Goal: Answer question/provide support

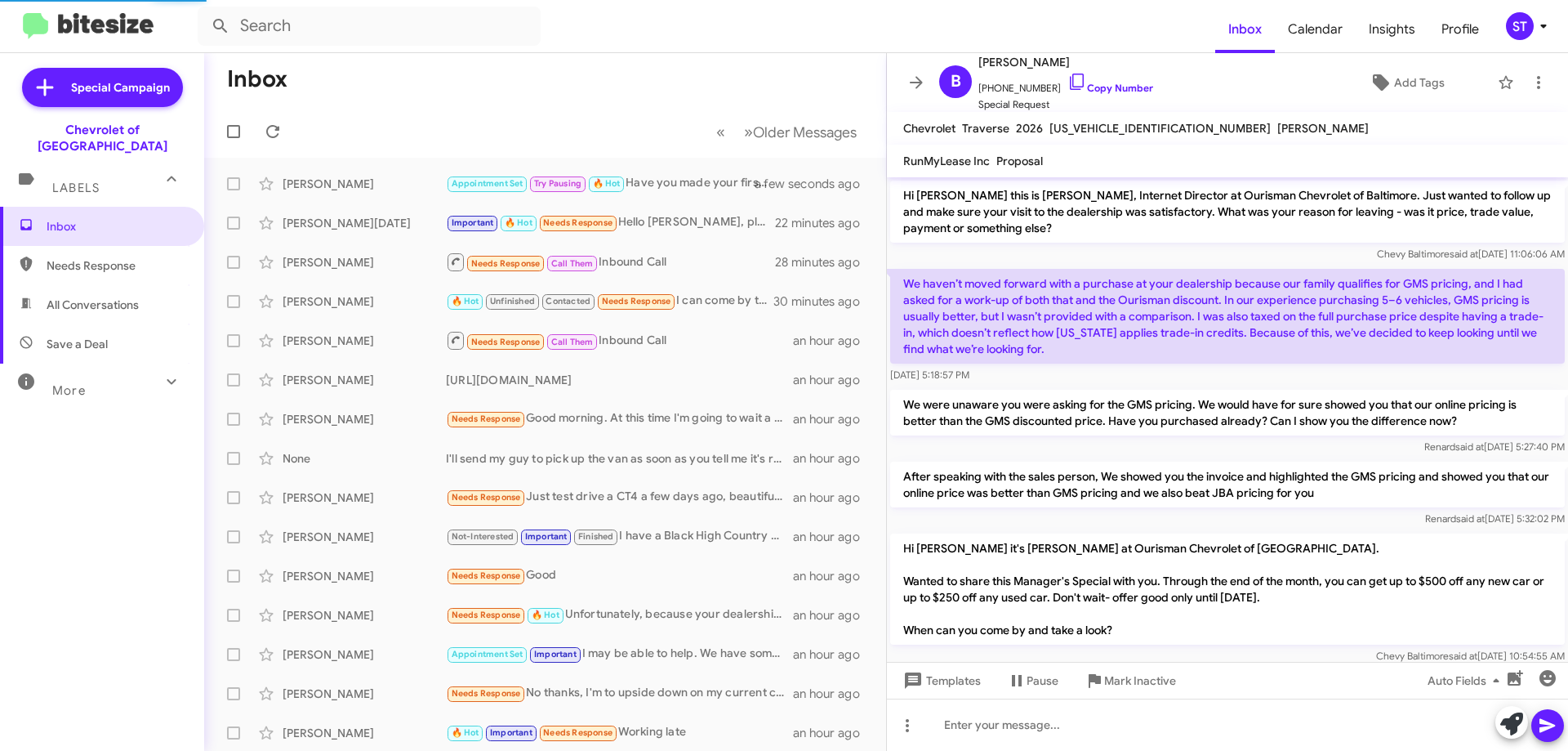
scroll to position [26, 0]
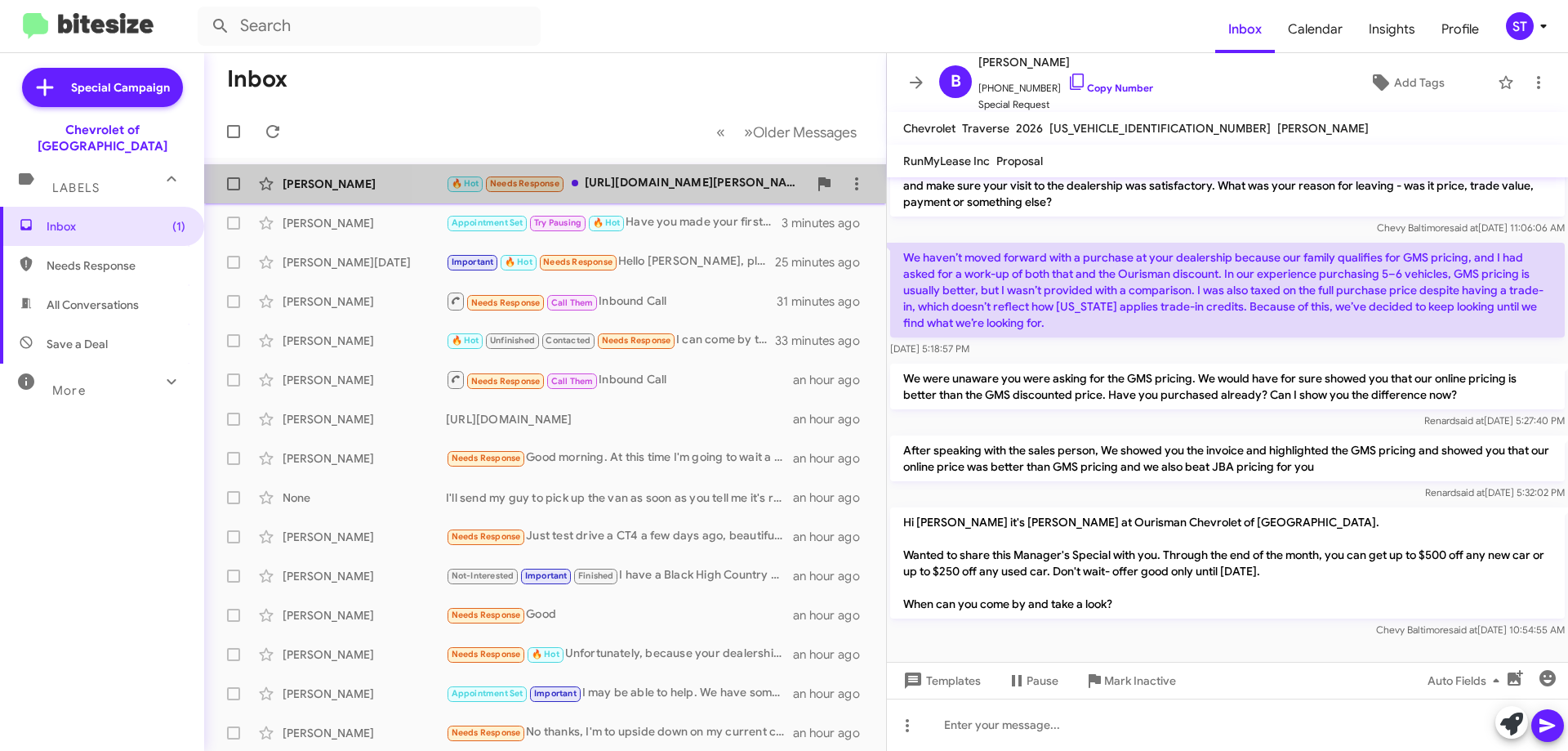
click at [643, 190] on div "🔥 Hot Needs Response [URL][DOMAIN_NAME][PERSON_NAME][US_VEHICLE_IDENTIFICATION_…" at bounding box center [627, 183] width 362 height 19
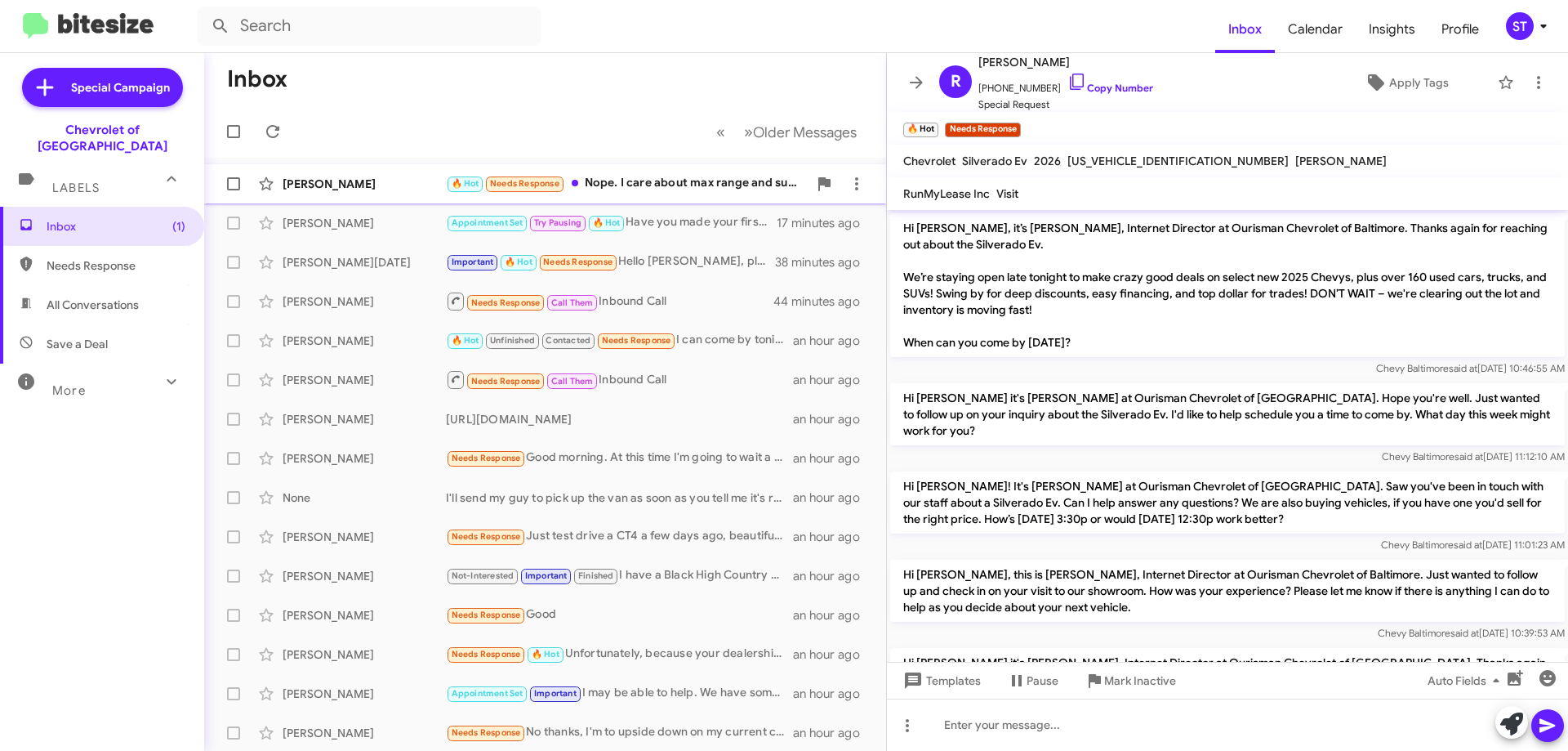
click at [663, 185] on div "🔥 Hot Needs Response Nope. I care about max range and super cruise. Nice to hav…" at bounding box center [627, 183] width 362 height 19
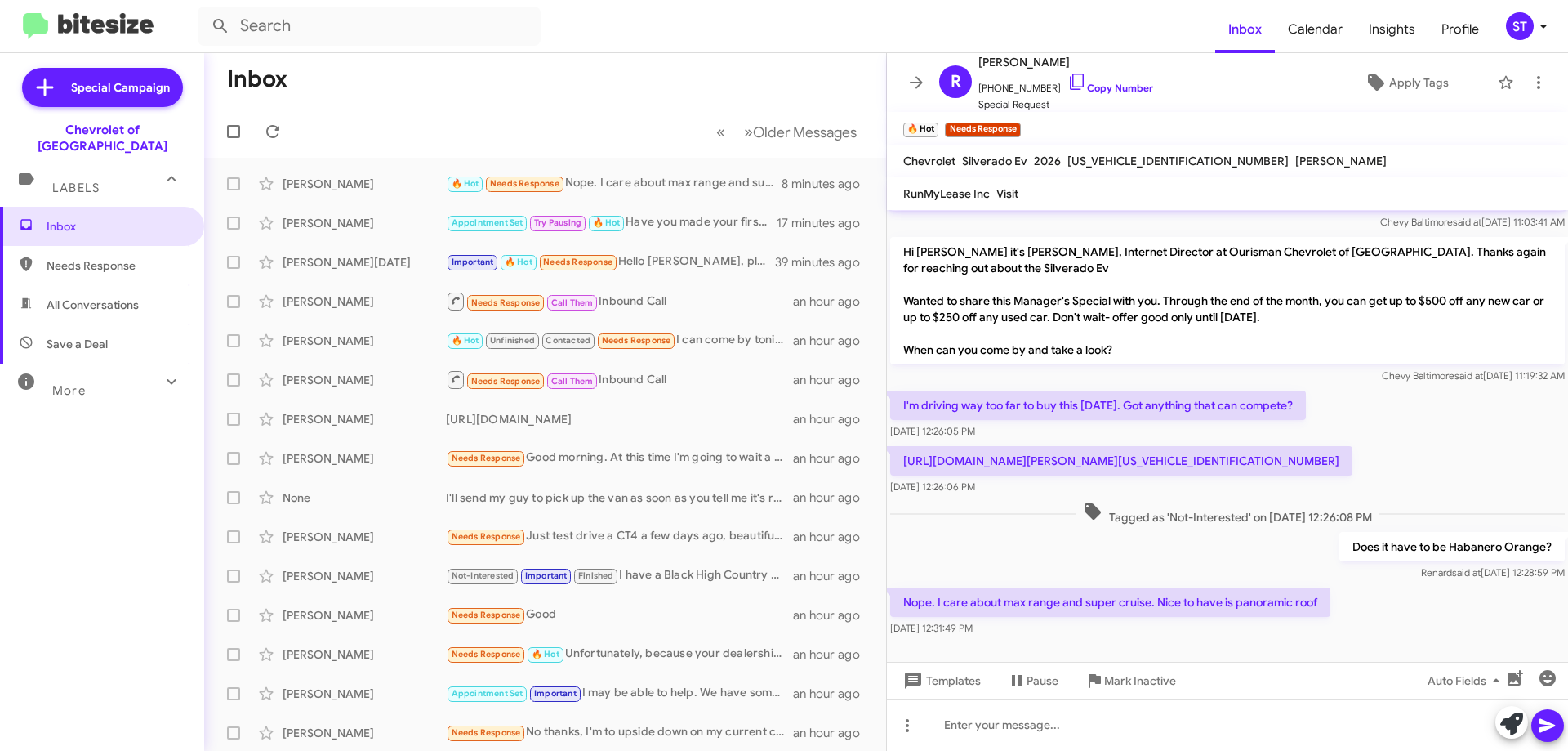
scroll to position [989, 0]
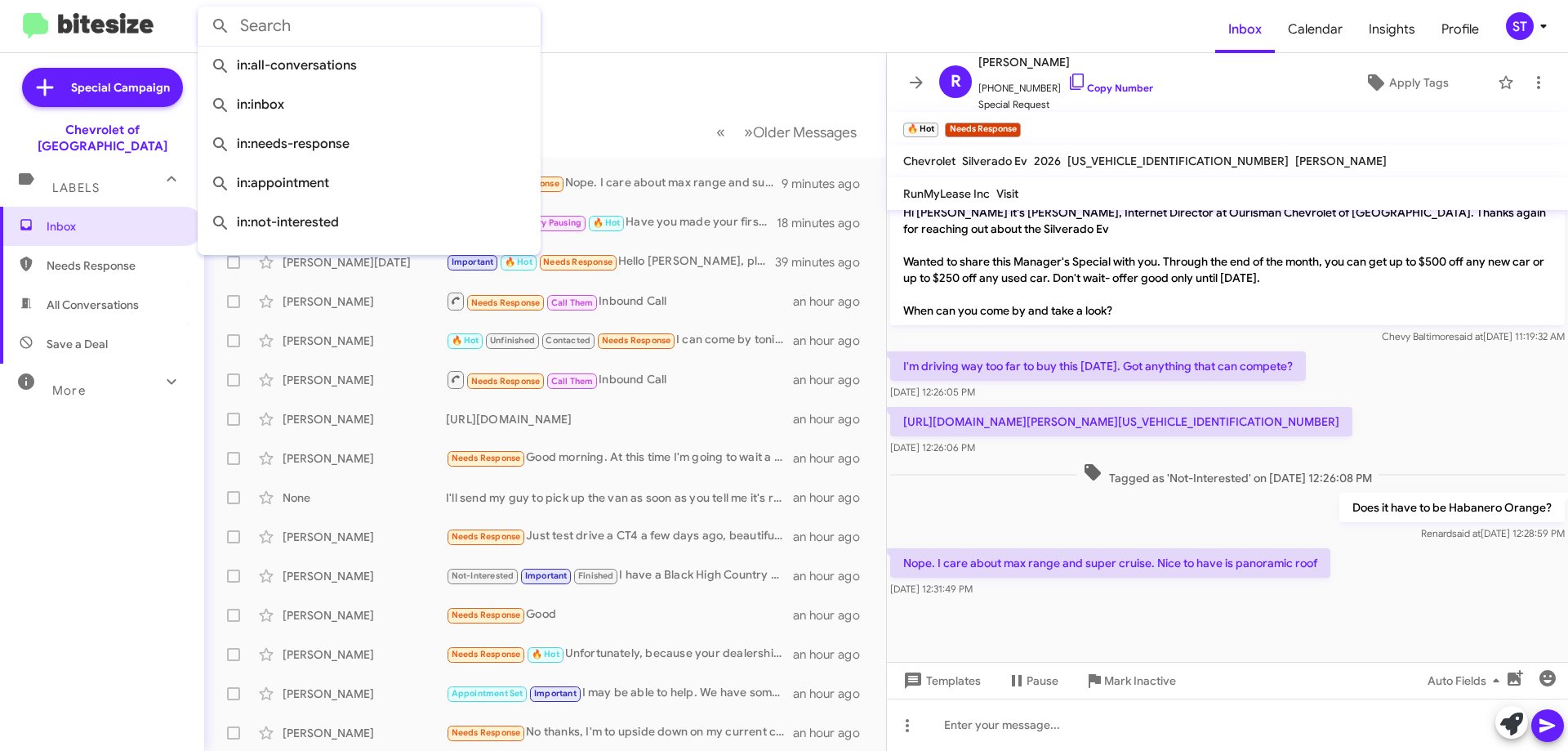
click at [300, 26] on input "text" at bounding box center [369, 27] width 343 height 40
click at [695, 67] on mat-toolbar-row "Inbox" at bounding box center [544, 79] width 681 height 53
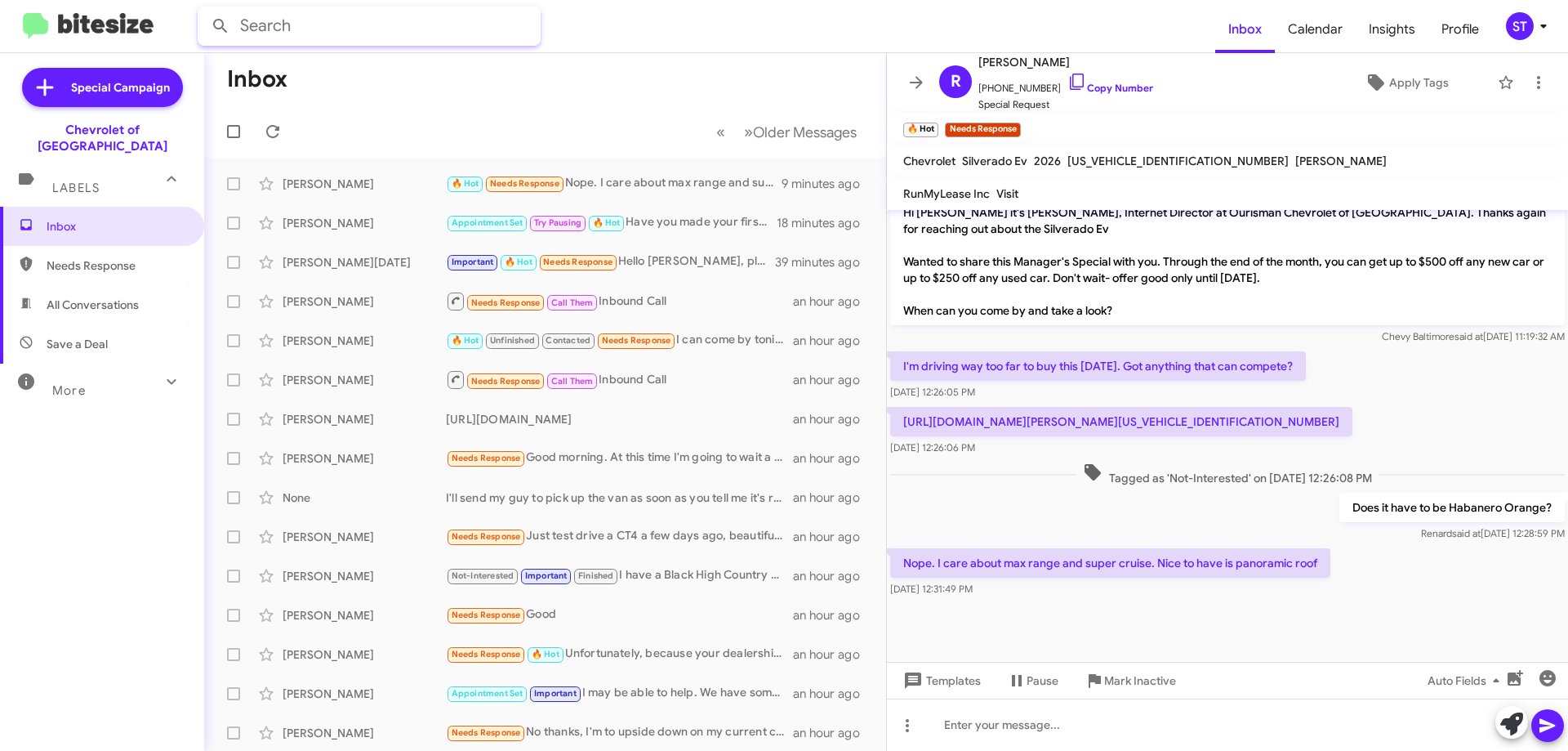
click at [319, 27] on input "text" at bounding box center [369, 27] width 343 height 40
click at [204, 10] on button at bounding box center [220, 26] width 33 height 33
click at [406, 35] on input "[PERSON_NAME]" at bounding box center [369, 27] width 343 height 40
click at [204, 10] on button at bounding box center [220, 26] width 33 height 33
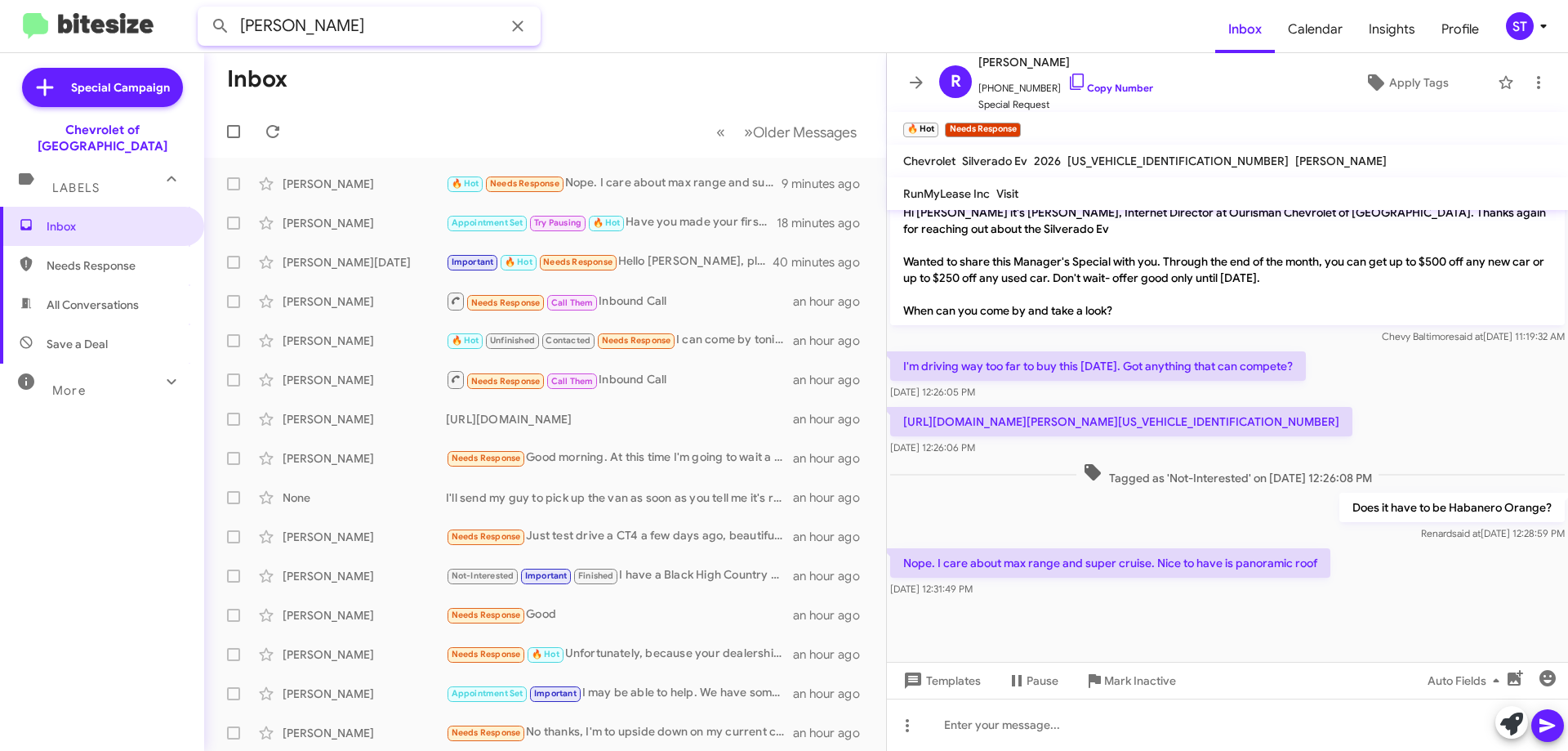
click at [204, 10] on button at bounding box center [220, 26] width 33 height 33
drag, startPoint x: 70, startPoint y: 290, endPoint x: 159, endPoint y: 251, distance: 97.2
click at [71, 297] on span "All Conversations" at bounding box center [92, 305] width 92 height 16
type input "in:all-conversations"
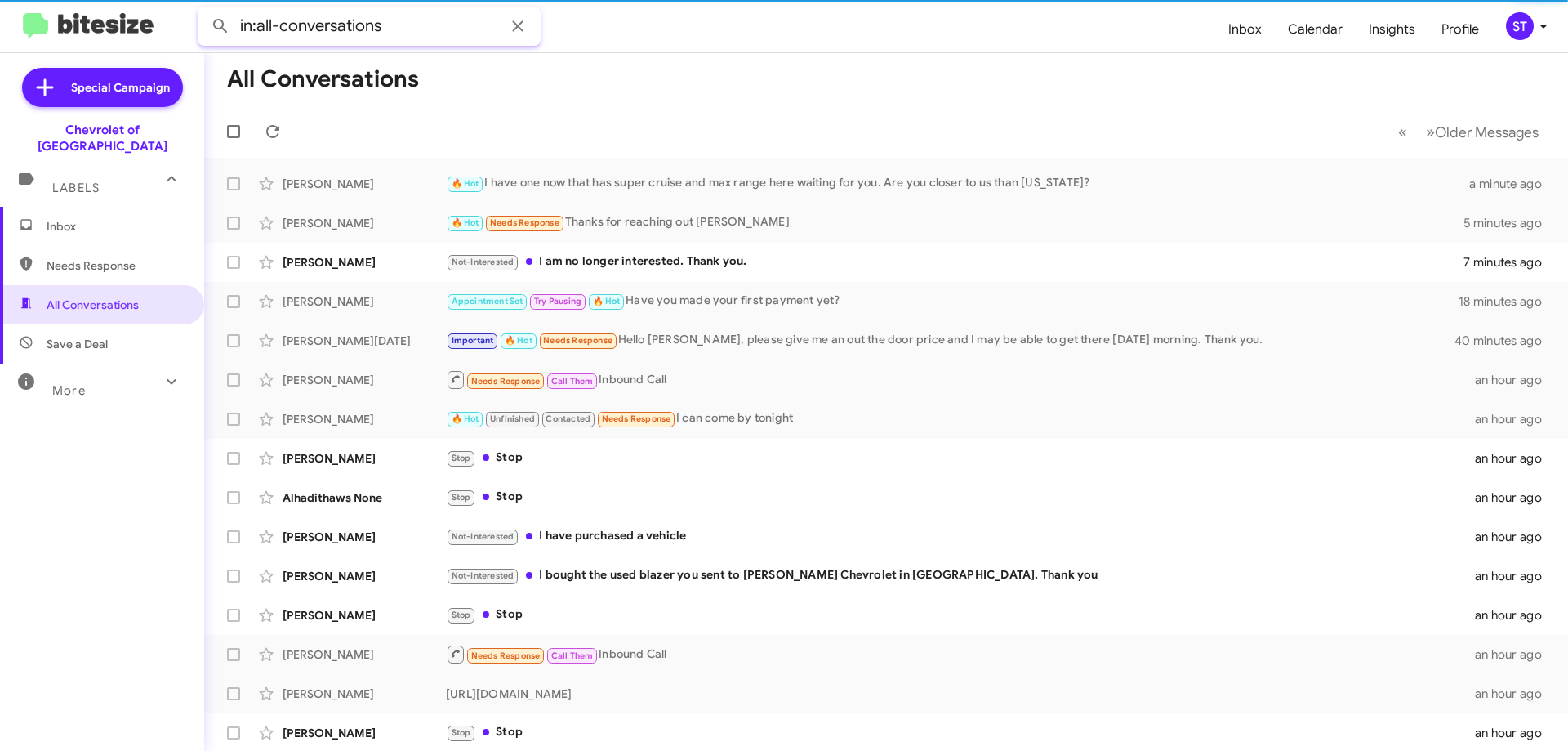
click at [363, 24] on input "in:all-conversations" at bounding box center [369, 27] width 343 height 40
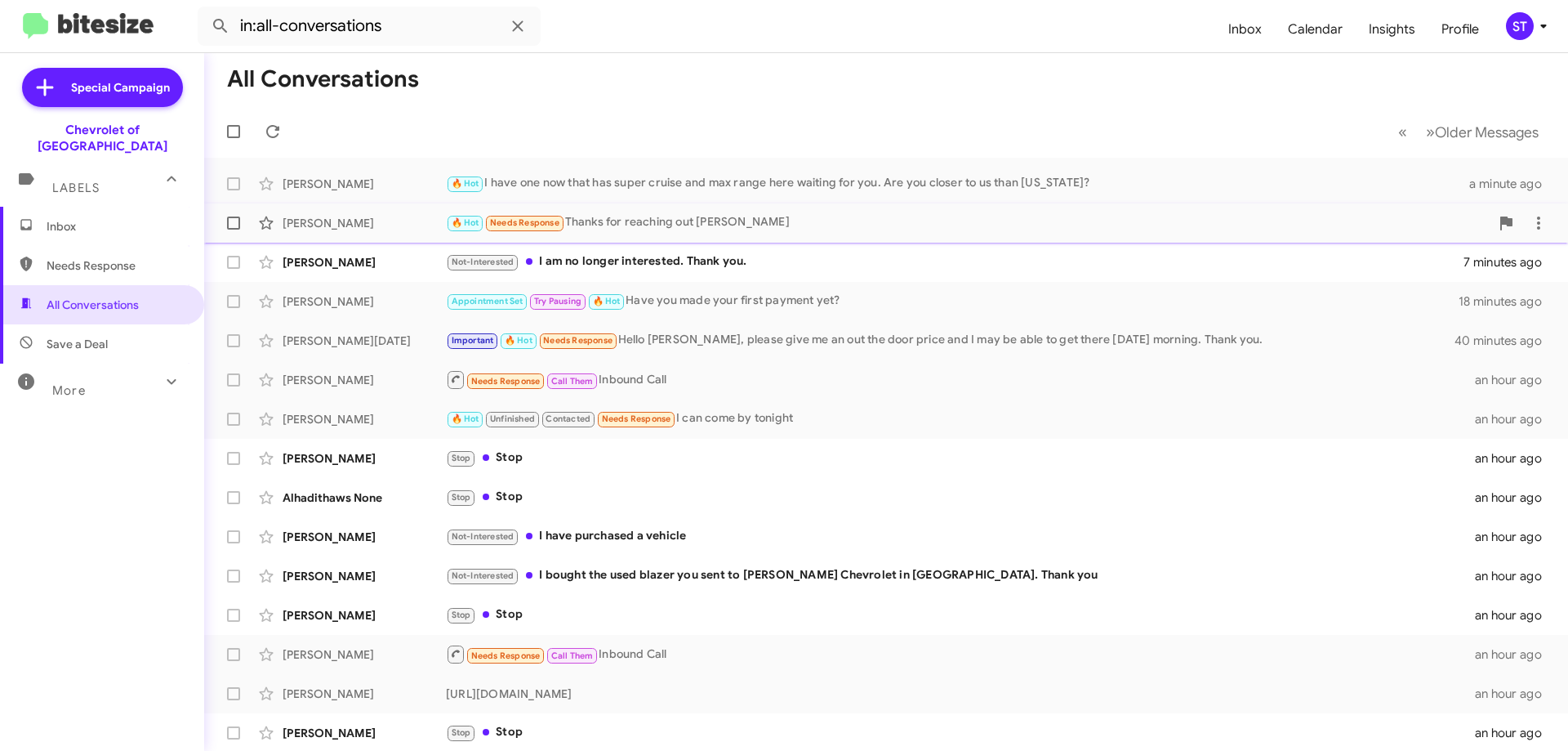
click at [391, 229] on div "[PERSON_NAME]" at bounding box center [364, 223] width 164 height 16
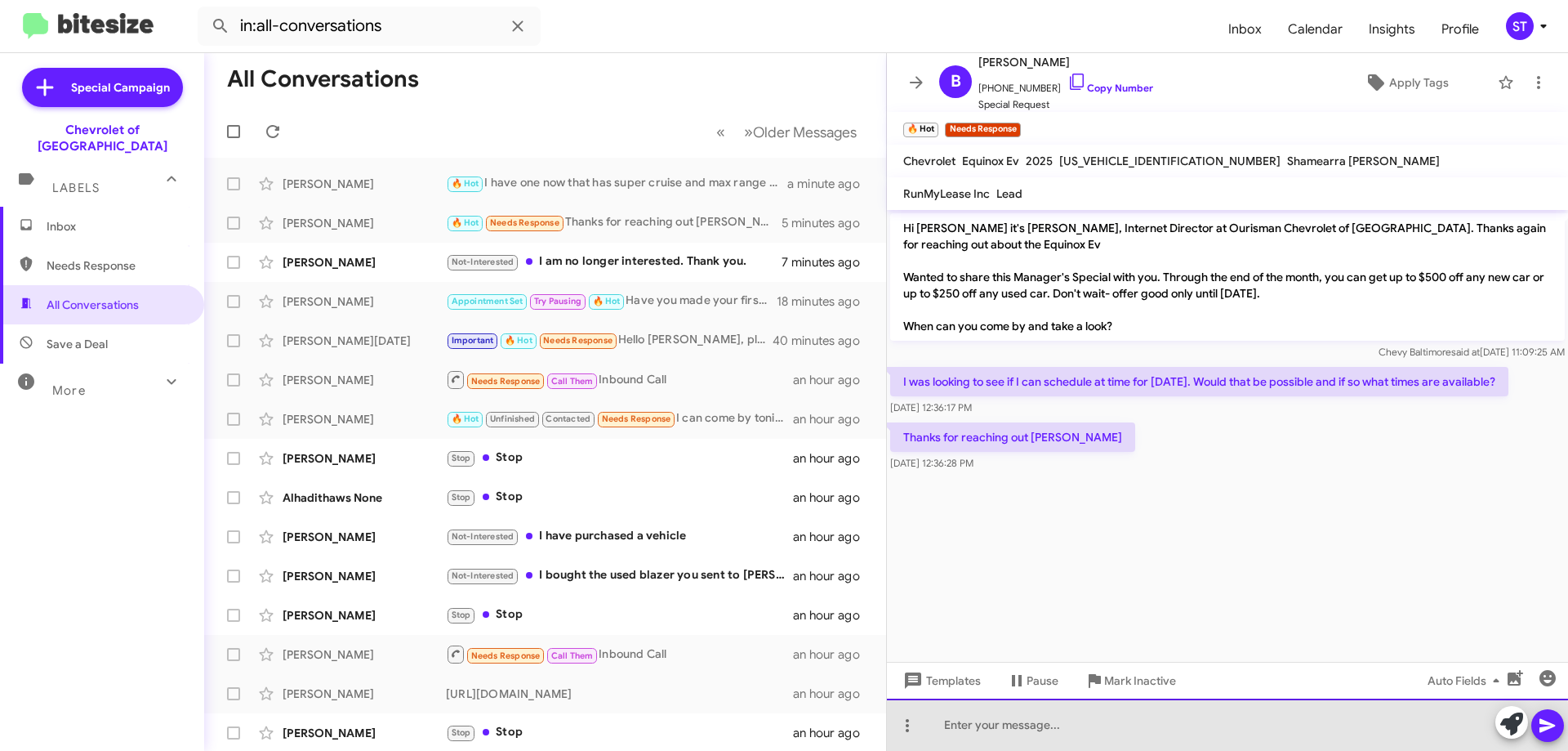
click at [957, 735] on div at bounding box center [1227, 724] width 681 height 53
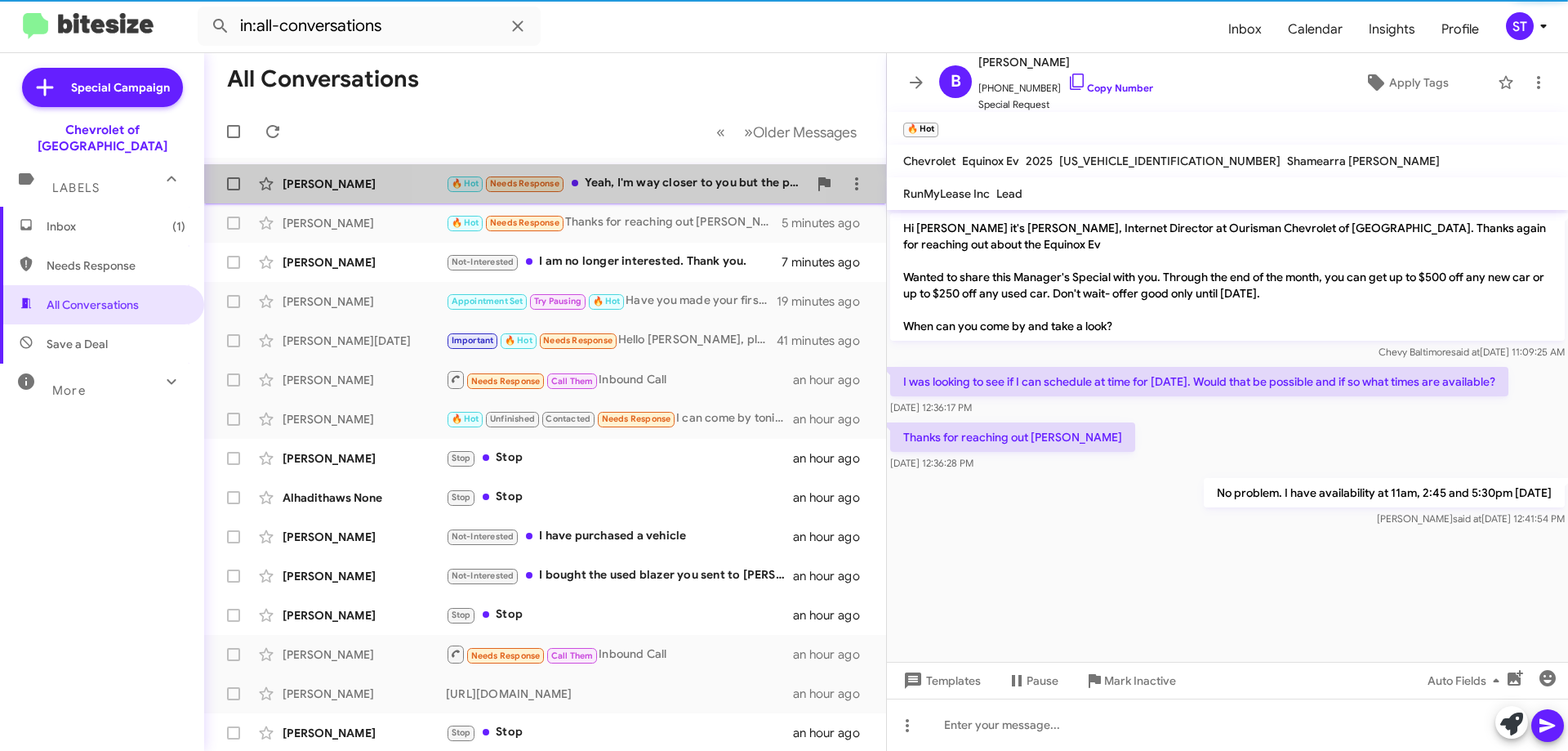
click at [620, 176] on div "🔥 Hot Needs Response Yeah, I'm way closer to you but the price is what is makin…" at bounding box center [627, 183] width 362 height 19
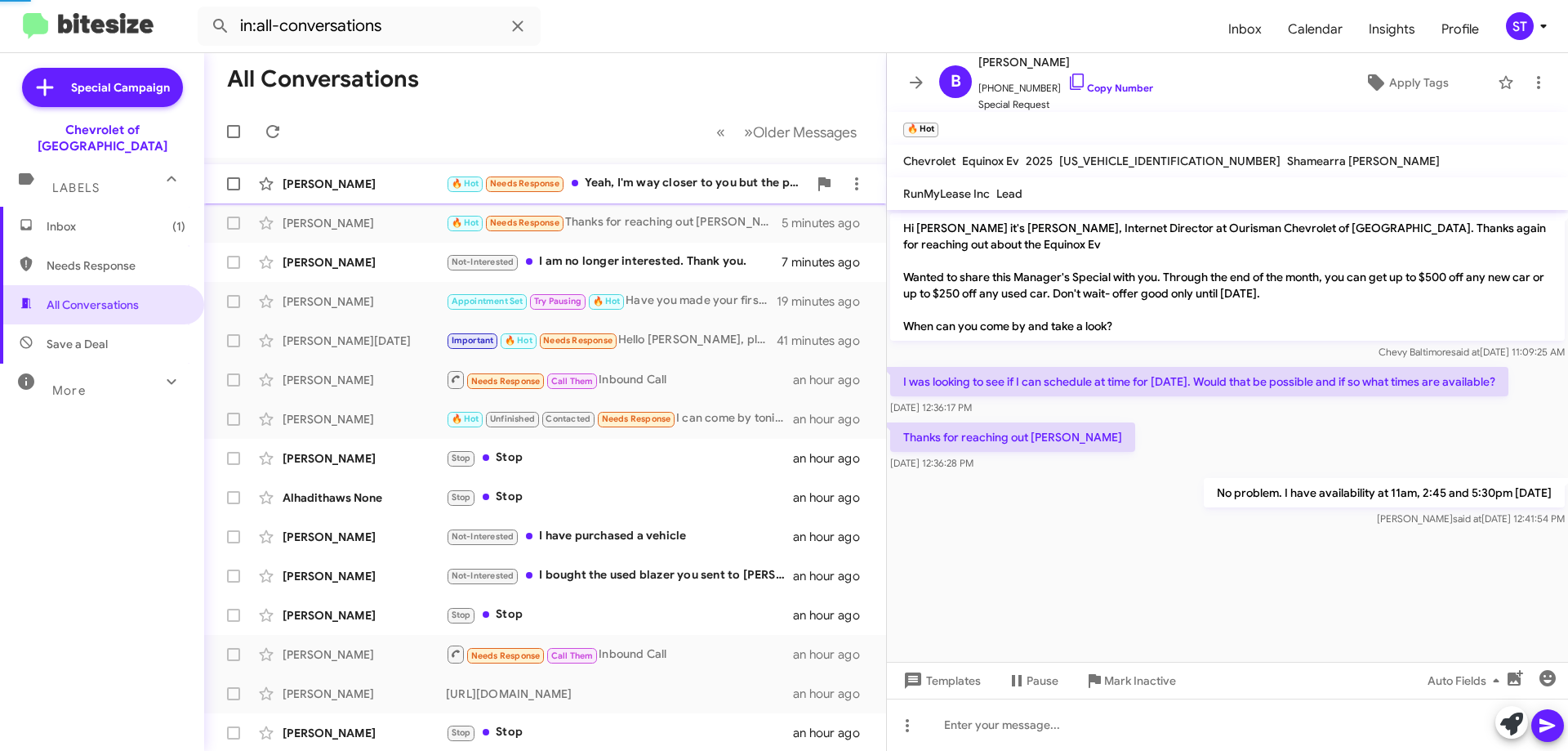
scroll to position [1185, 0]
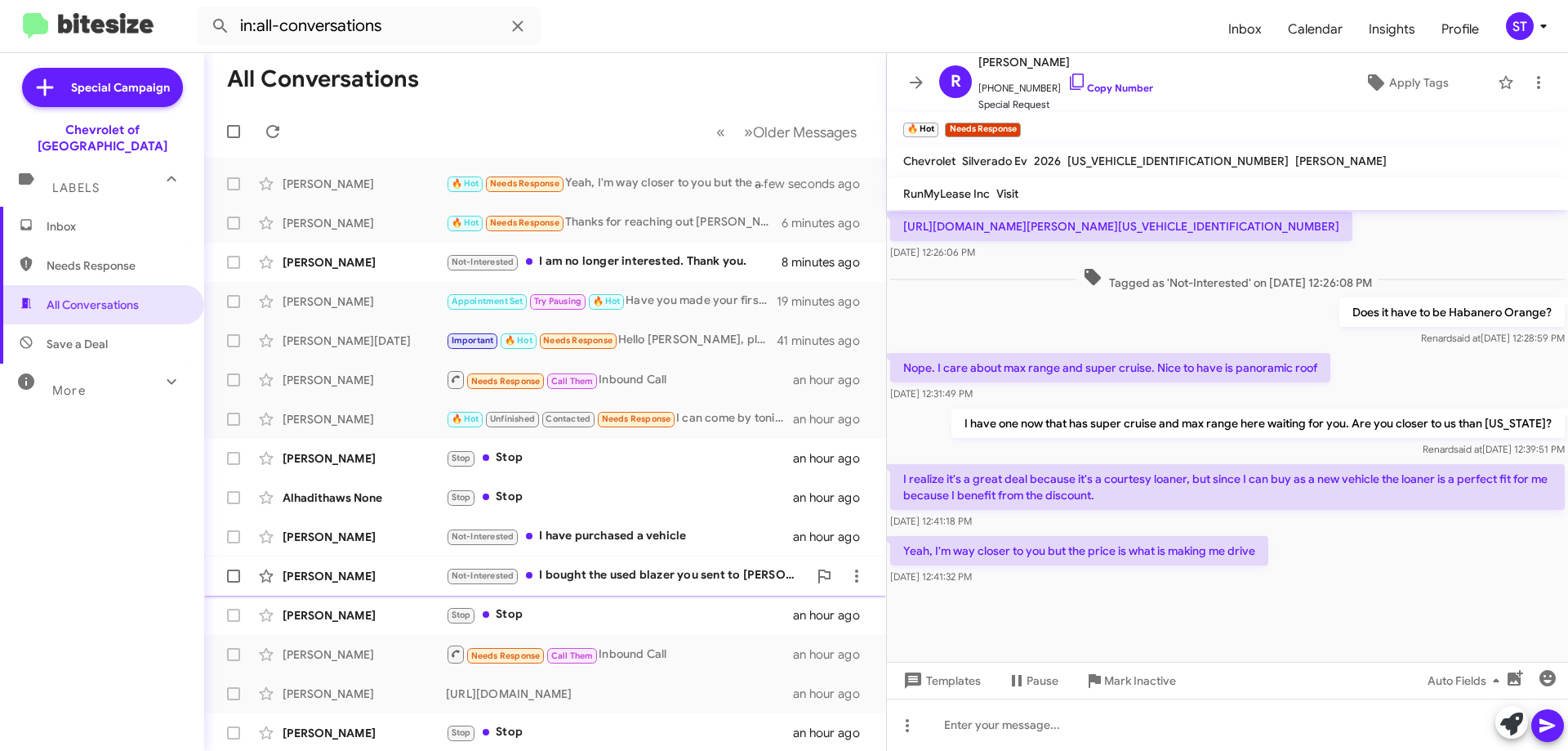
click at [677, 585] on div "Not-Interested I bought the used blazer you sent to [PERSON_NAME] Chevrolet in …" at bounding box center [627, 575] width 362 height 19
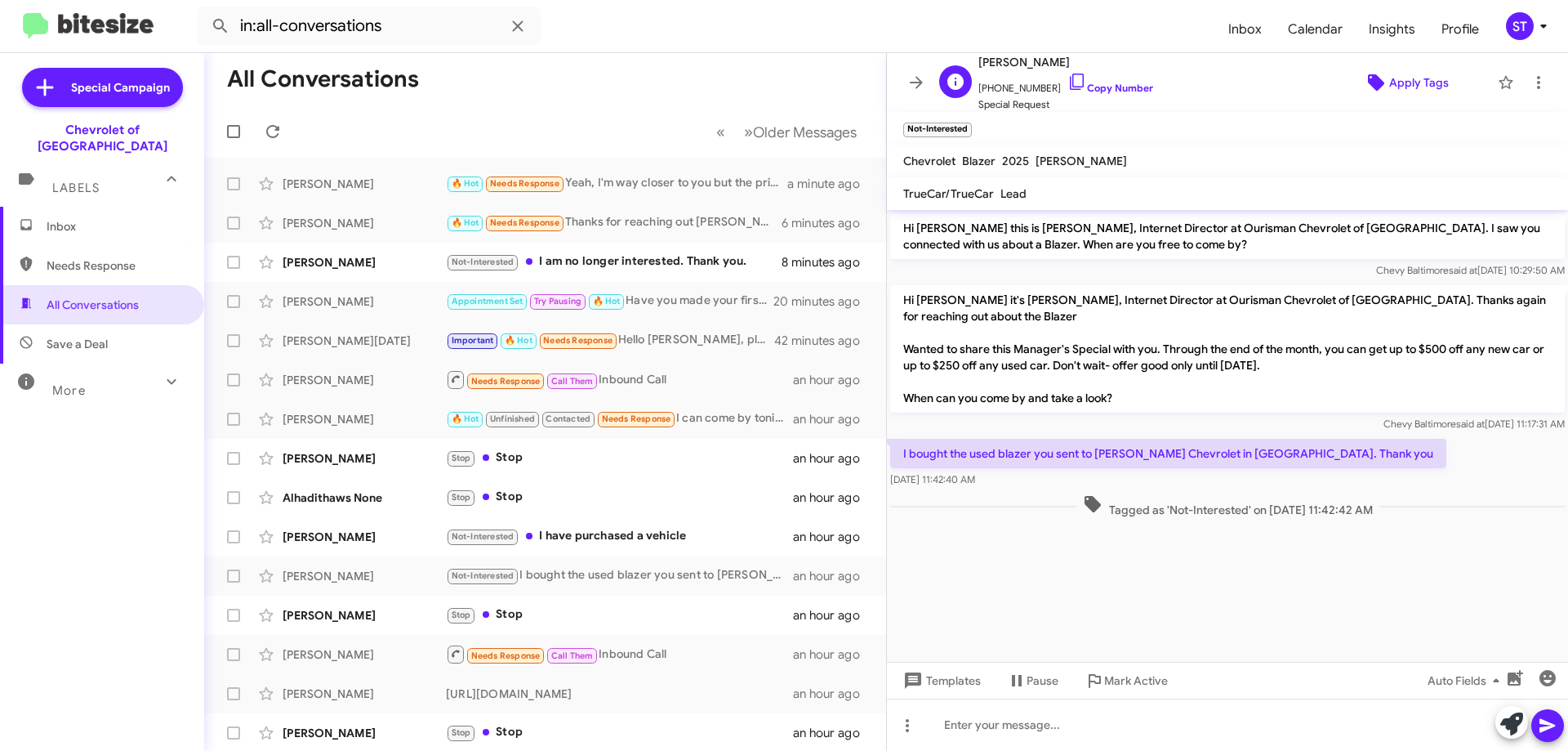
click at [1404, 78] on span "Apply Tags" at bounding box center [1418, 82] width 60 height 30
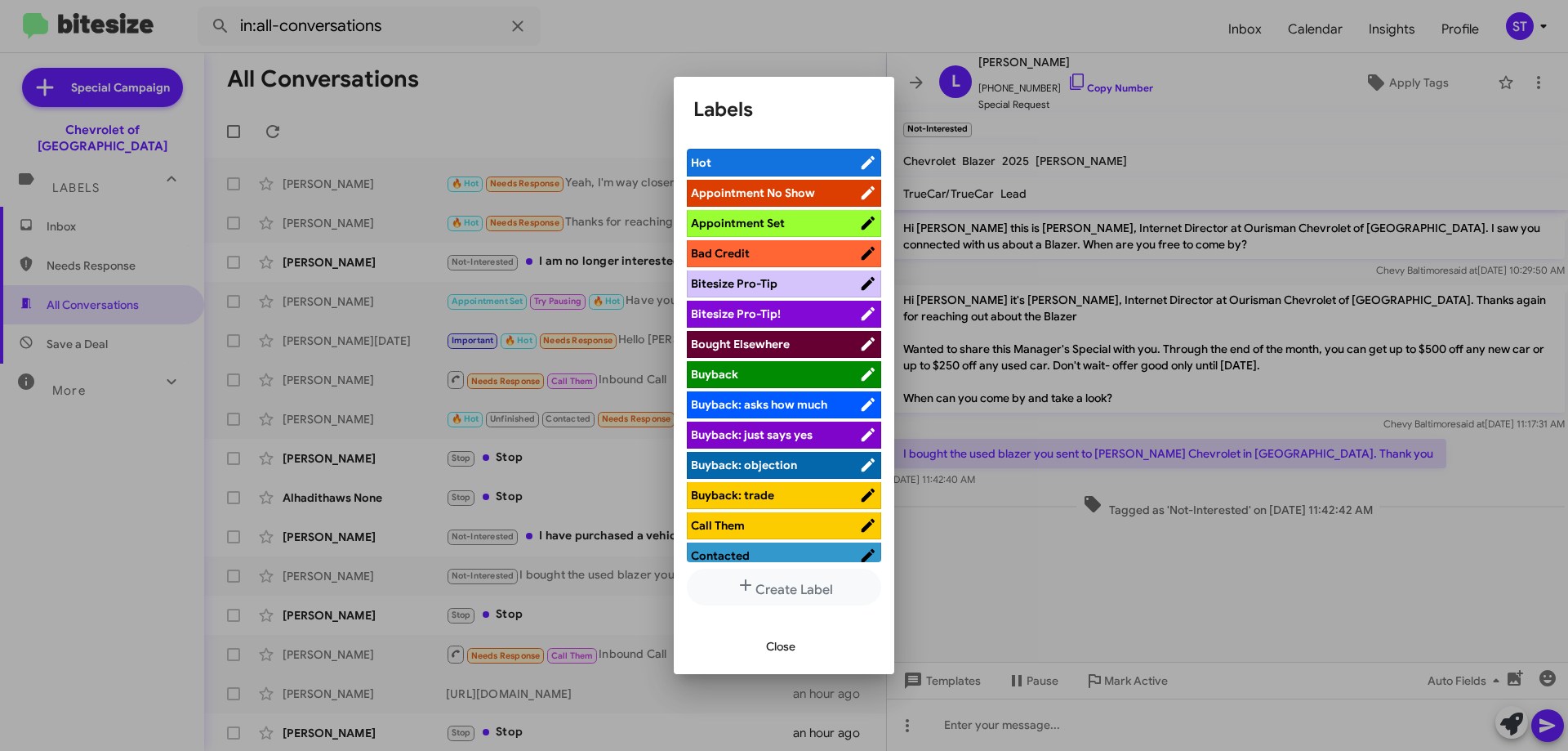
click at [736, 343] on span "Bought Elsewhere" at bounding box center [741, 343] width 99 height 15
click at [788, 651] on span "Close" at bounding box center [781, 646] width 30 height 30
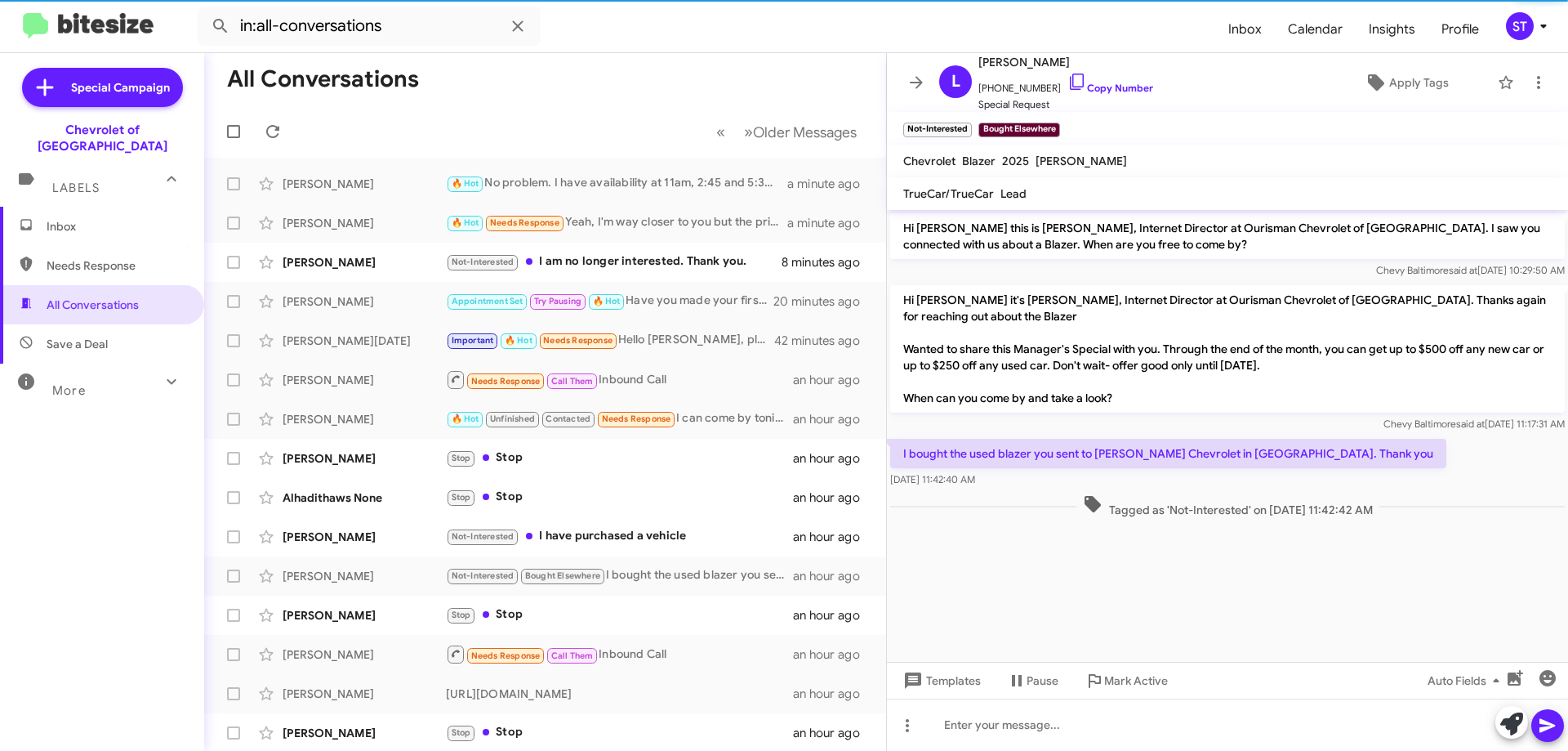
click at [569, 112] on mat-toolbar-row "« Previous » Next Older Messages" at bounding box center [544, 131] width 681 height 53
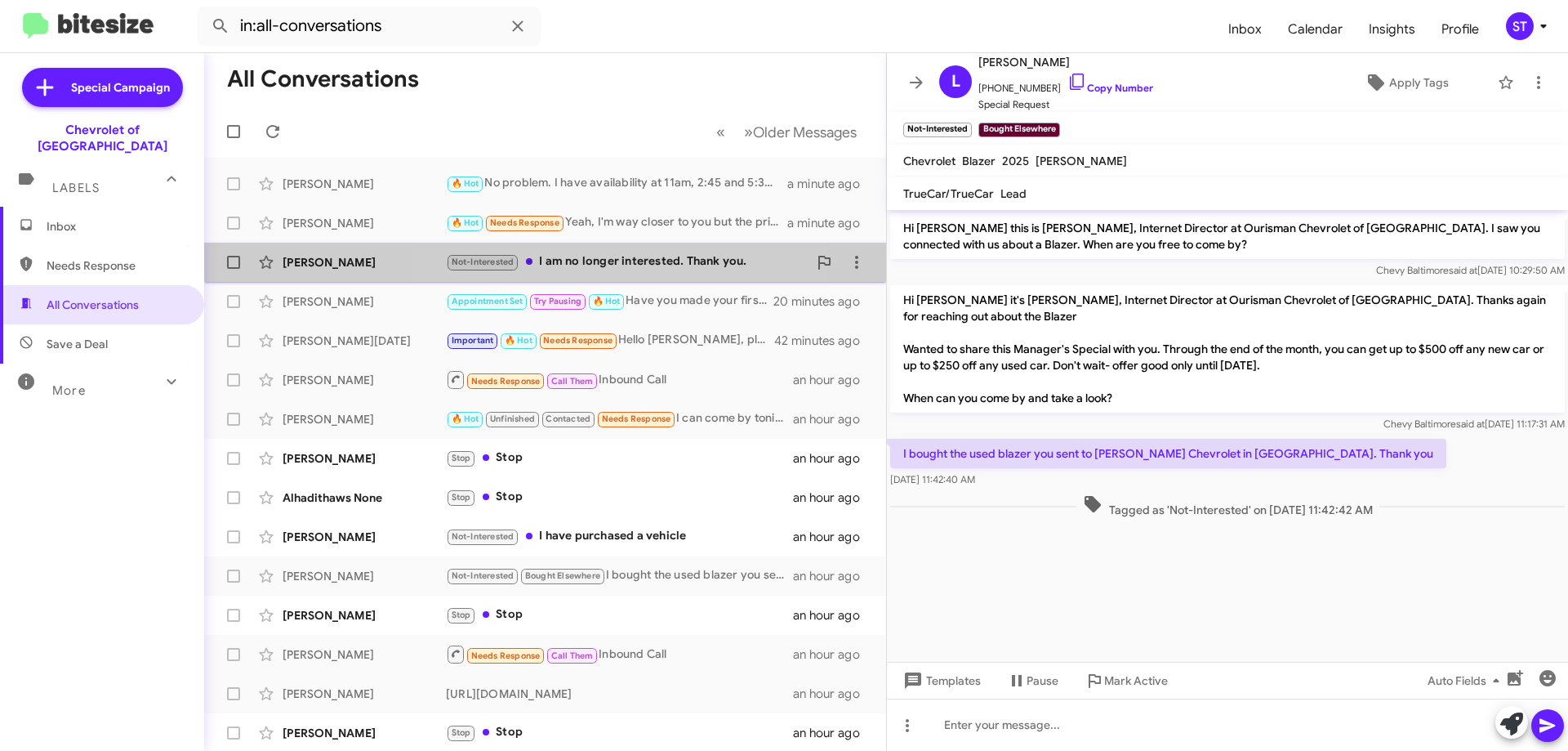
click at [625, 259] on div "Not-Interested I am no longer interested. Thank you." at bounding box center [627, 261] width 362 height 19
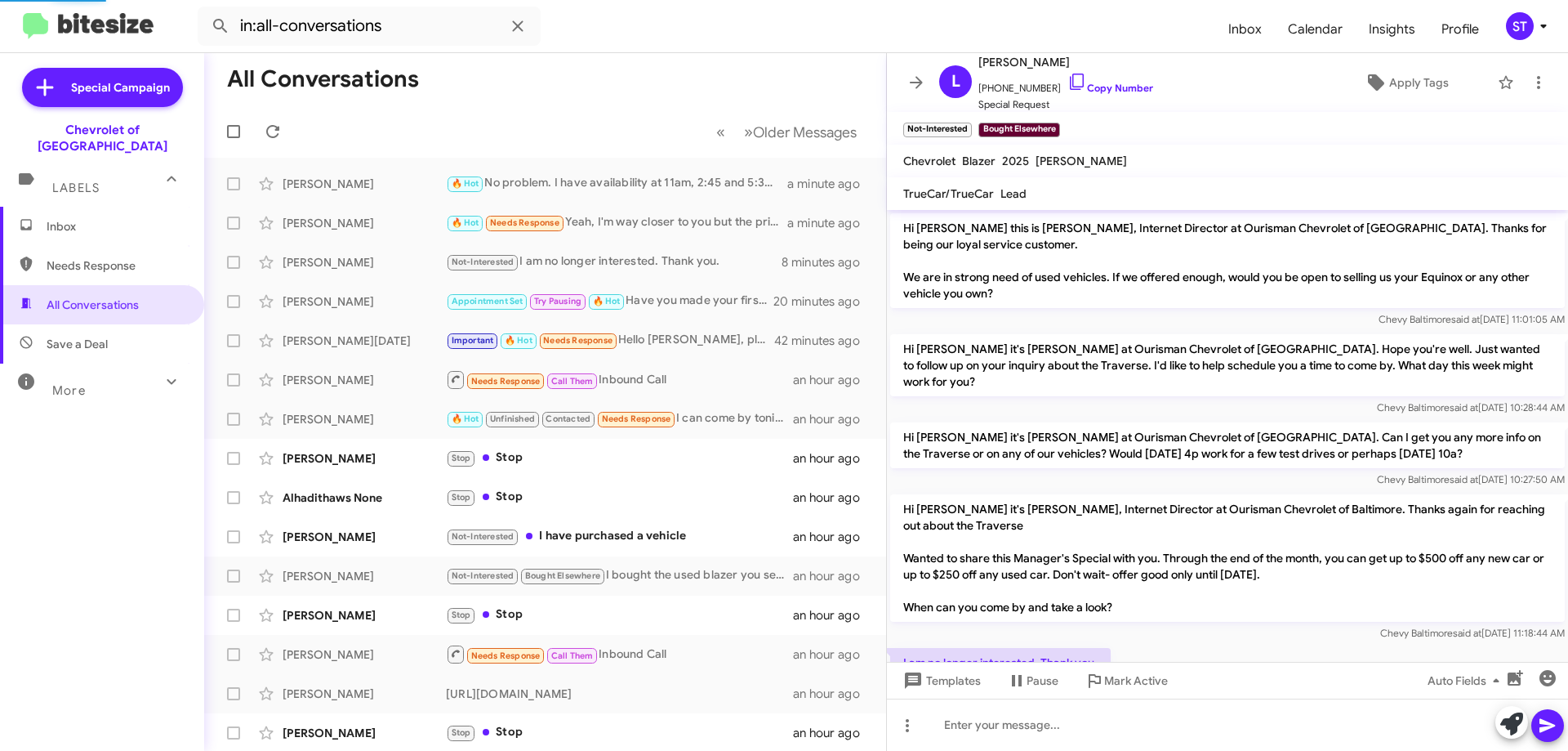
scroll to position [76, 0]
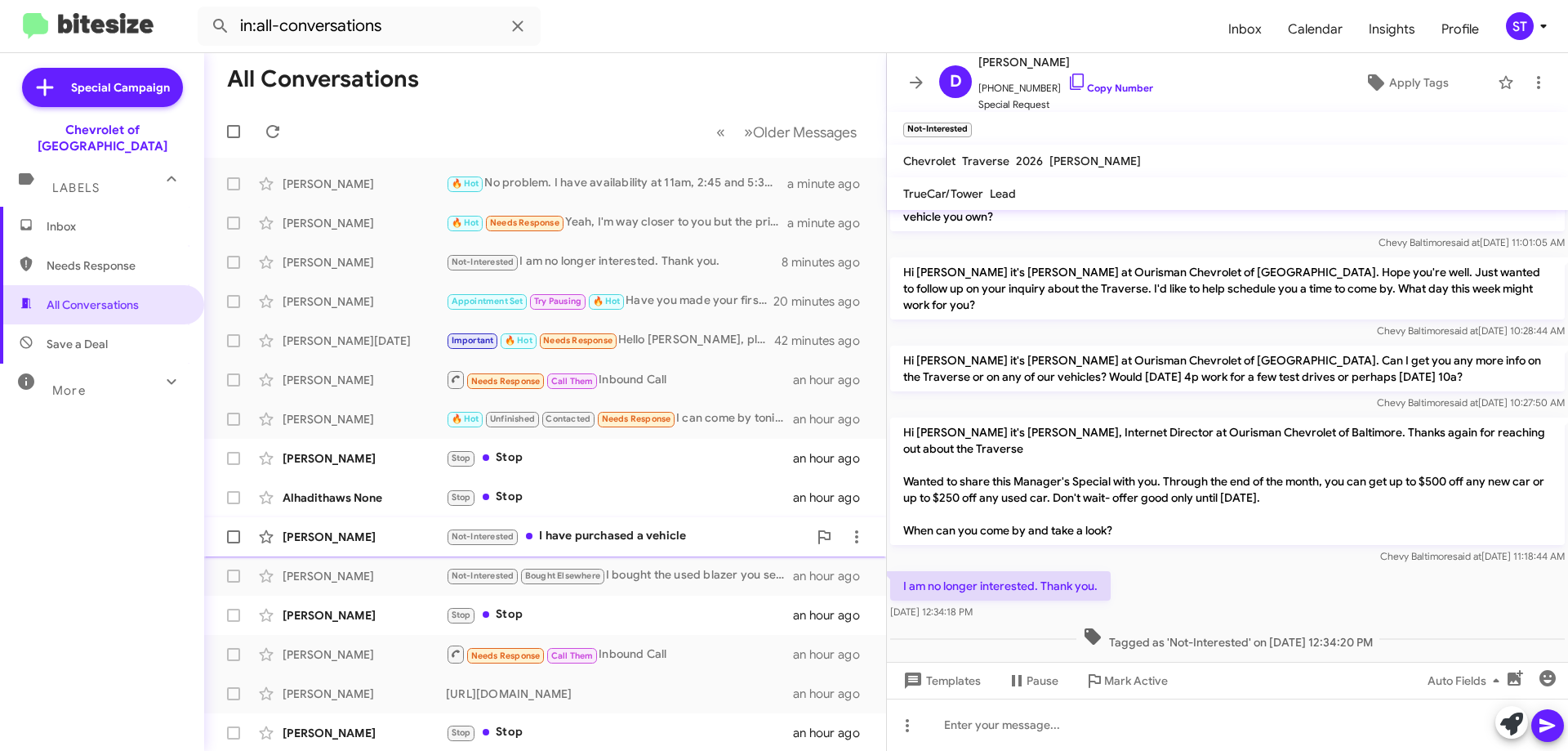
click at [637, 530] on div "Not-Interested I have purchased a vehicle" at bounding box center [627, 536] width 362 height 19
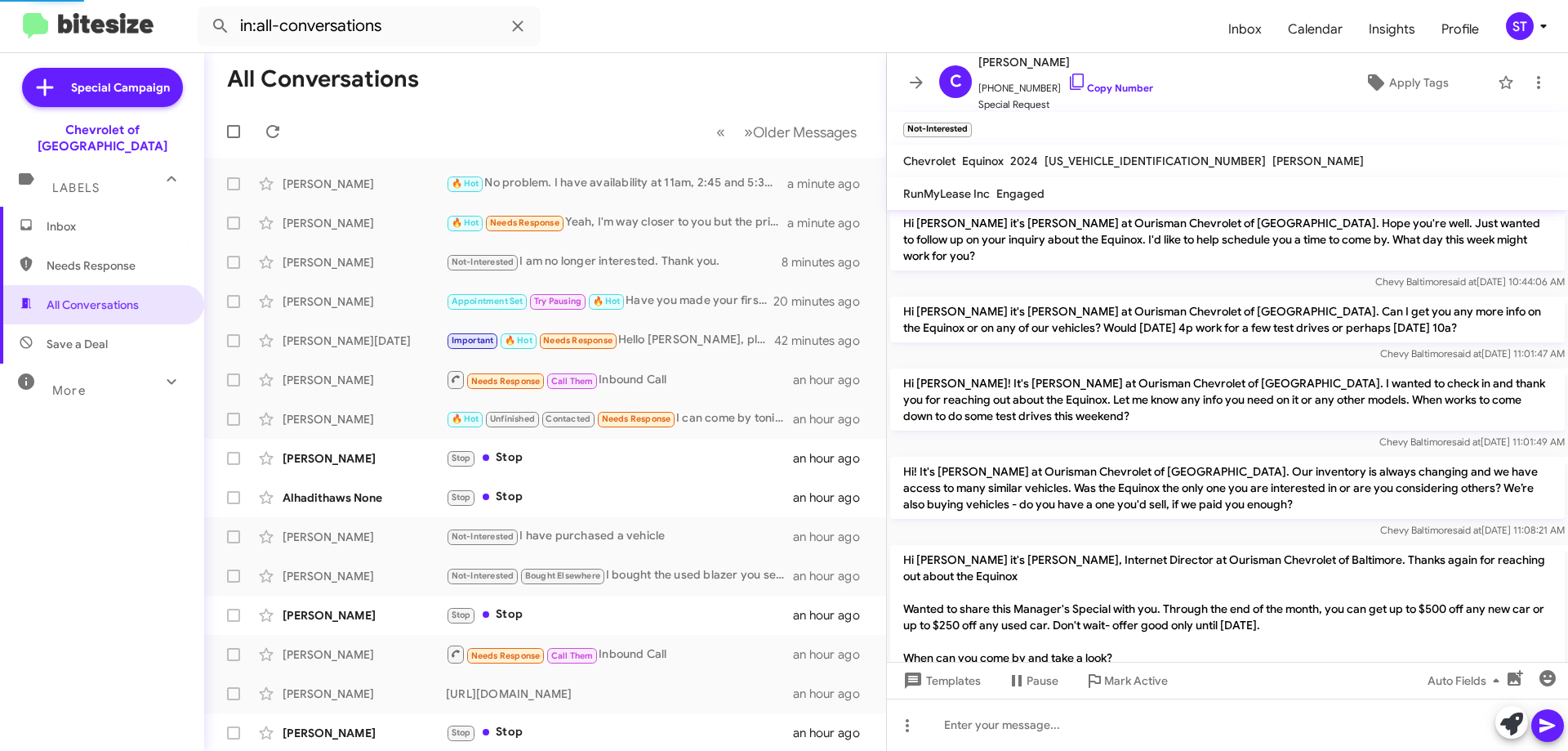
scroll to position [212, 0]
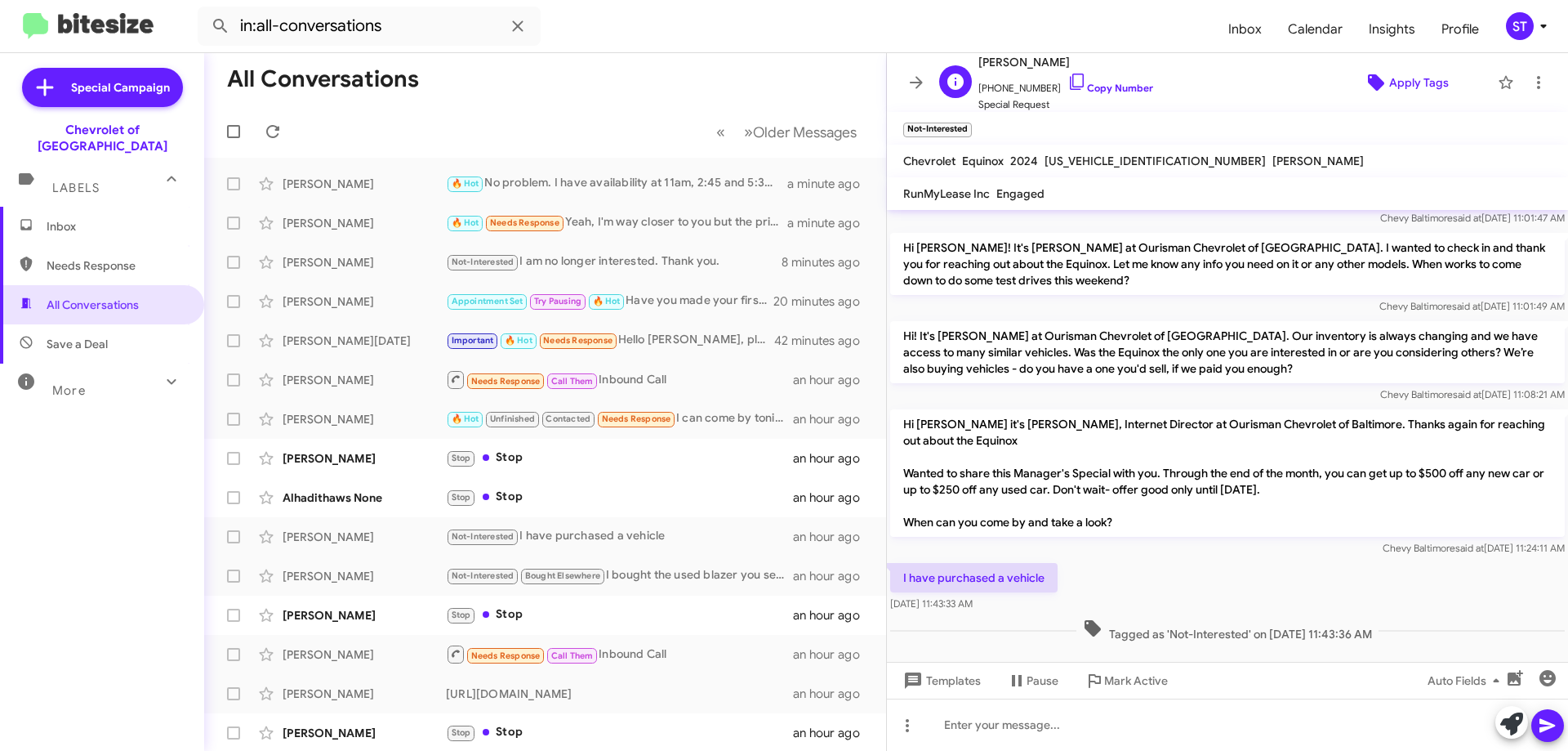
click at [1409, 84] on span "Apply Tags" at bounding box center [1418, 82] width 60 height 30
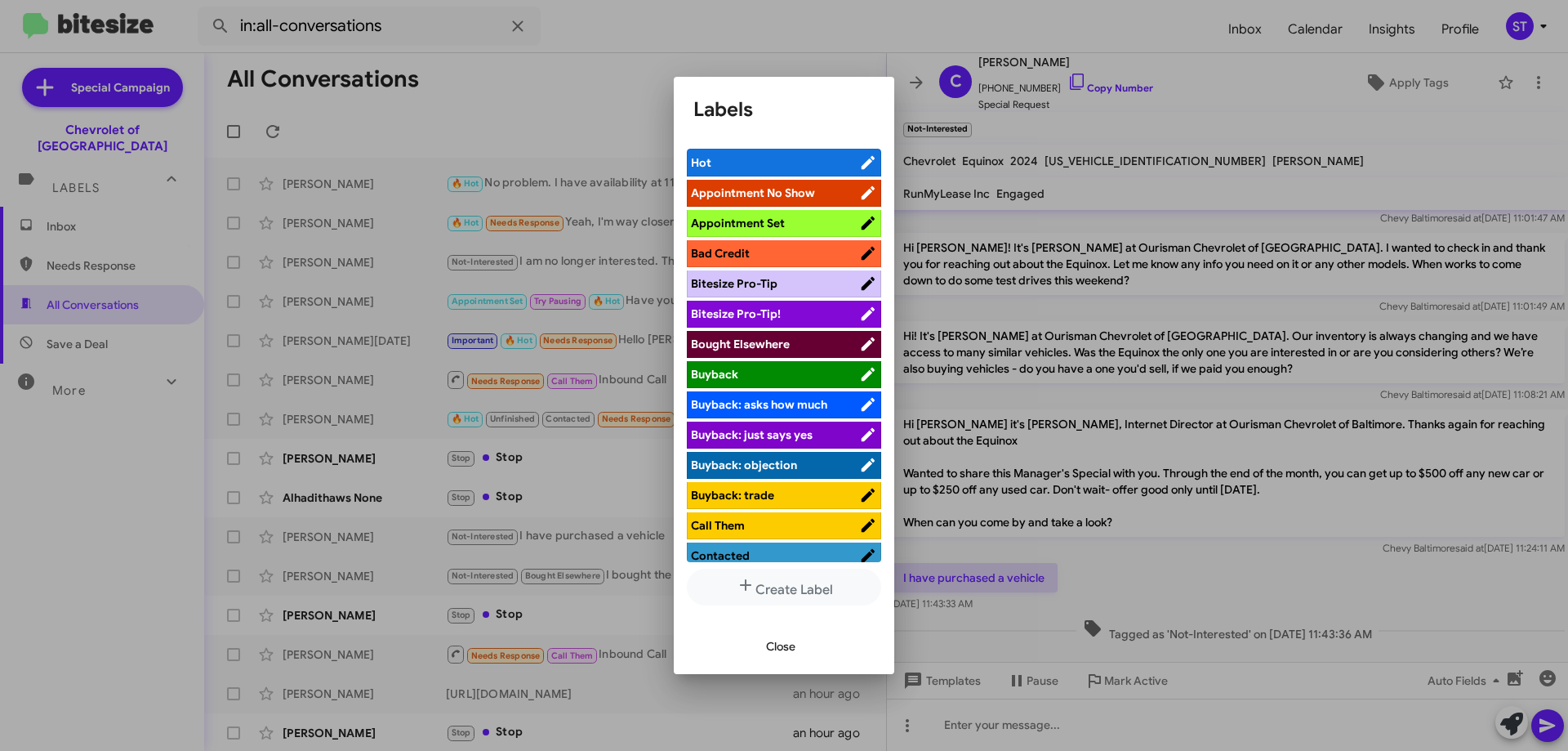
click at [802, 341] on span "Bought Elsewhere" at bounding box center [776, 343] width 169 height 16
click at [792, 653] on span "Close" at bounding box center [781, 646] width 30 height 30
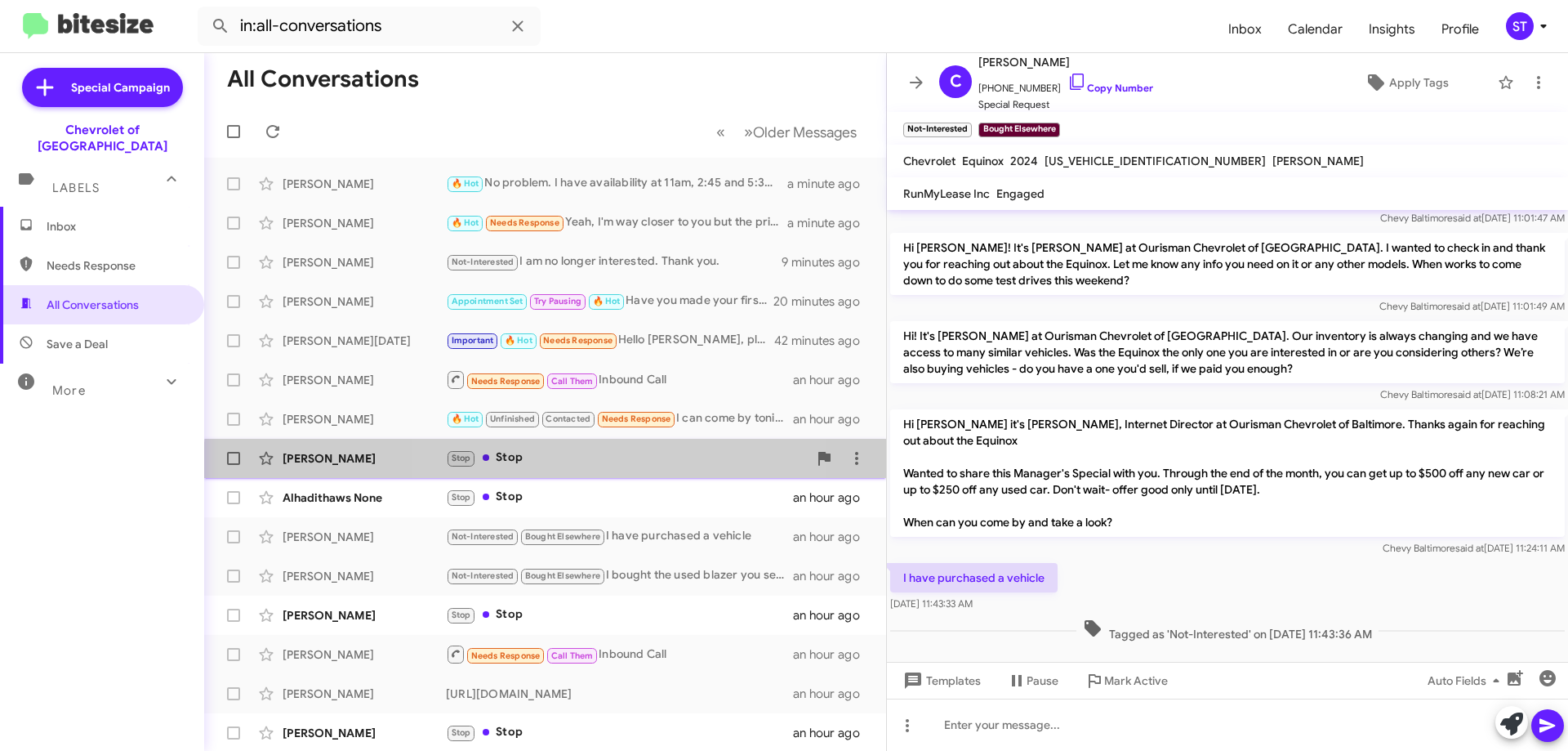
click at [552, 464] on div "Stop Stop" at bounding box center [627, 457] width 362 height 19
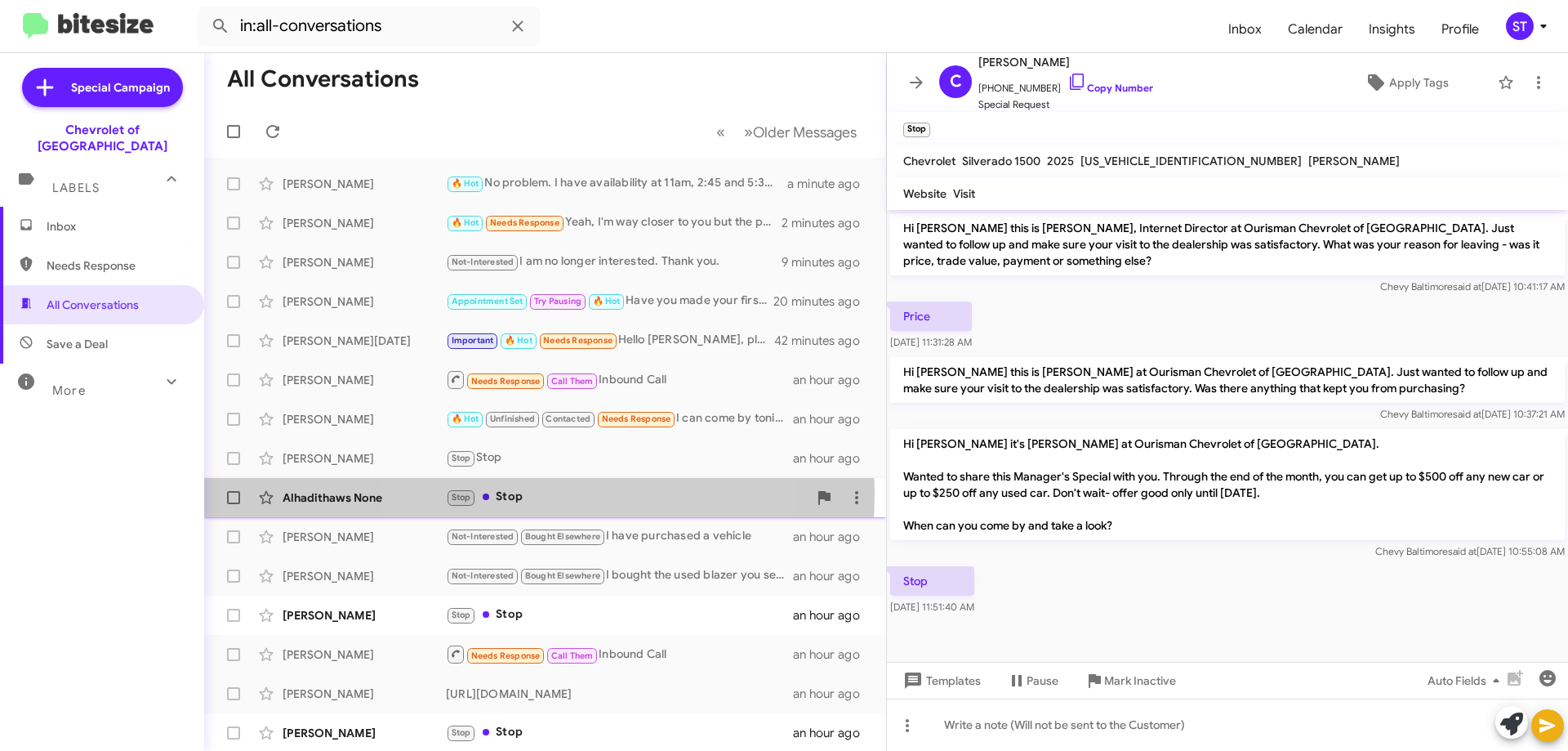
click at [525, 494] on div "Stop Stop" at bounding box center [627, 497] width 362 height 19
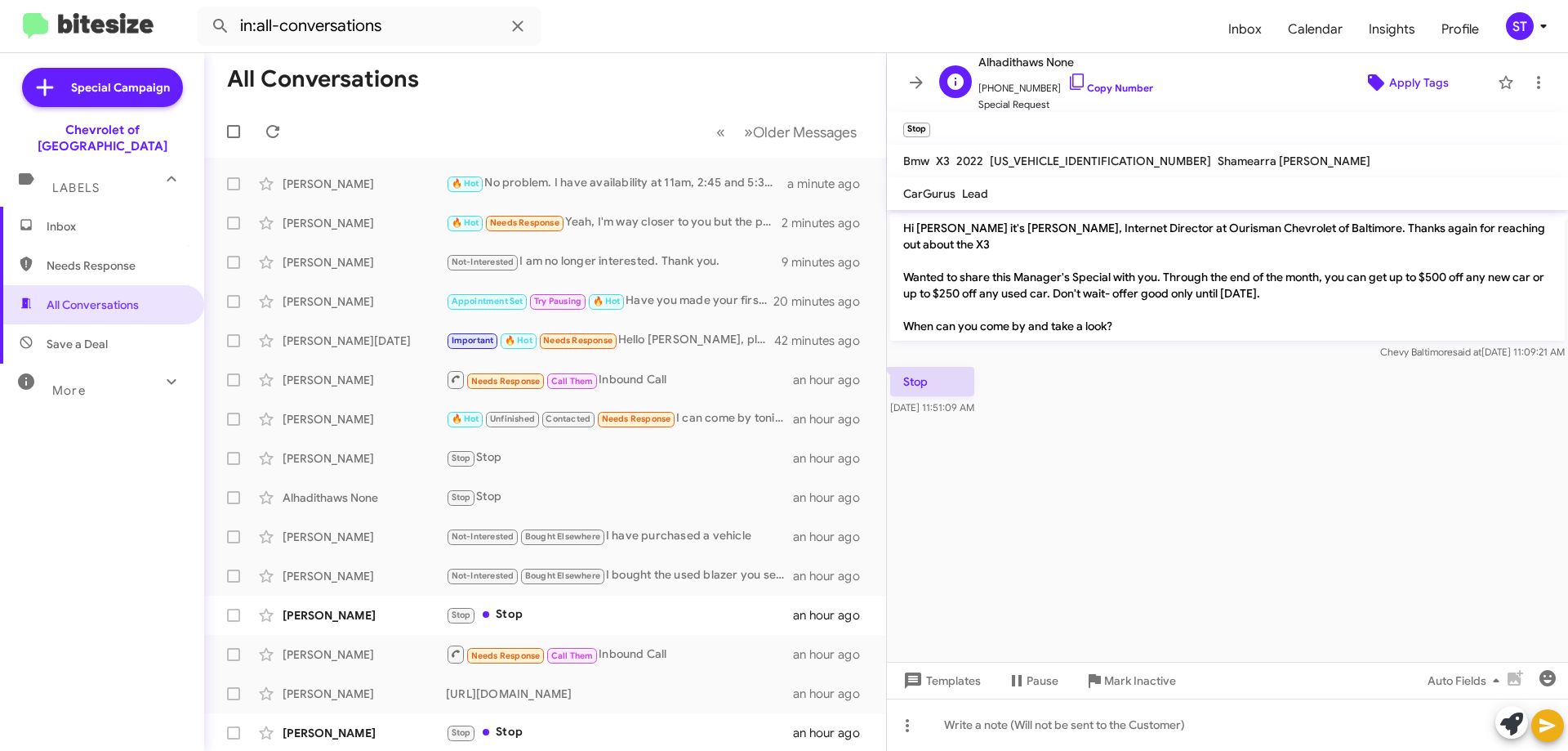
click at [1414, 80] on span "Apply Tags" at bounding box center [1418, 82] width 60 height 30
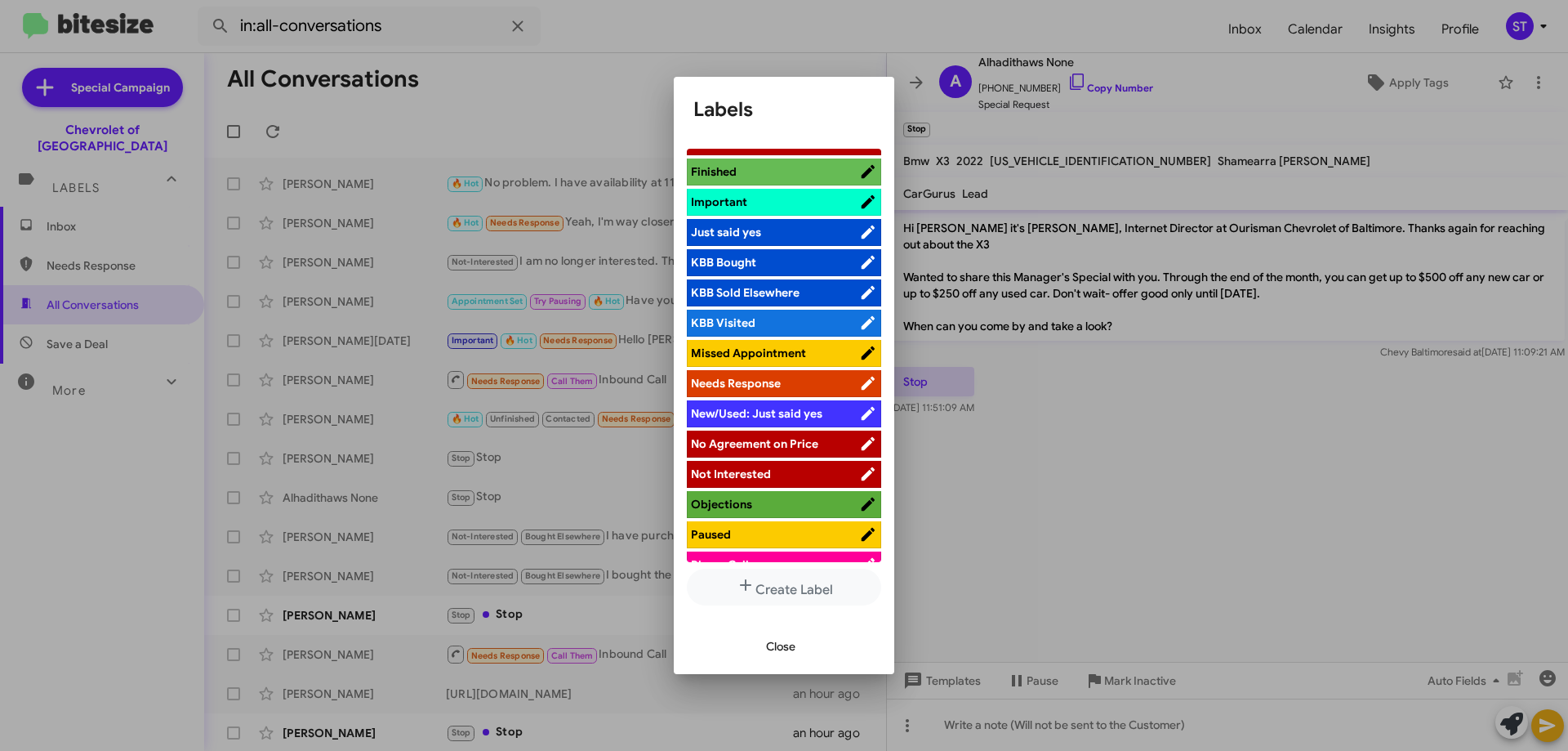
scroll to position [500, 0]
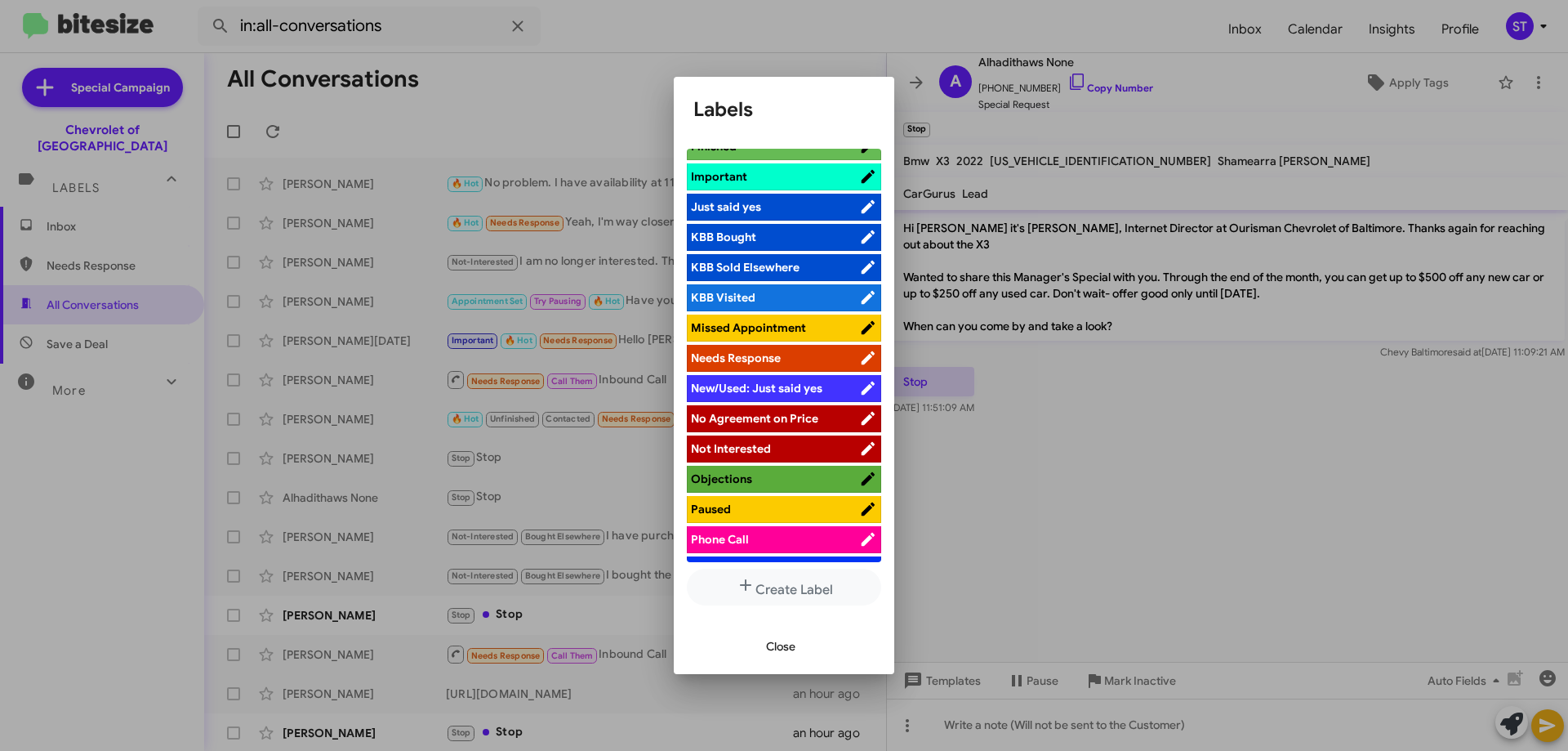
click at [766, 444] on span "Not Interested" at bounding box center [731, 448] width 80 height 15
click at [779, 650] on span "Close" at bounding box center [781, 646] width 30 height 30
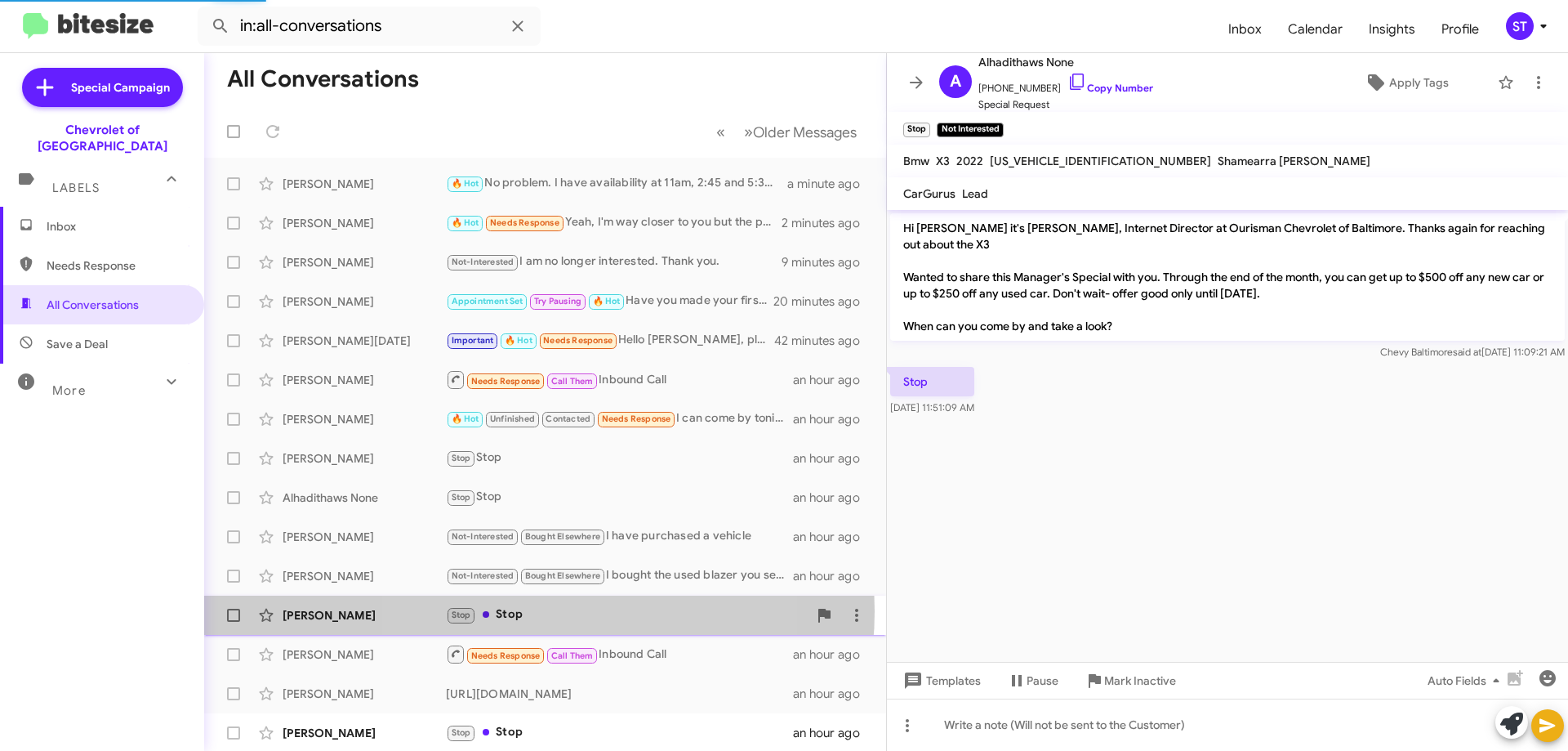
drag, startPoint x: 525, startPoint y: 611, endPoint x: 552, endPoint y: 610, distance: 27.0
click at [526, 610] on div "Stop Stop" at bounding box center [627, 614] width 362 height 19
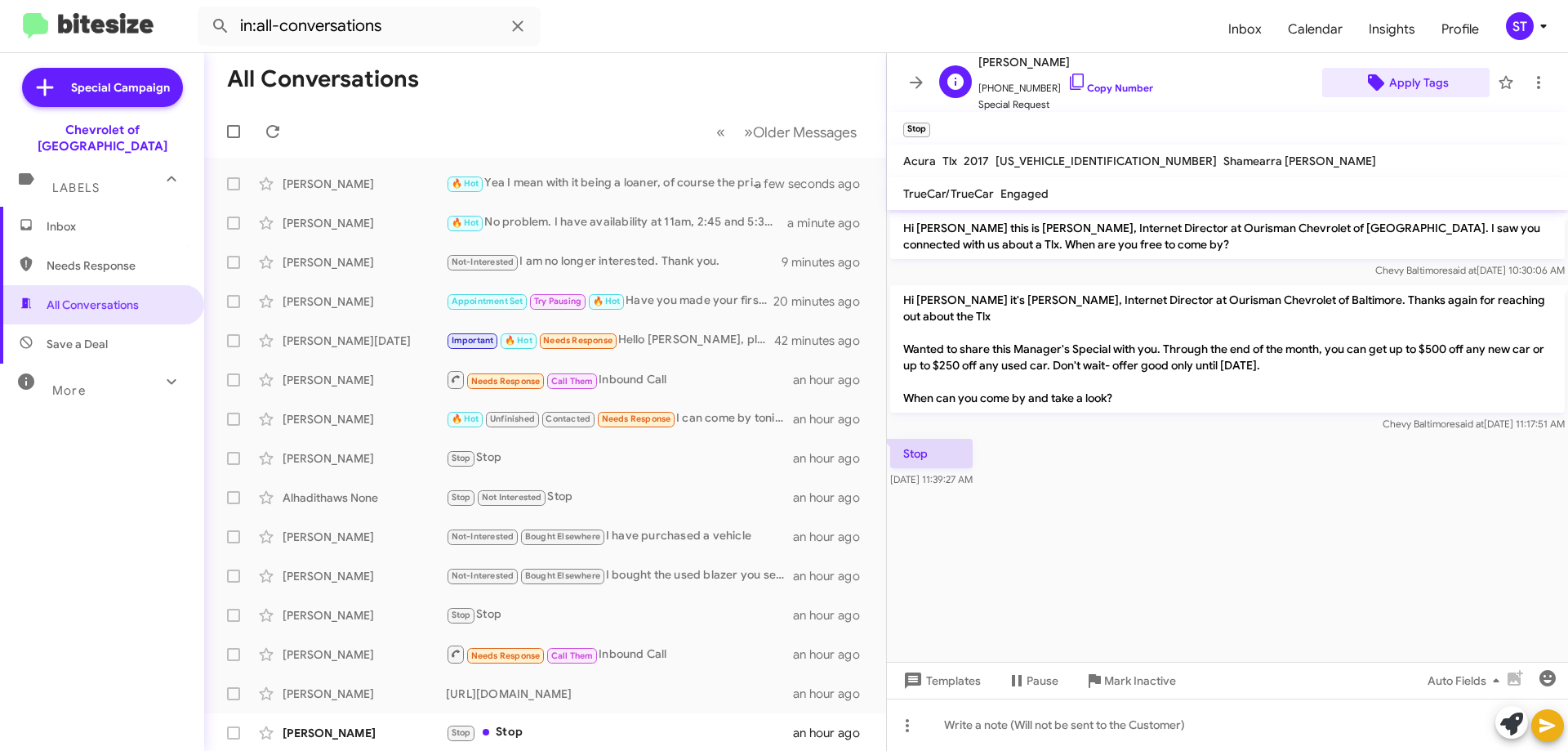
click at [1407, 71] on span "Apply Tags" at bounding box center [1418, 82] width 60 height 30
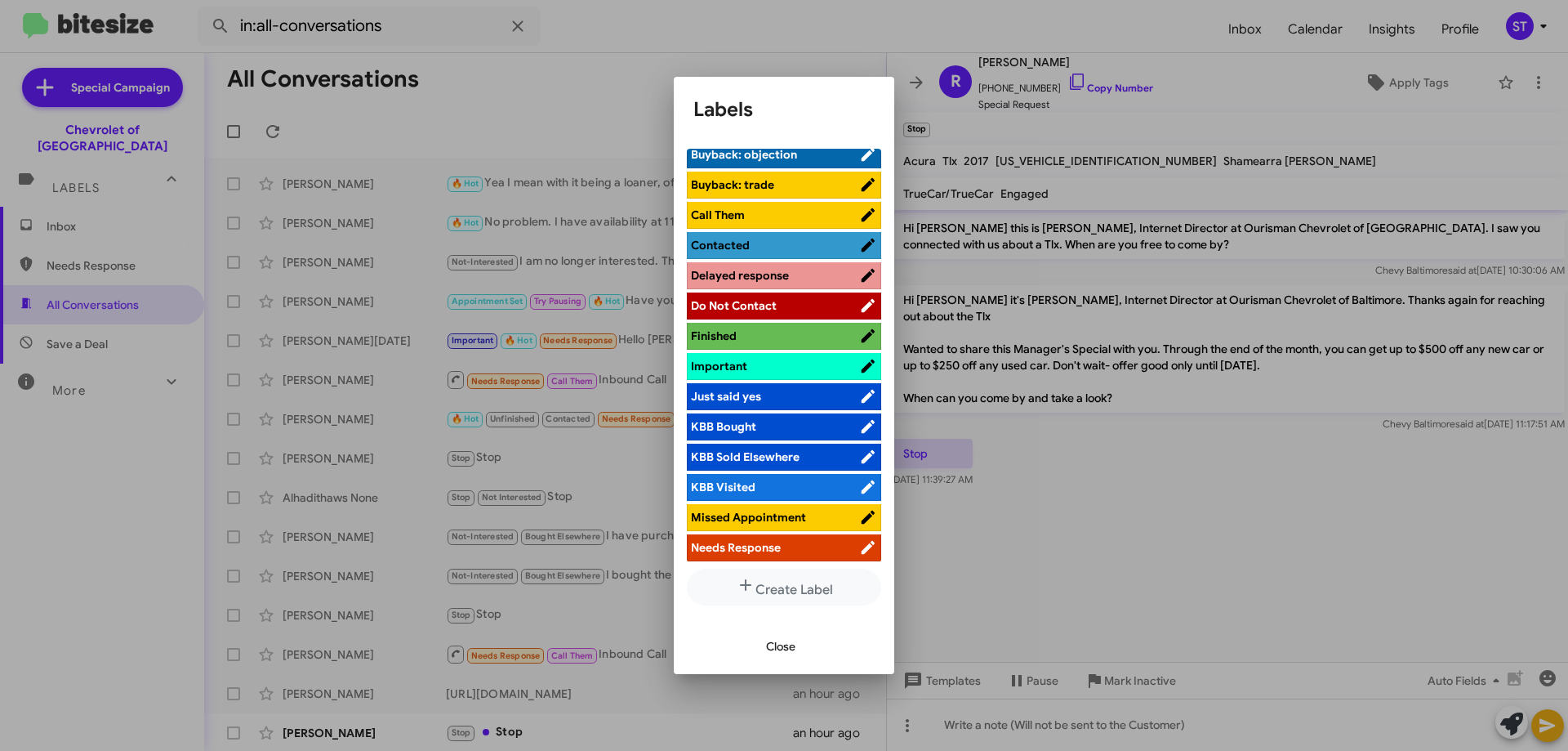
scroll to position [409, 0]
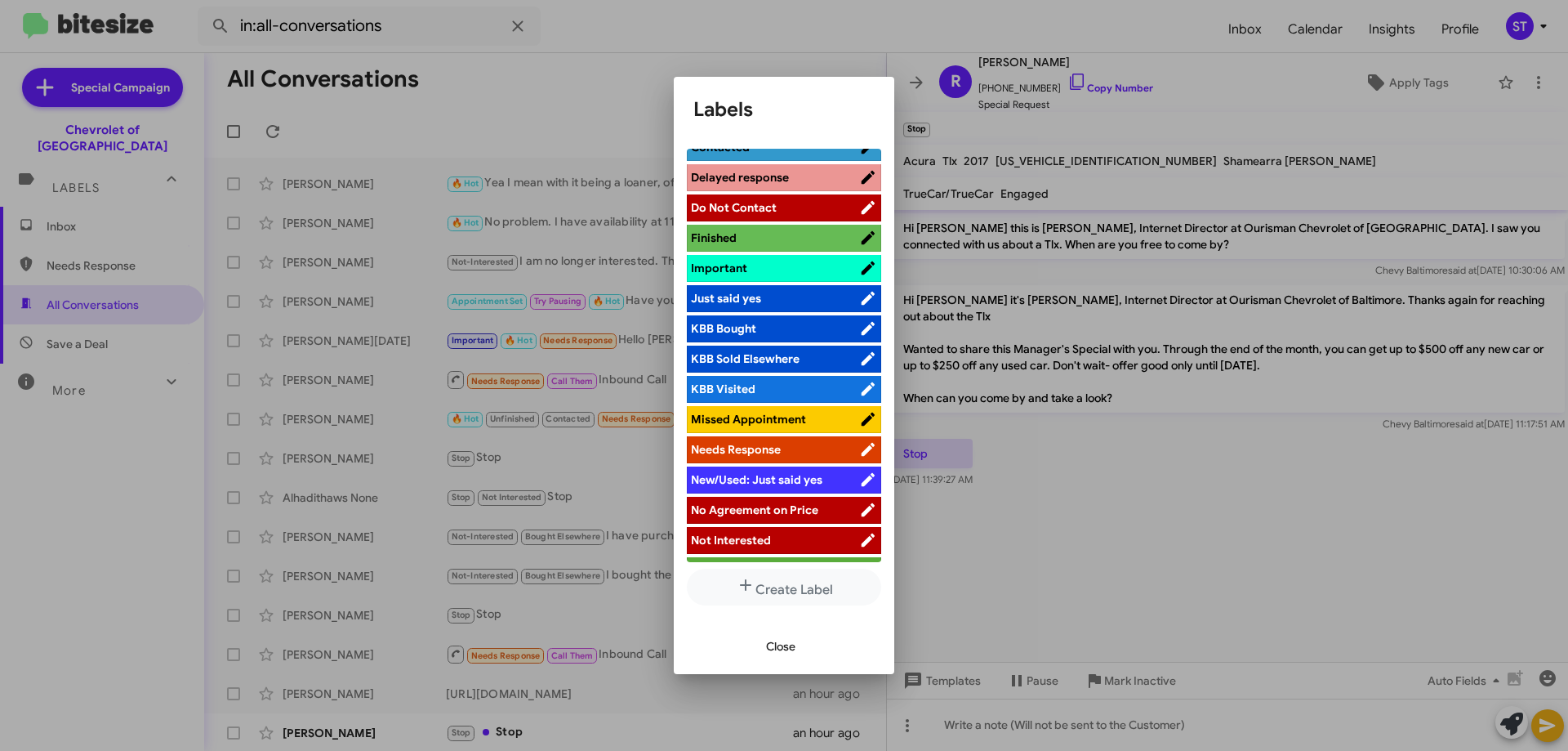
click at [783, 534] on span "Not Interested" at bounding box center [776, 540] width 169 height 16
click at [774, 646] on span "Close" at bounding box center [781, 646] width 30 height 30
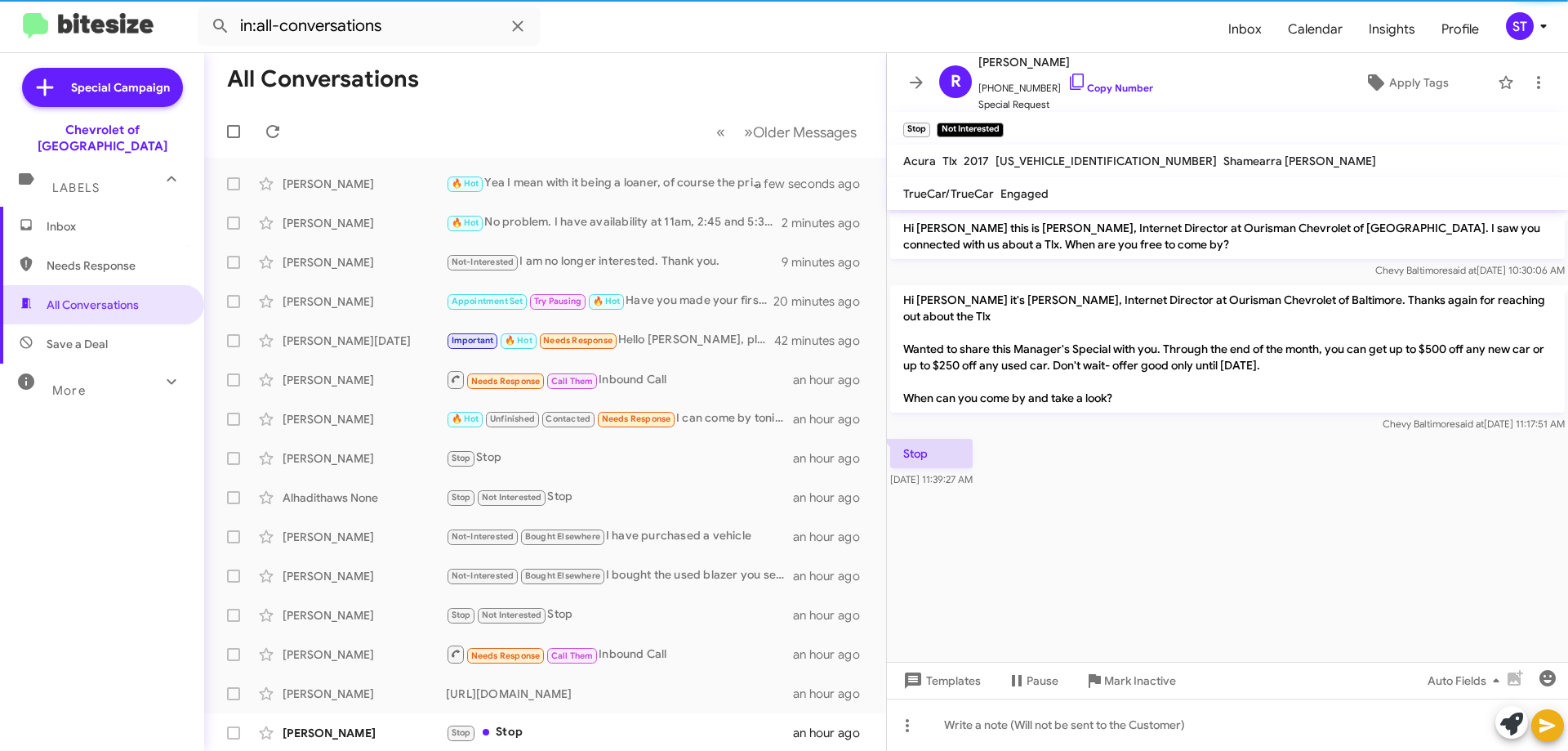
click at [537, 93] on mat-toolbar-row "All Conversations" at bounding box center [544, 79] width 681 height 53
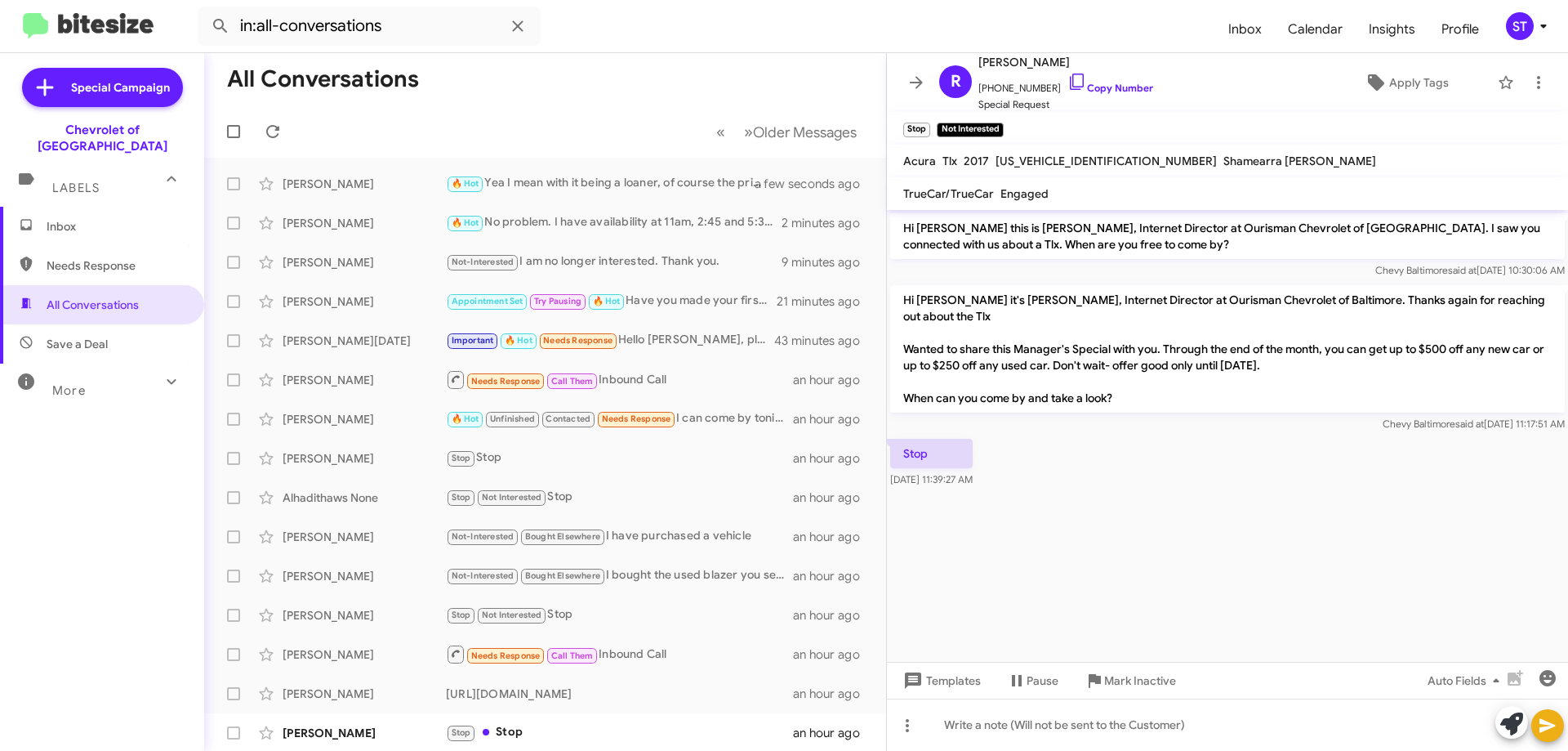
click at [95, 257] on span "Needs Response" at bounding box center [116, 265] width 139 height 16
type input "in:needs-response"
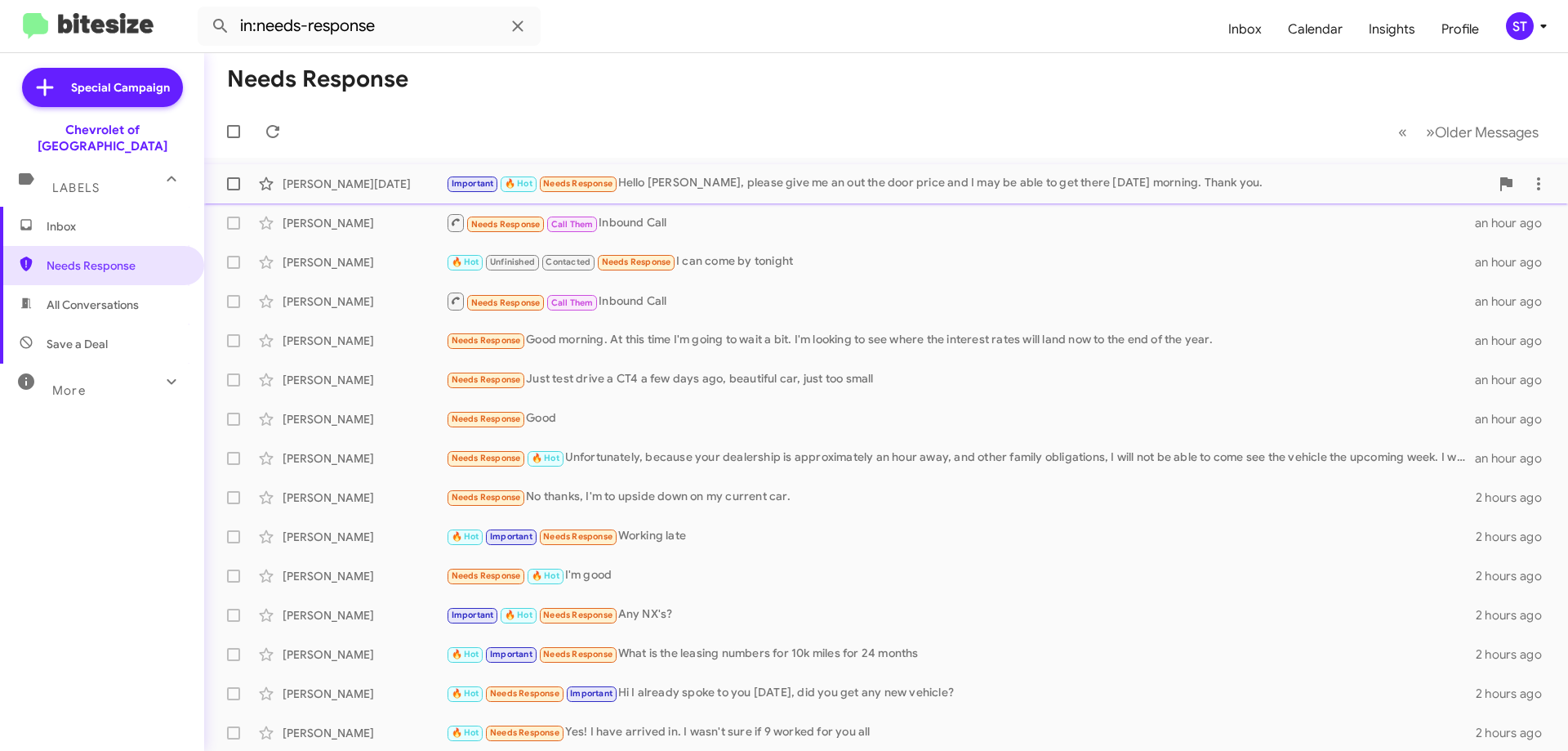
click at [680, 191] on div "Important 🔥 Hot Needs Response Hello [PERSON_NAME], please give me an out the d…" at bounding box center [968, 183] width 1043 height 19
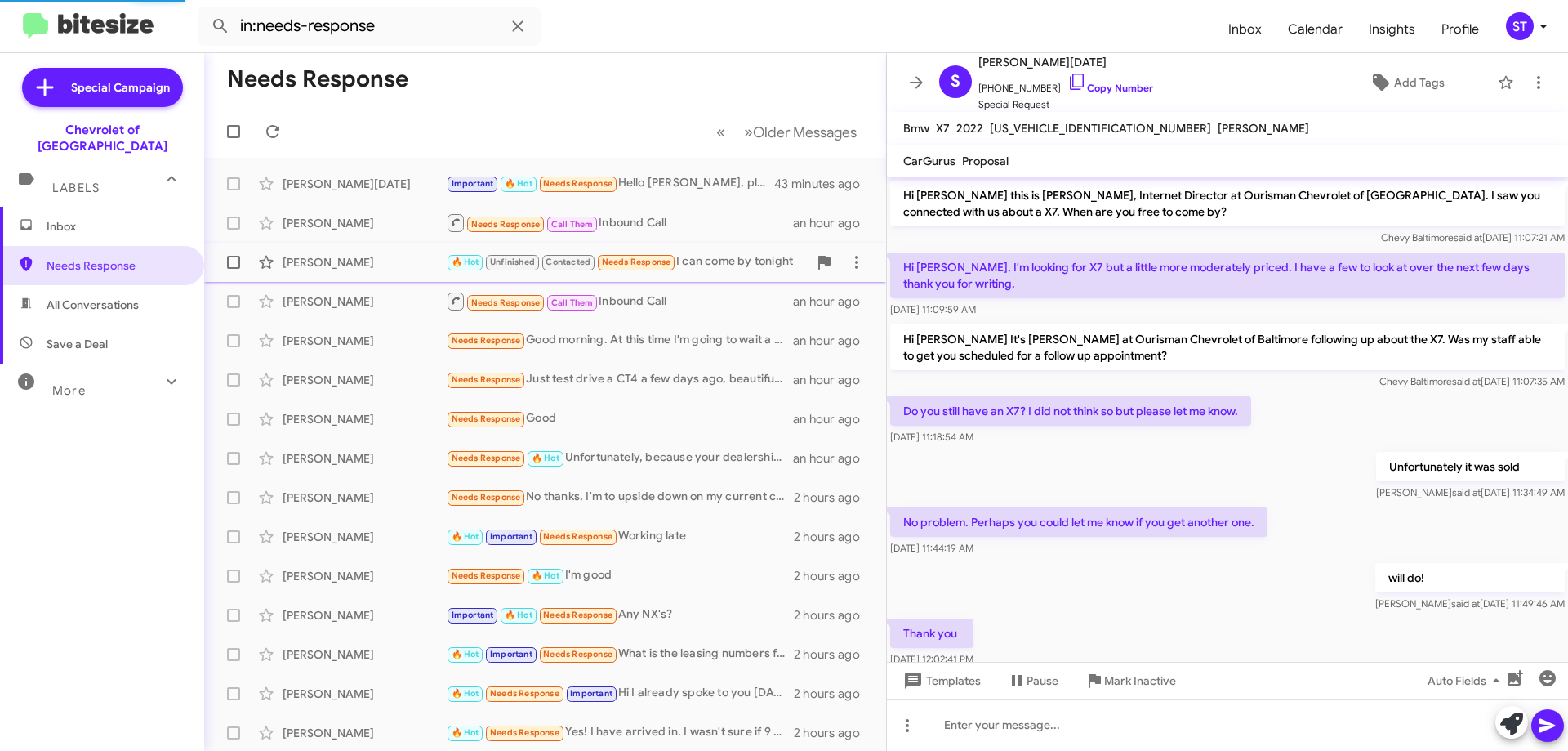
scroll to position [660, 0]
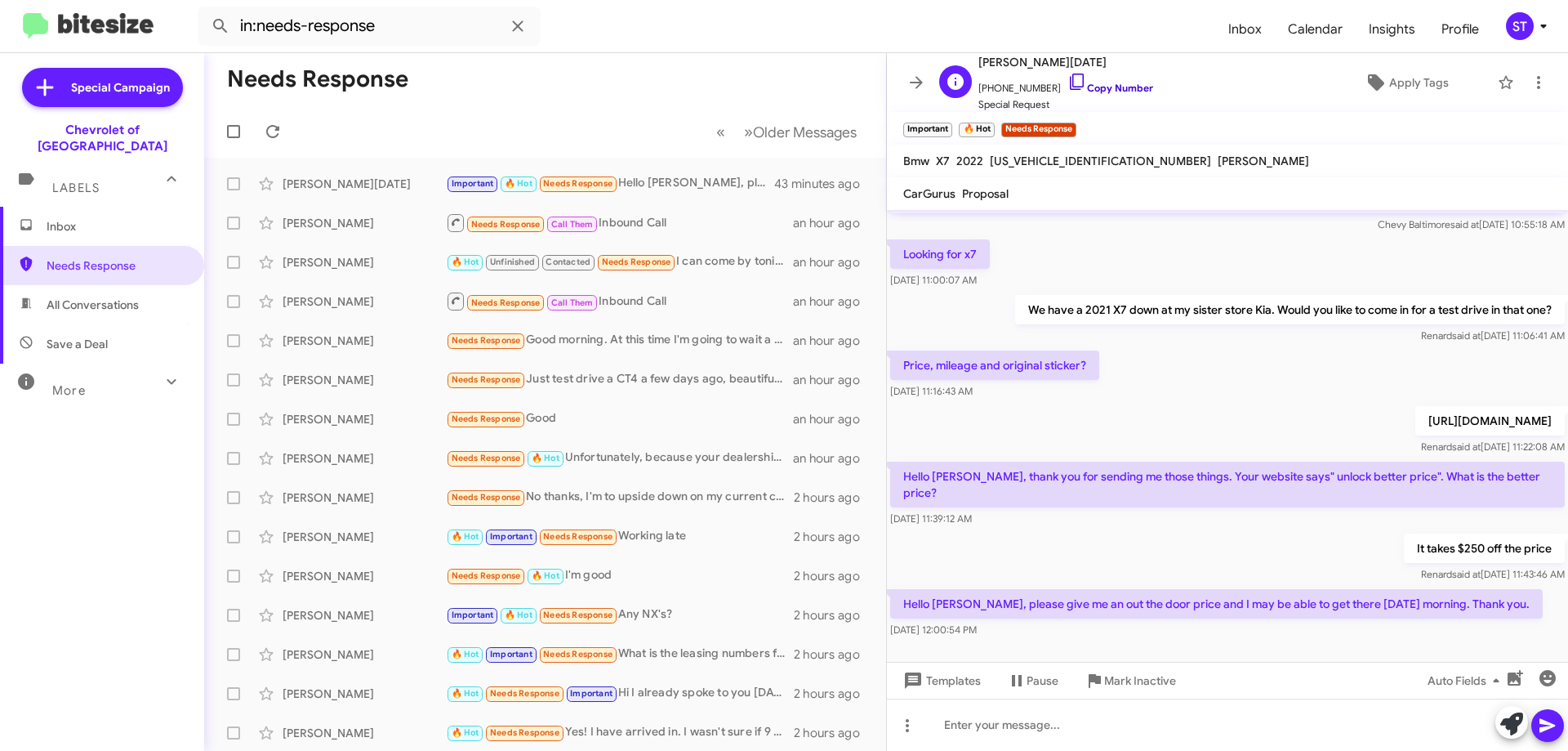
click at [1067, 80] on icon at bounding box center [1077, 81] width 20 height 20
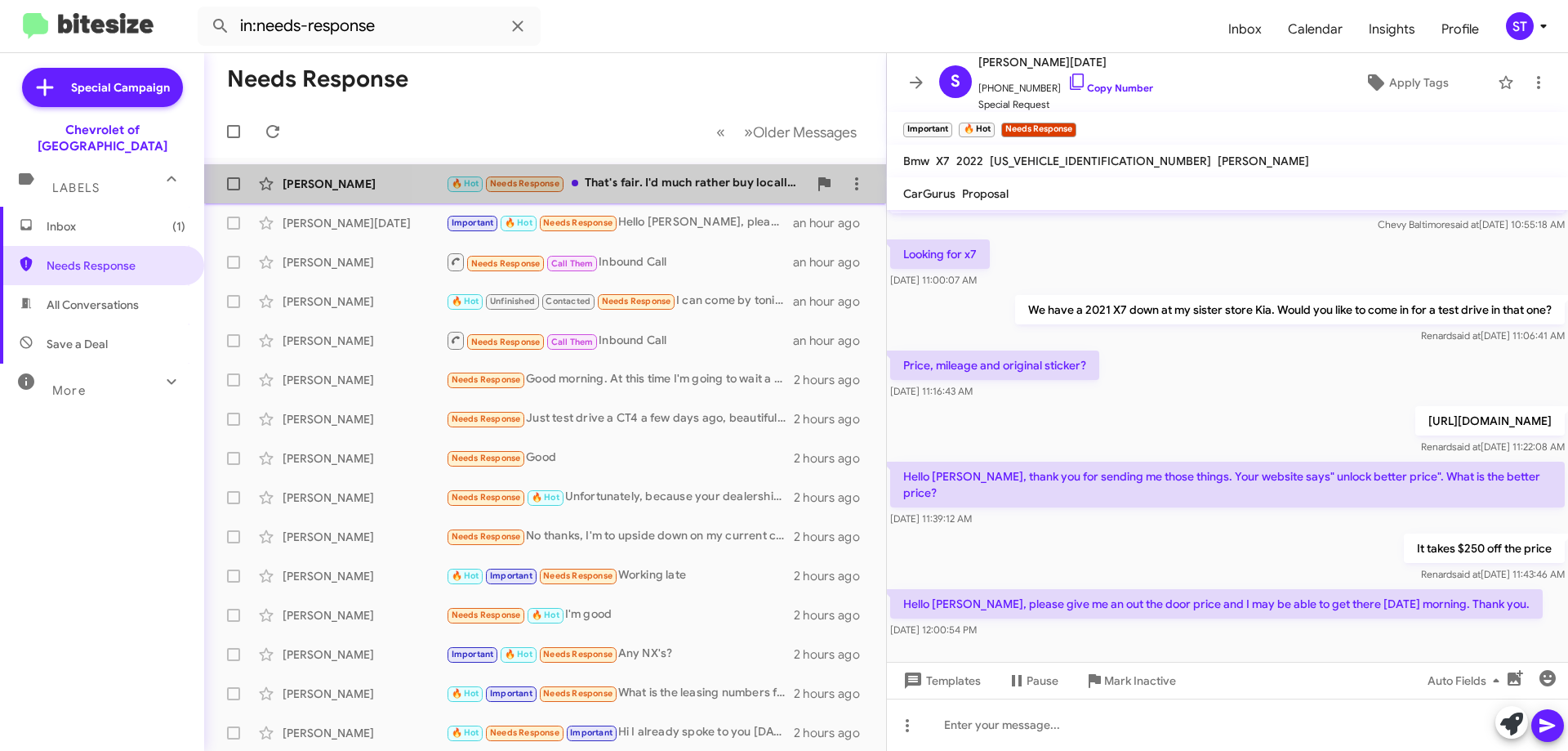
click at [648, 178] on div "🔥 Hot Needs Response That's fair. I'd much rather buy locally from you but big …" at bounding box center [627, 183] width 362 height 19
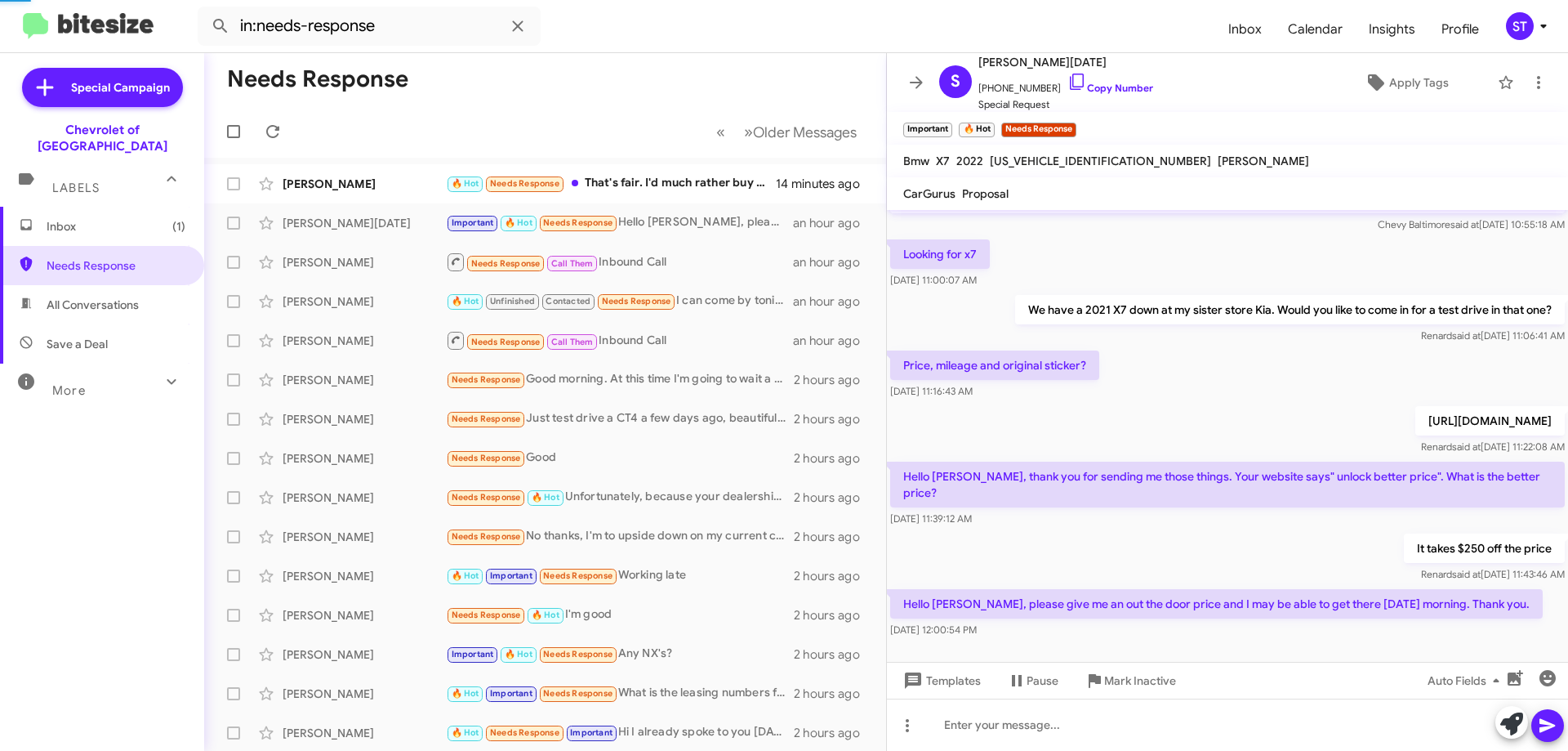
scroll to position [1157, 0]
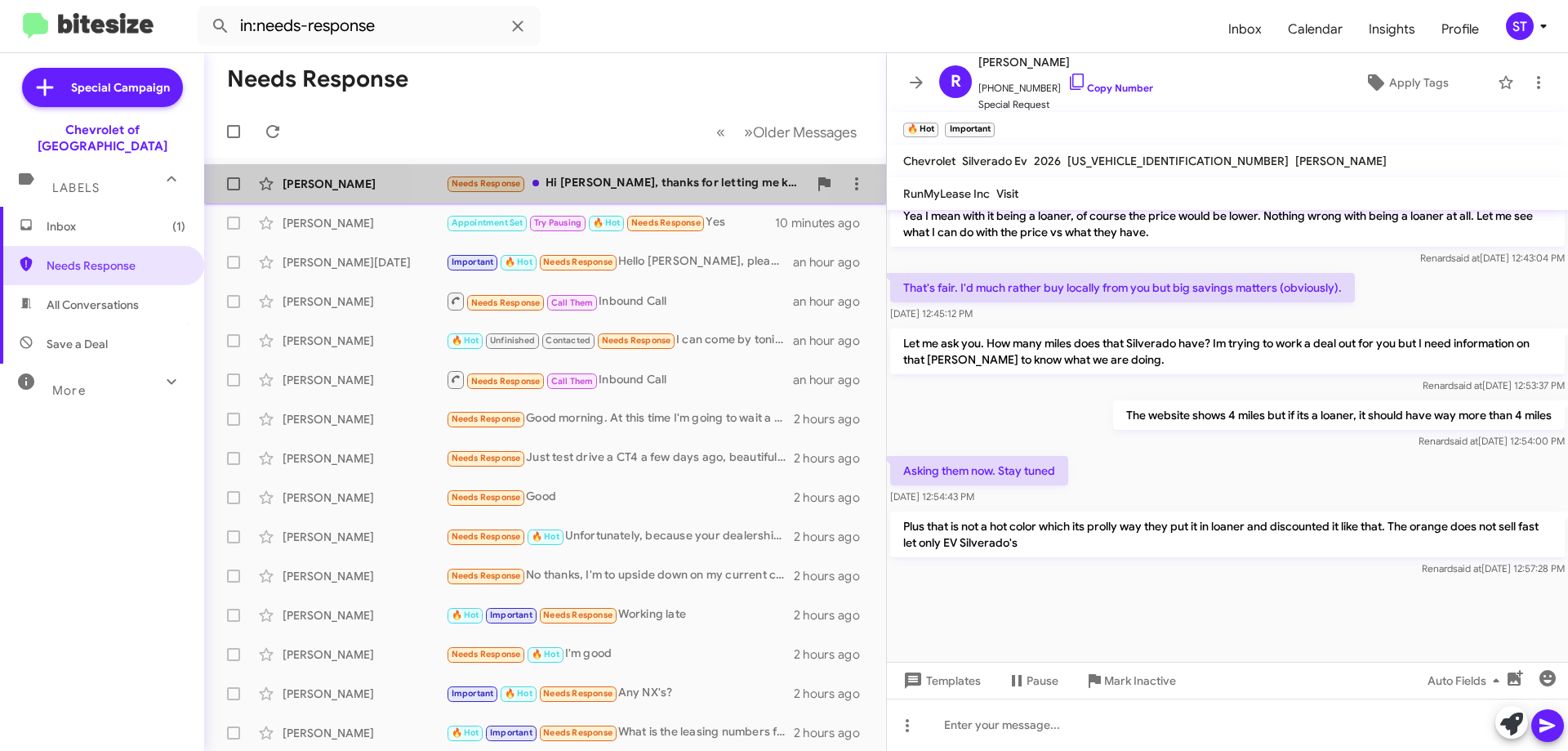
click at [631, 179] on div "Needs Response Hi [PERSON_NAME], thanks for letting me know about this special.…" at bounding box center [627, 183] width 362 height 19
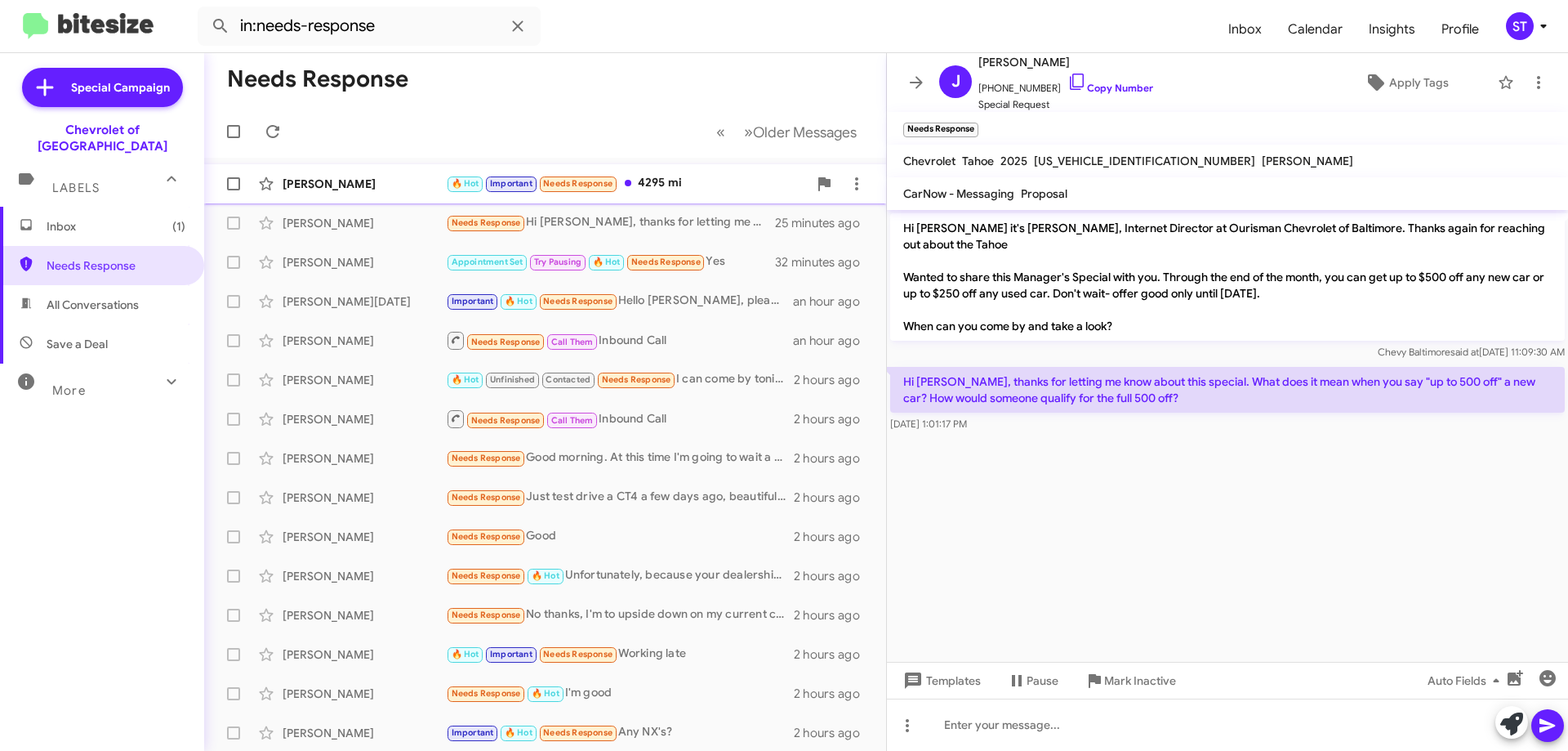
click at [661, 187] on div "🔥 Hot Important Needs Response 4295 mi" at bounding box center [627, 183] width 362 height 19
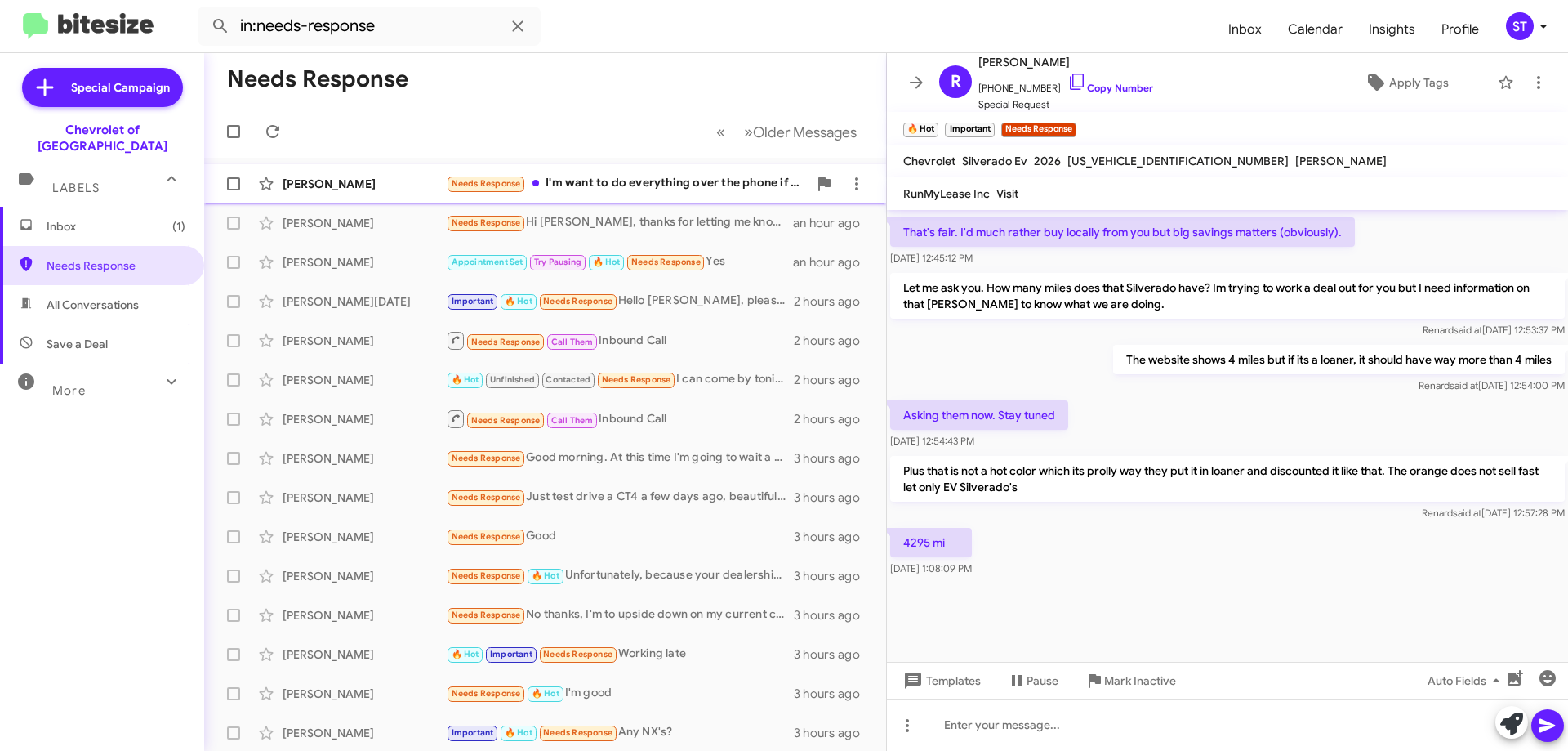
click at [589, 186] on div "Needs Response I'm want to do everything over the phone if possible before i ta…" at bounding box center [627, 183] width 362 height 19
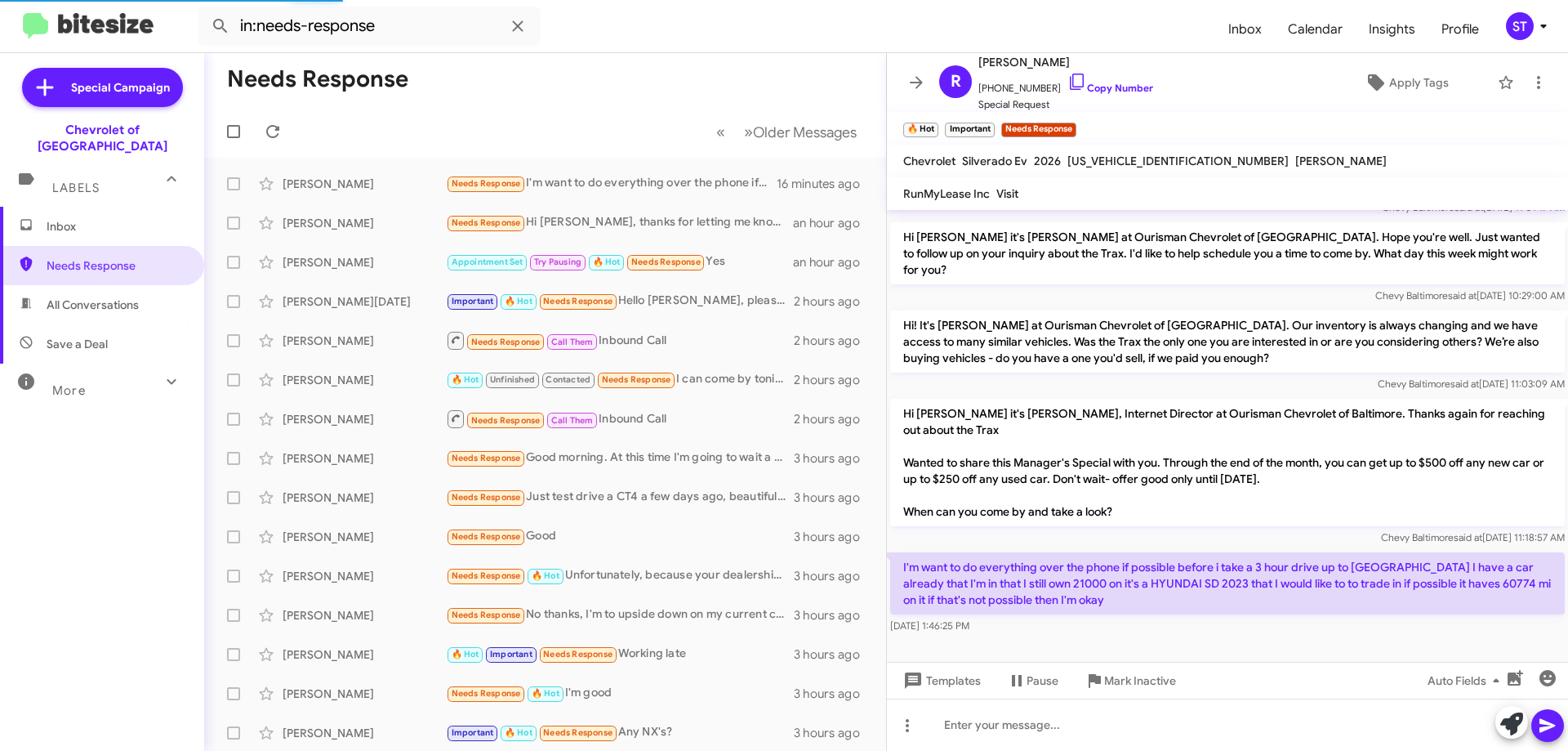
scroll to position [118, 0]
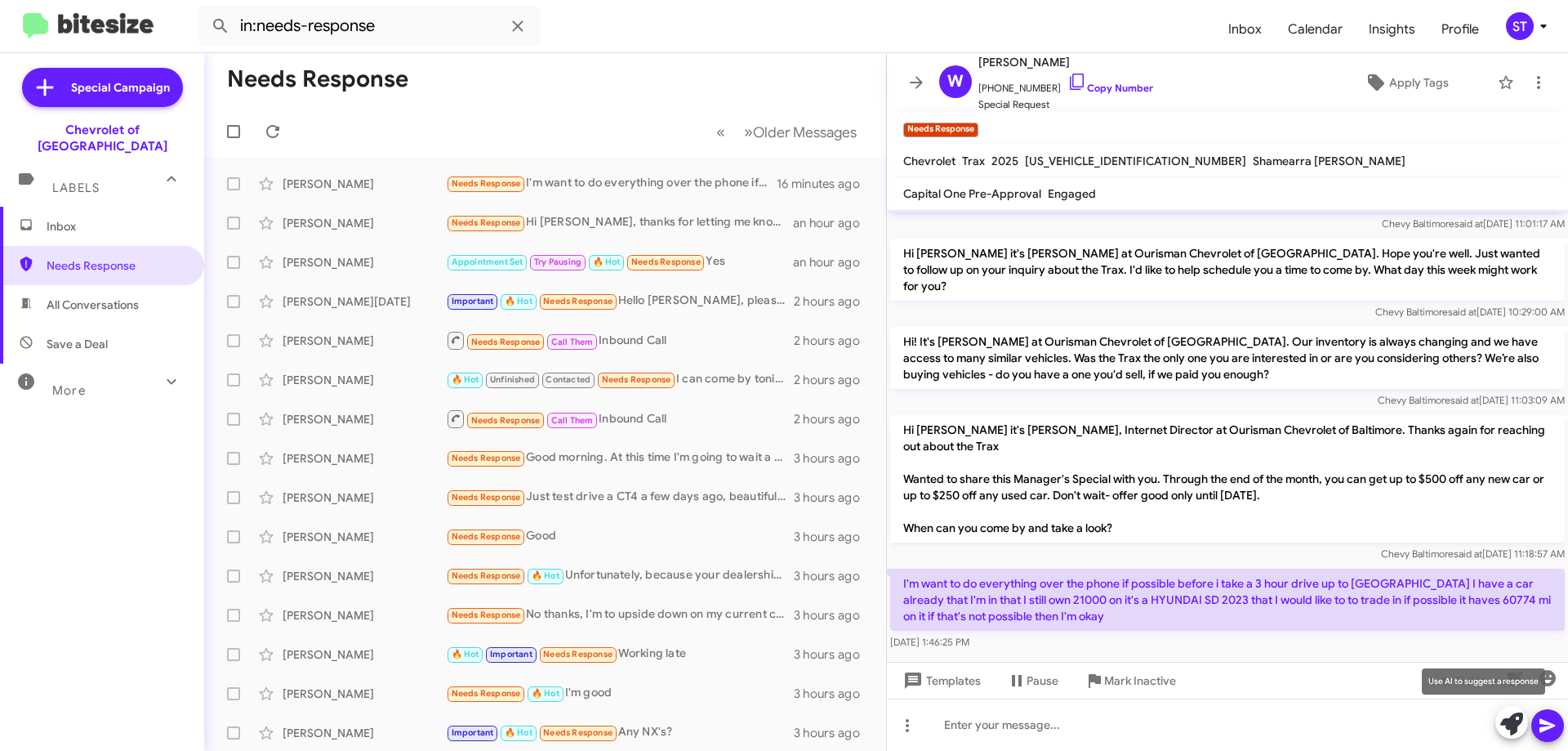
click at [1502, 720] on icon at bounding box center [1510, 723] width 23 height 23
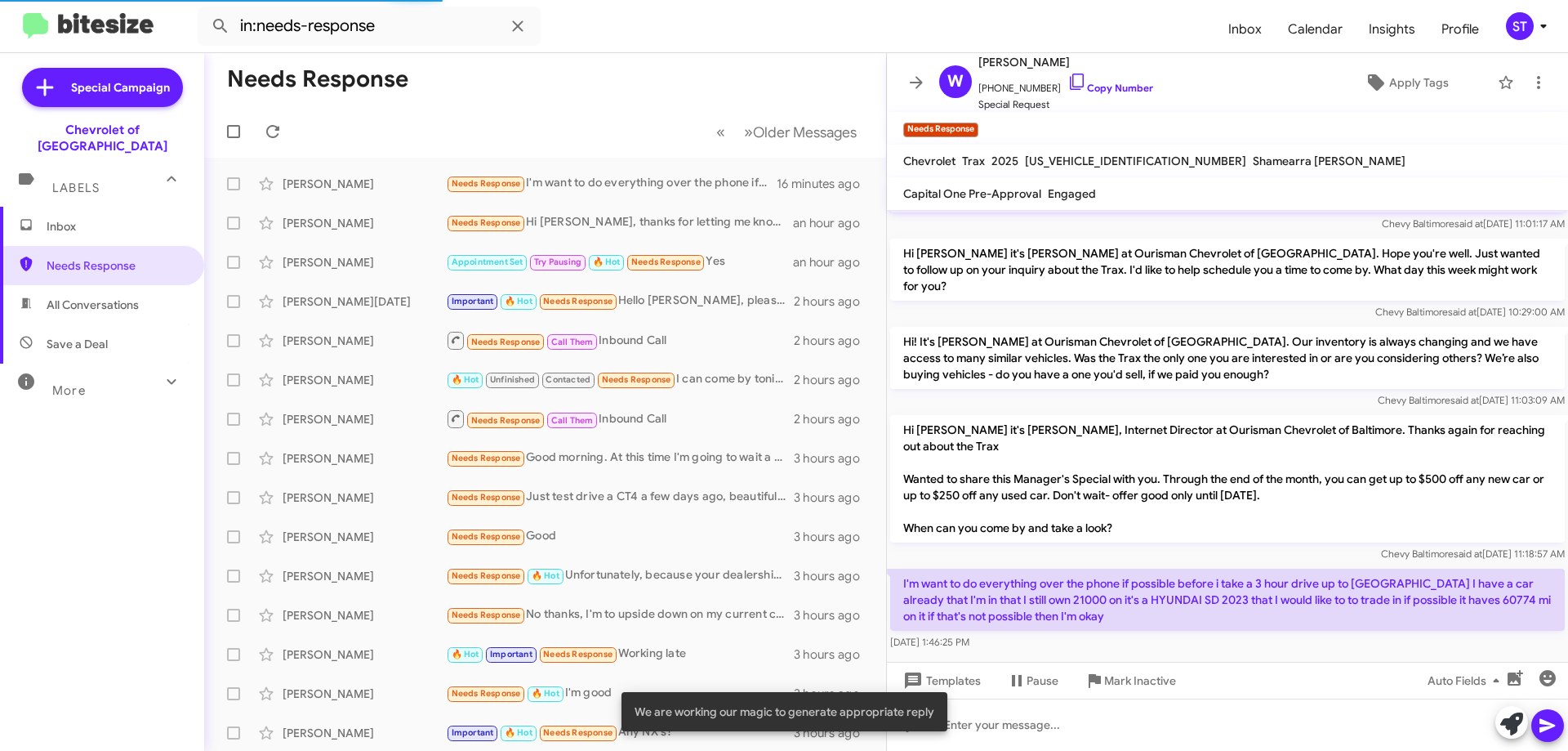
scroll to position [279, 0]
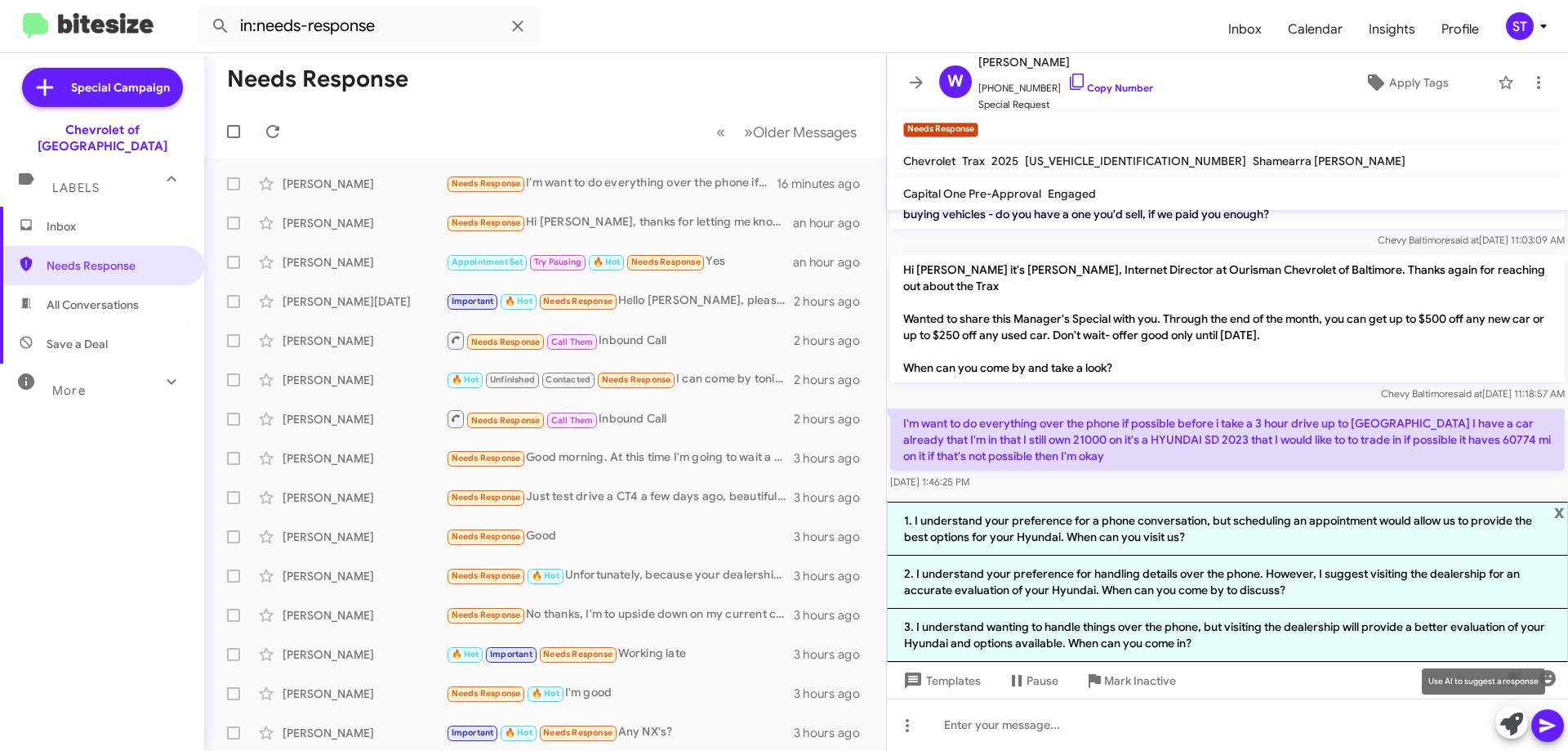
click at [1506, 723] on icon at bounding box center [1510, 723] width 23 height 23
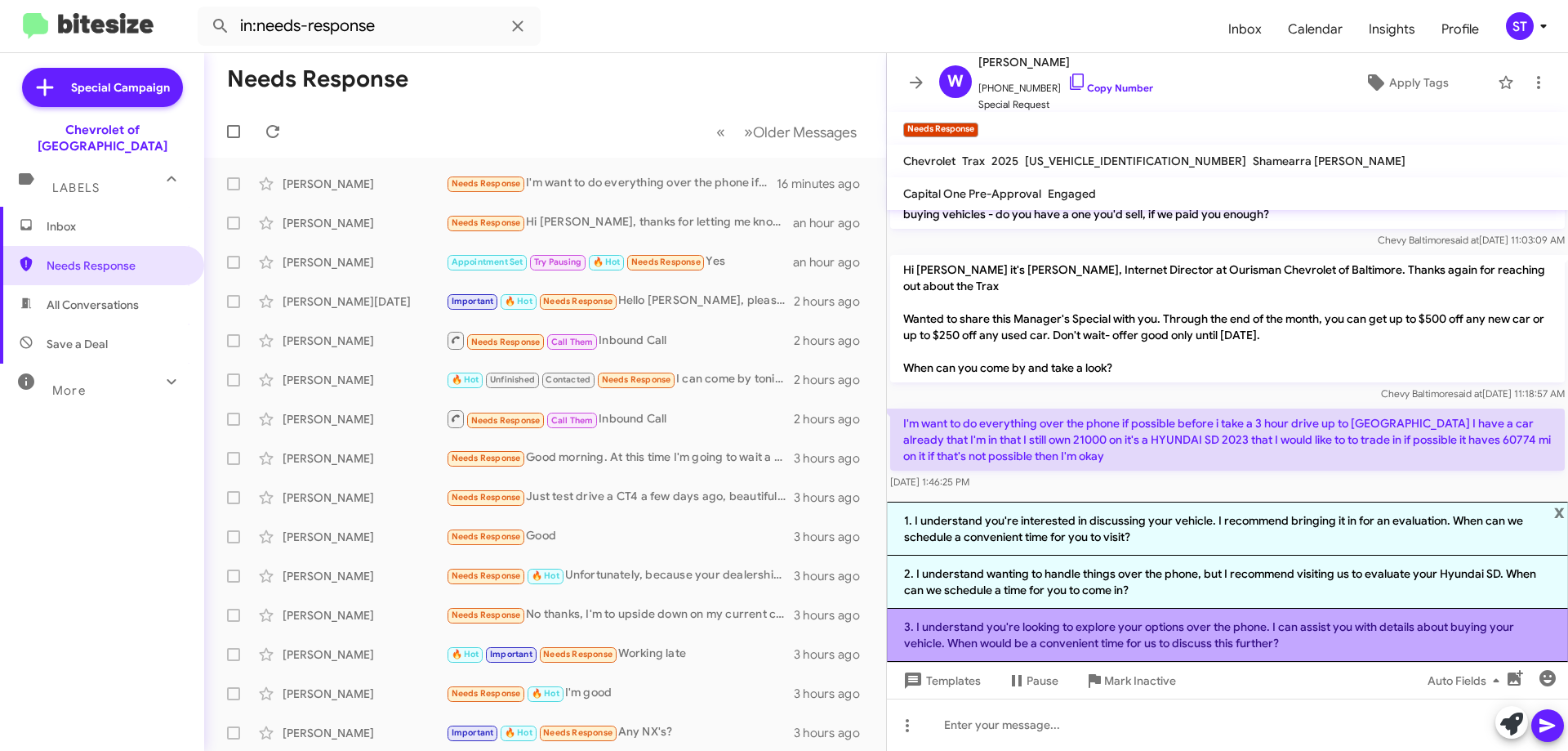
click at [1306, 622] on li "3. I understand you're looking to explore your options over the phone. I can as…" at bounding box center [1227, 635] width 681 height 54
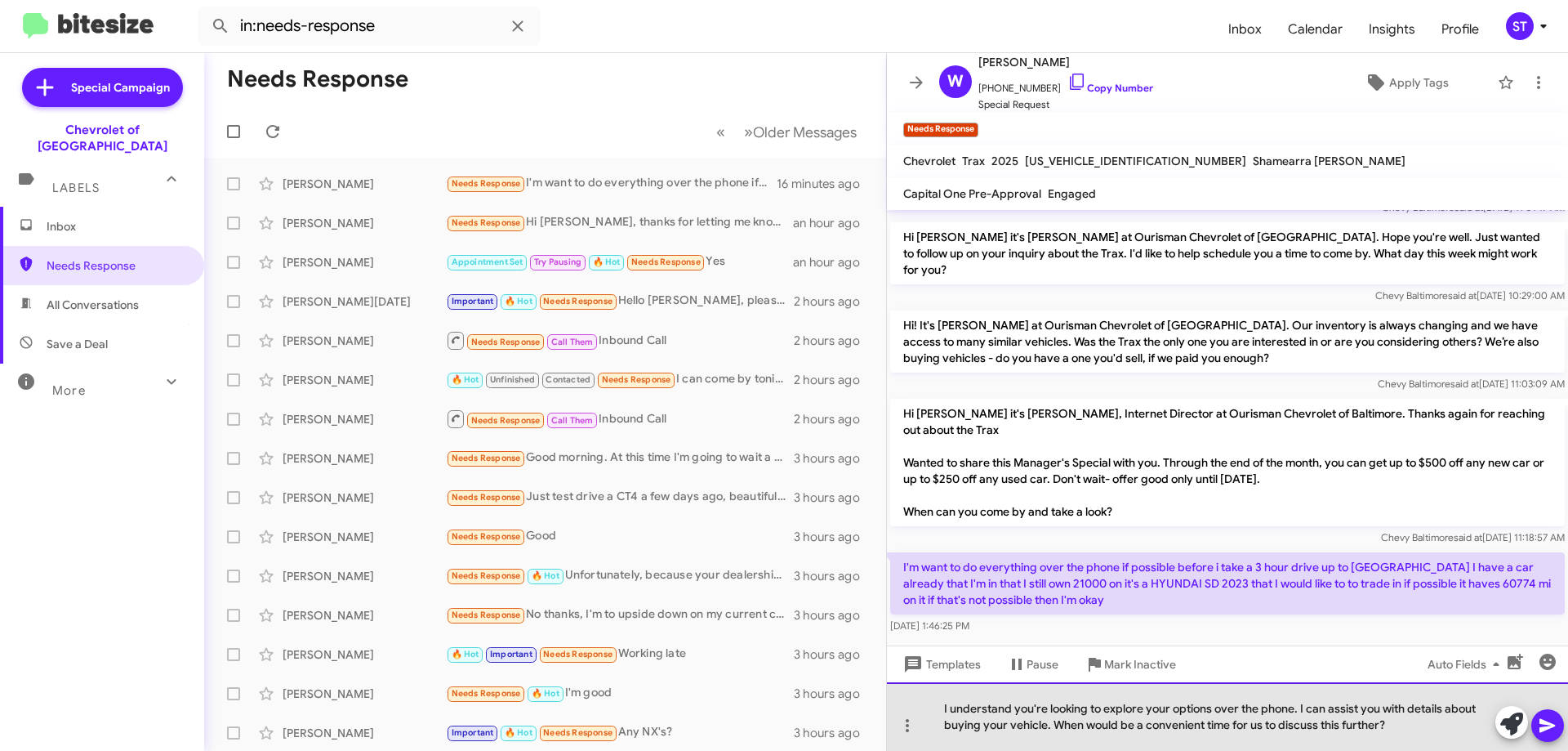
drag, startPoint x: 978, startPoint y: 725, endPoint x: 925, endPoint y: 731, distance: 53.3
click at [925, 731] on div "I understand you're looking to explore your options over the phone. I can assis…" at bounding box center [1227, 715] width 681 height 68
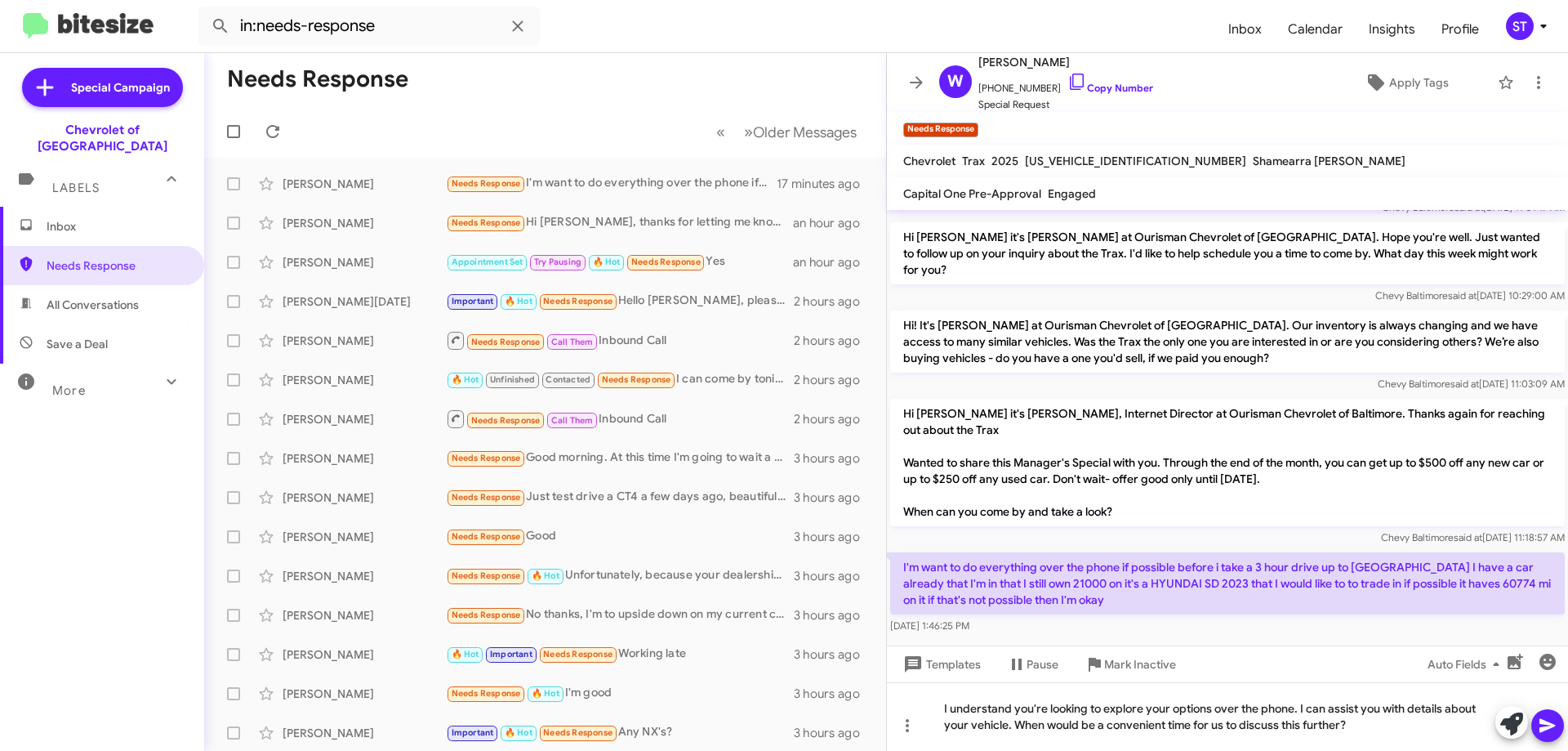
drag, startPoint x: 904, startPoint y: 550, endPoint x: 1120, endPoint y: 592, distance: 220.0
click at [1120, 592] on p "I'm want to do everything over the phone if possible before i take a 3 hour dri…" at bounding box center [1227, 583] width 674 height 63
copy p "I'm want to do everything over the phone if possible before i take a 3 hour dri…"
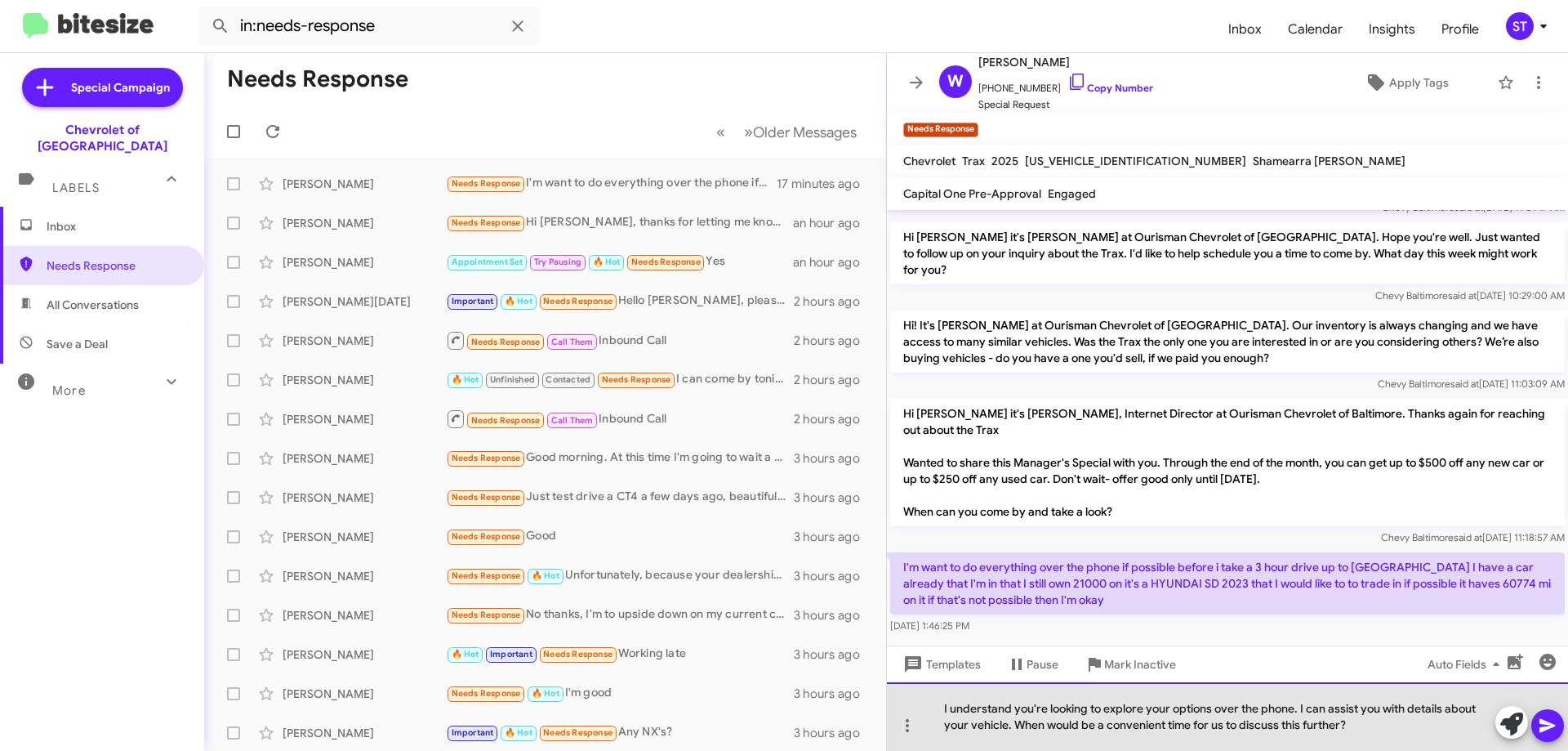
click at [1382, 730] on div "I understand you're looking to explore your options over the phone. I can assis…" at bounding box center [1227, 715] width 681 height 68
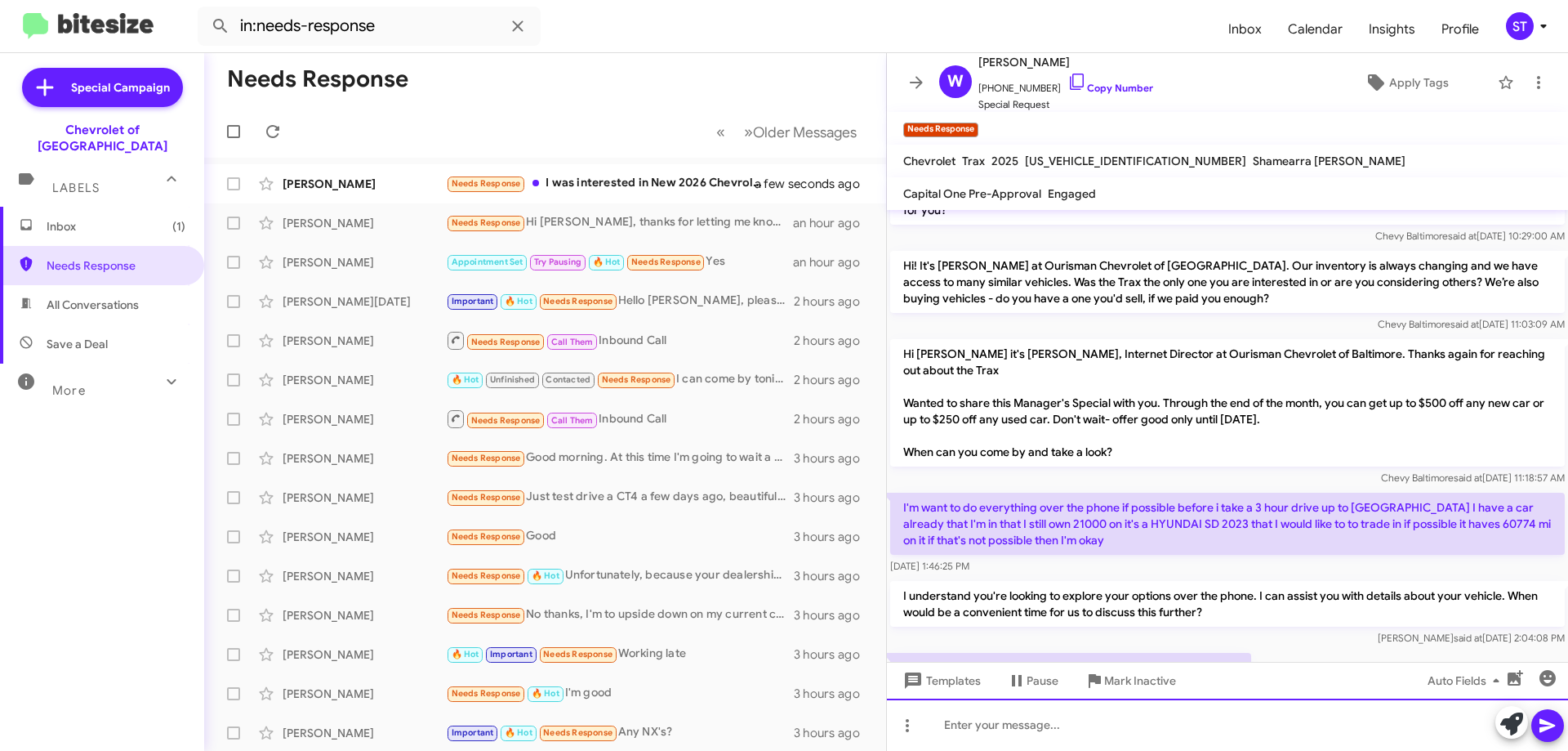
scroll to position [0, 0]
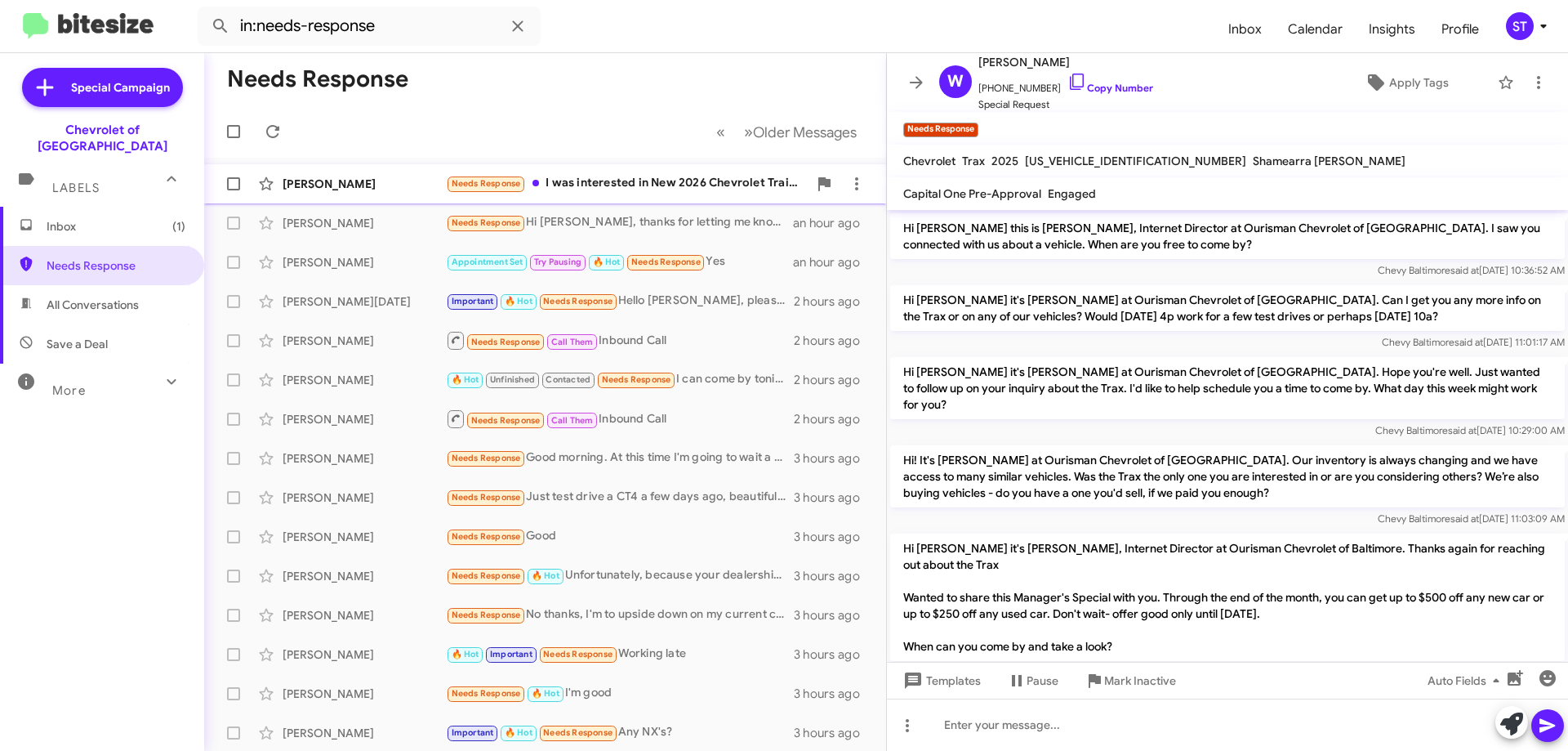
click at [580, 188] on div "Needs Response I was interested in New 2026 Chevrolet Trailblazer LT that I seen" at bounding box center [627, 183] width 362 height 19
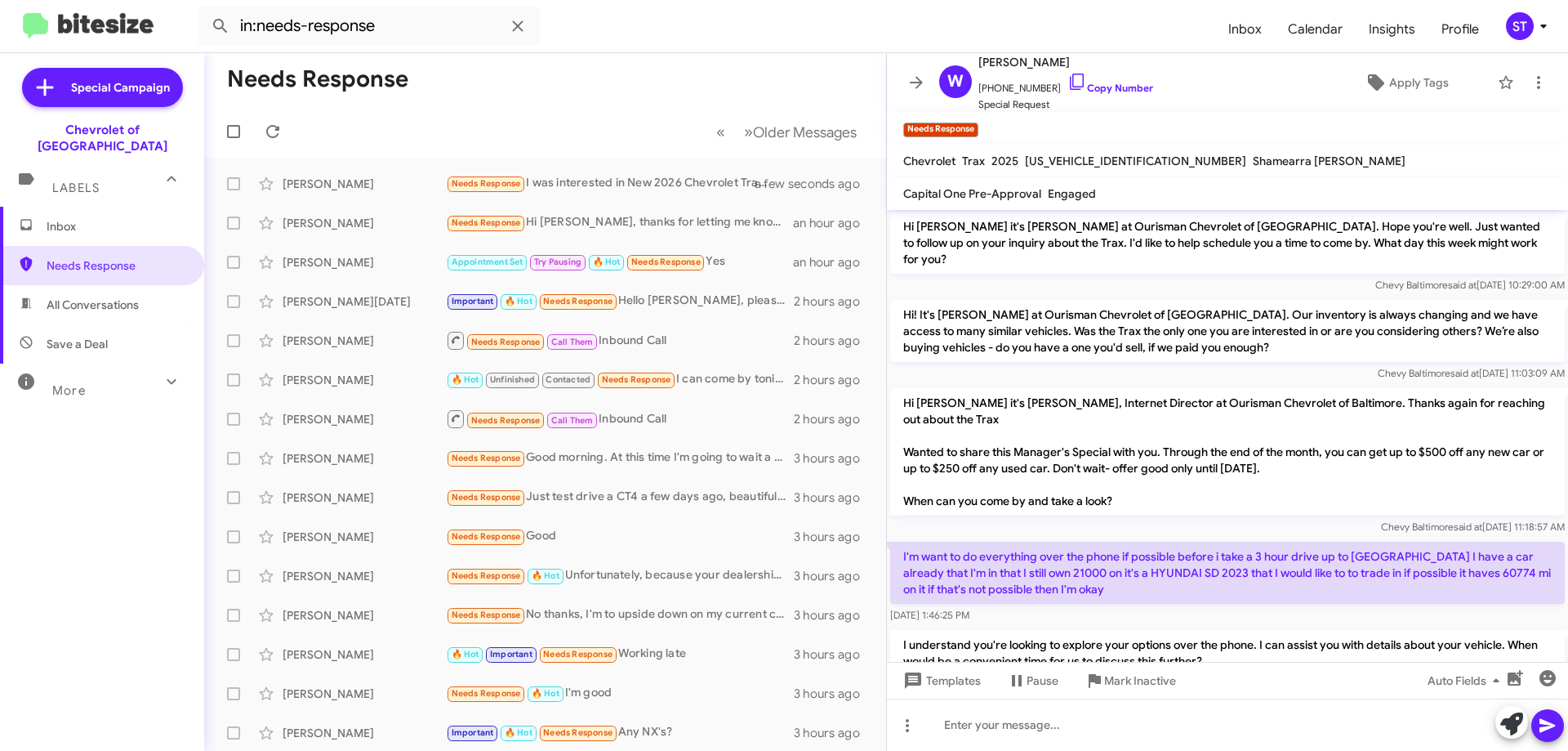
scroll to position [254, 0]
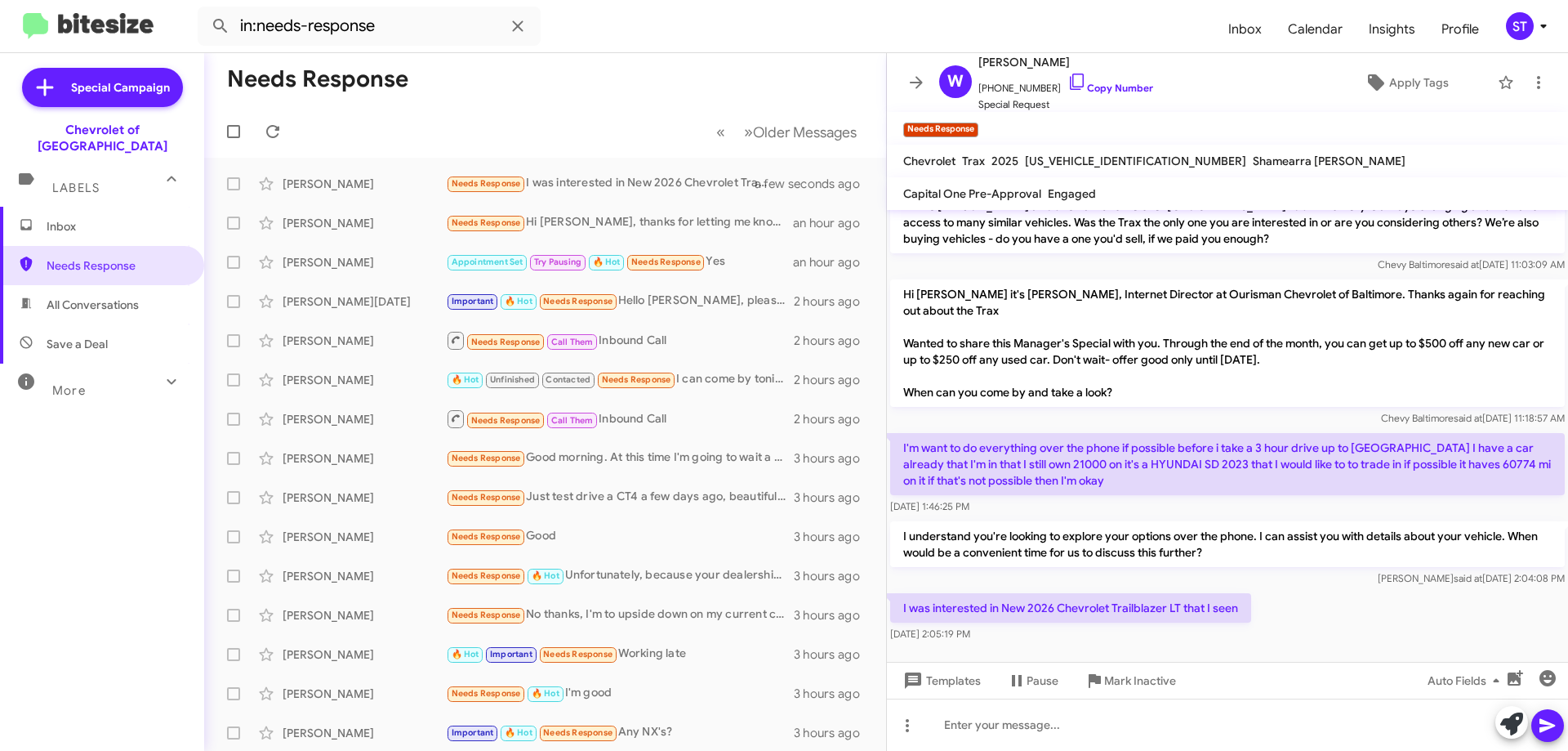
drag, startPoint x: 1241, startPoint y: 589, endPoint x: 899, endPoint y: 582, distance: 342.1
click at [899, 593] on p "I was interested in New 2026 Chevrolet Trailblazer LT that I seen" at bounding box center [1070, 608] width 361 height 30
copy p "I was interested in New 2026 Chevrolet Trailblazer LT that I seen"
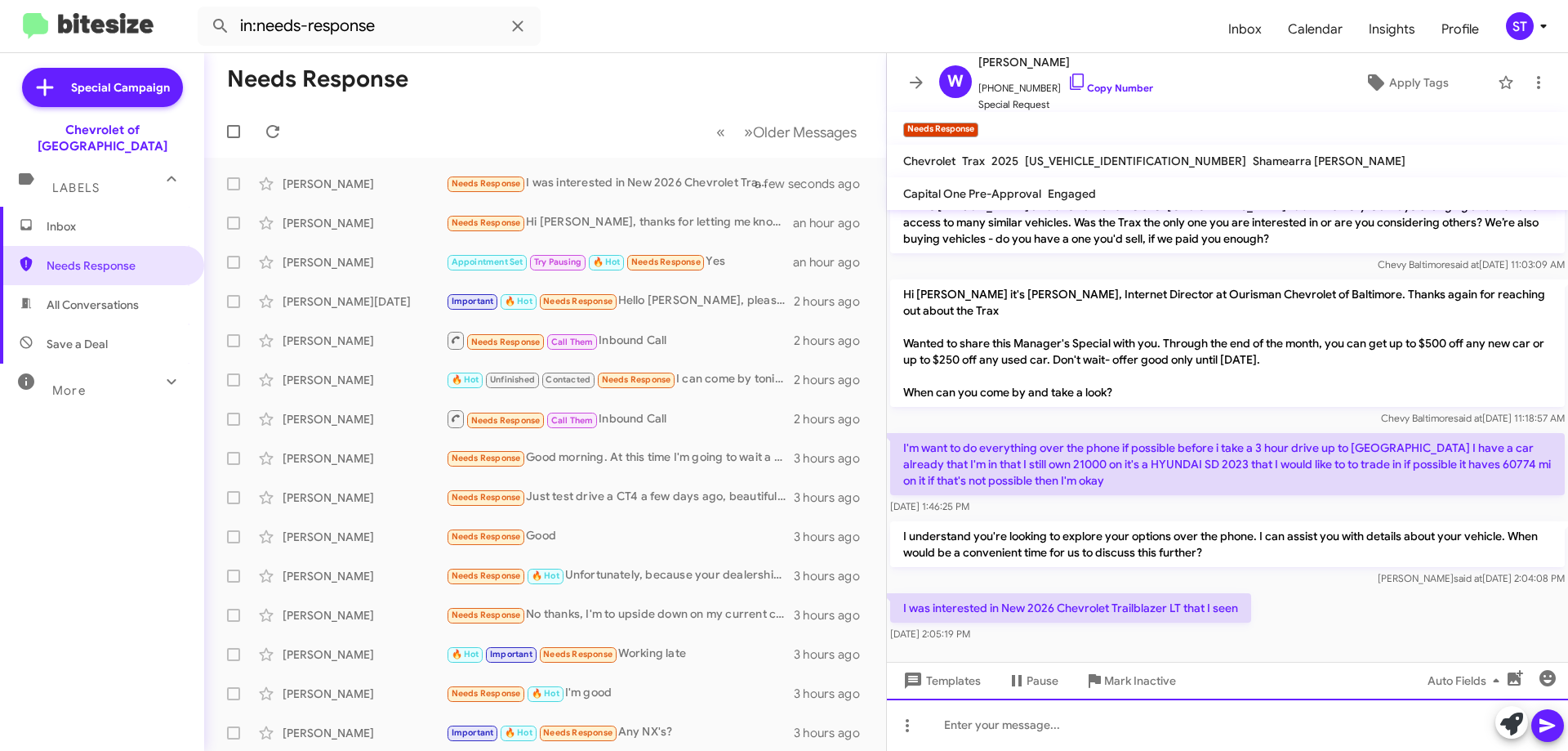
click at [968, 733] on div at bounding box center [1227, 724] width 681 height 53
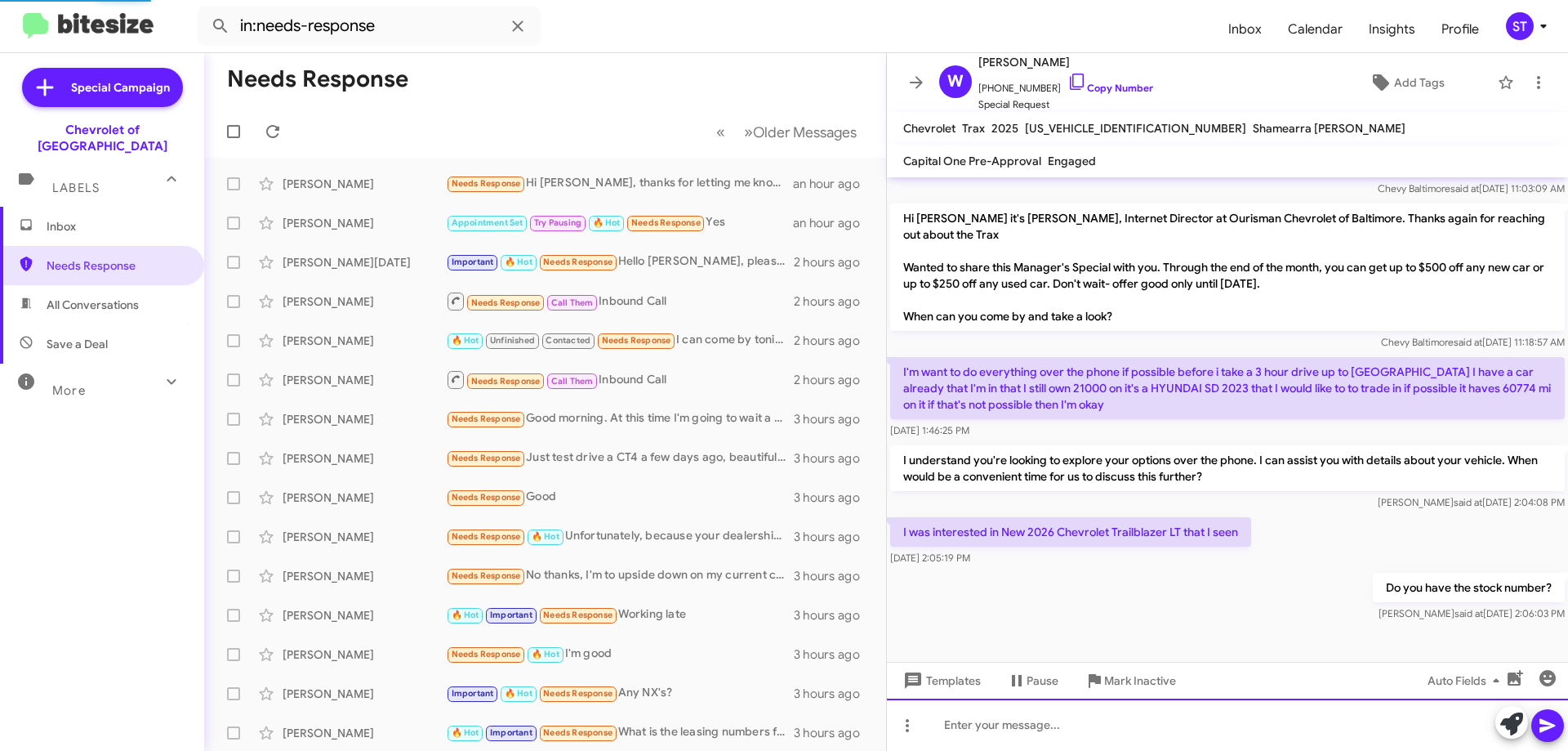
scroll to position [281, 0]
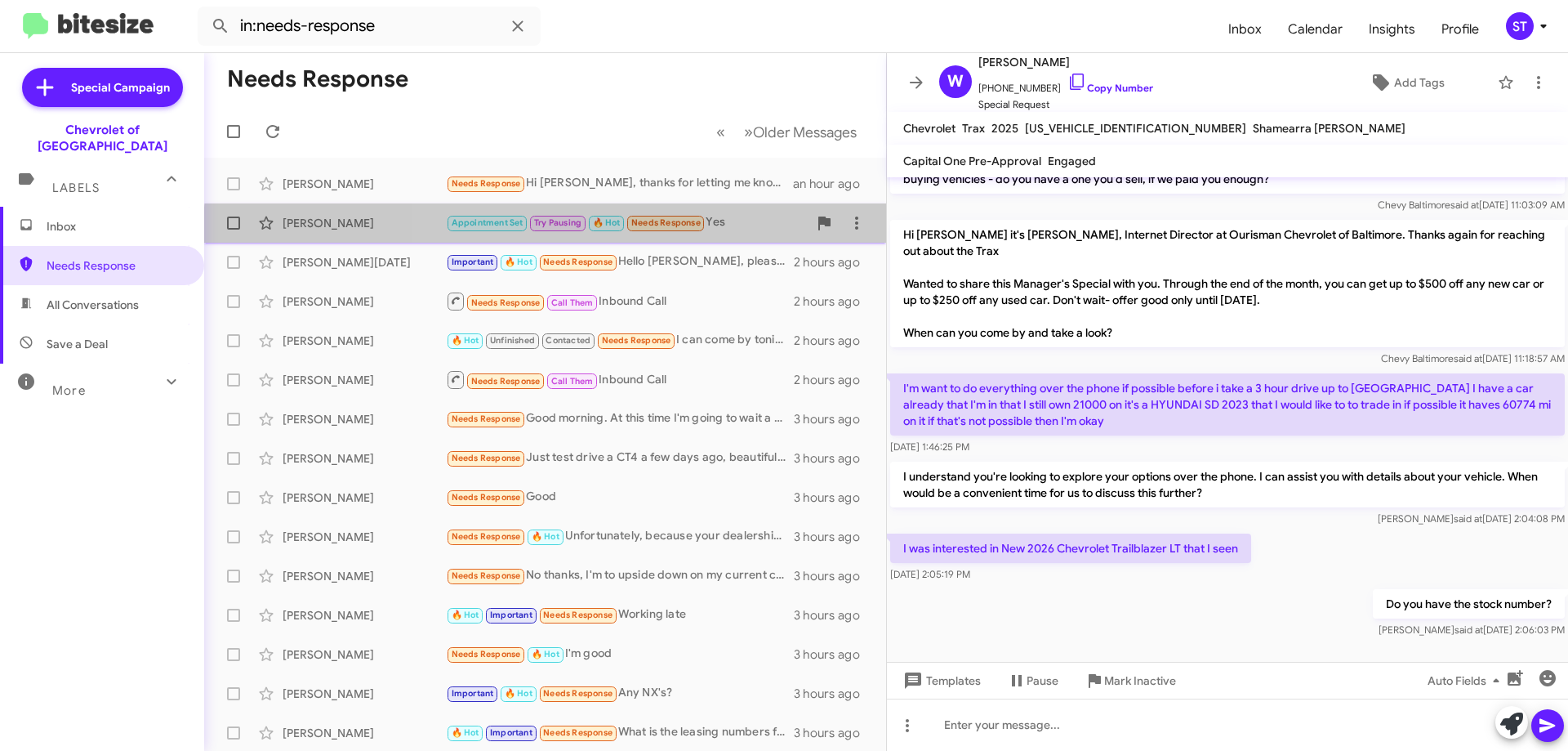
click at [713, 234] on div "[PERSON_NAME] Appointment Set Try Pausing 🔥 Hot Needs Response Yes an hour ago" at bounding box center [544, 222] width 656 height 33
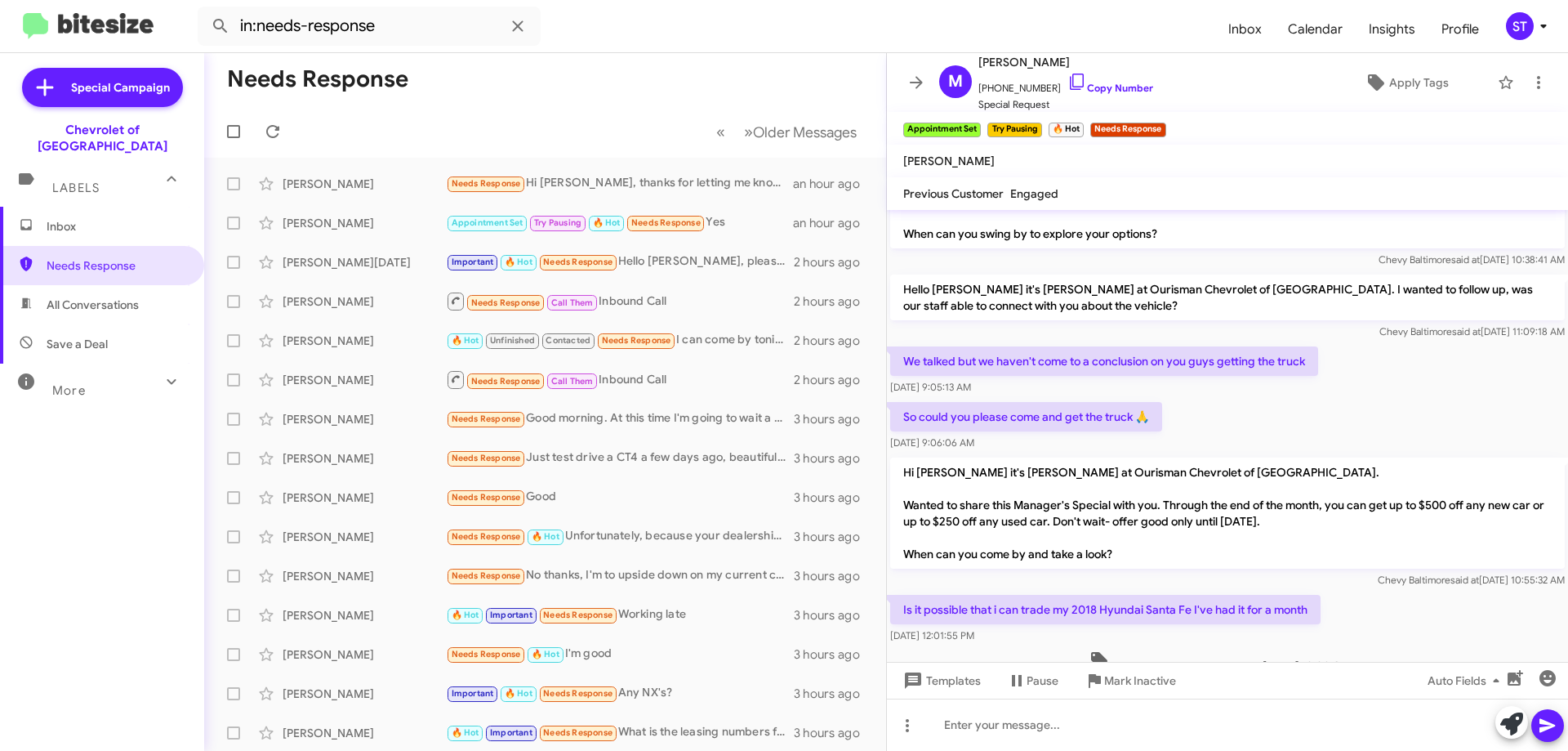
scroll to position [946, 0]
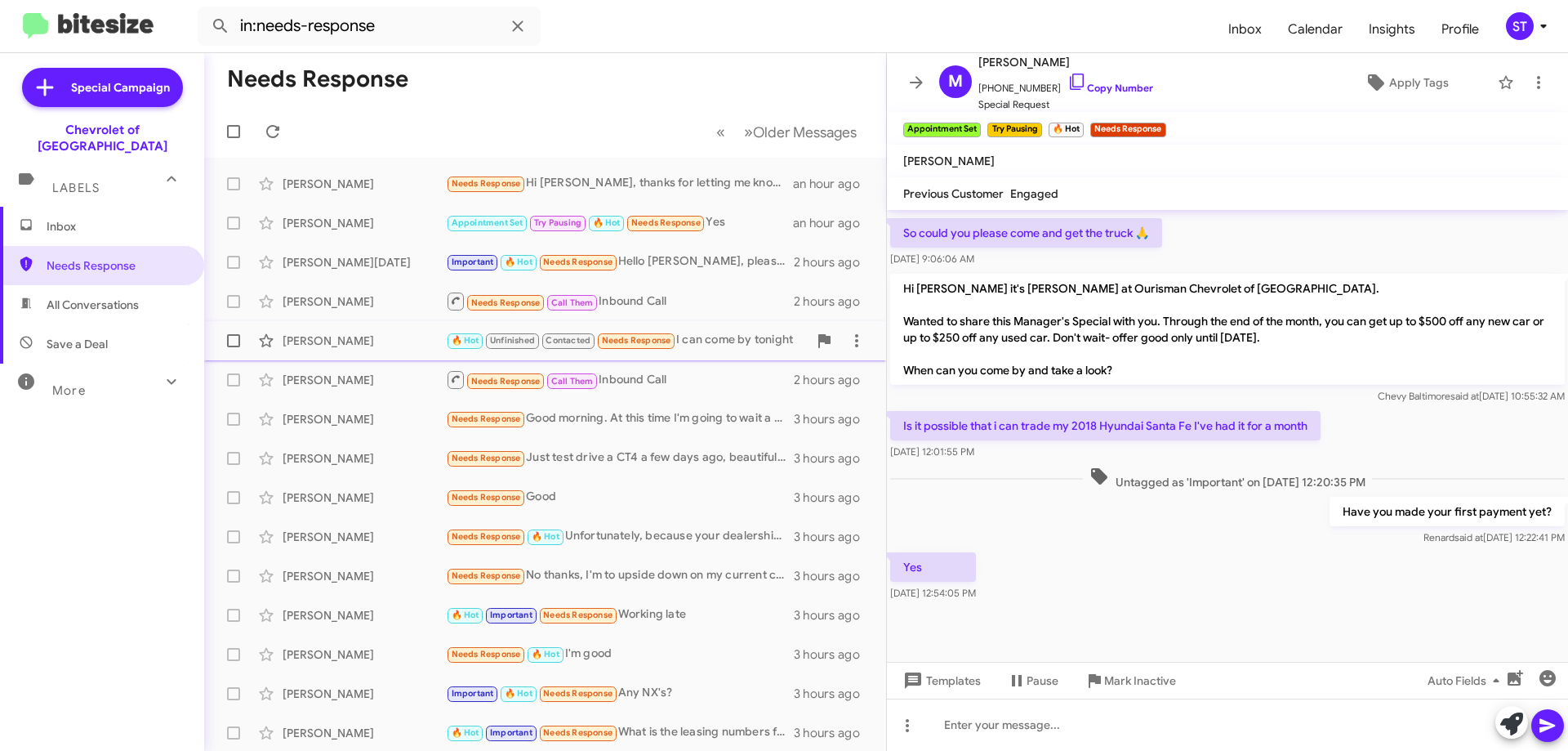
click at [738, 341] on div "🔥 Hot Unfinished Contacted Needs Response I can come by tonight" at bounding box center [627, 339] width 362 height 19
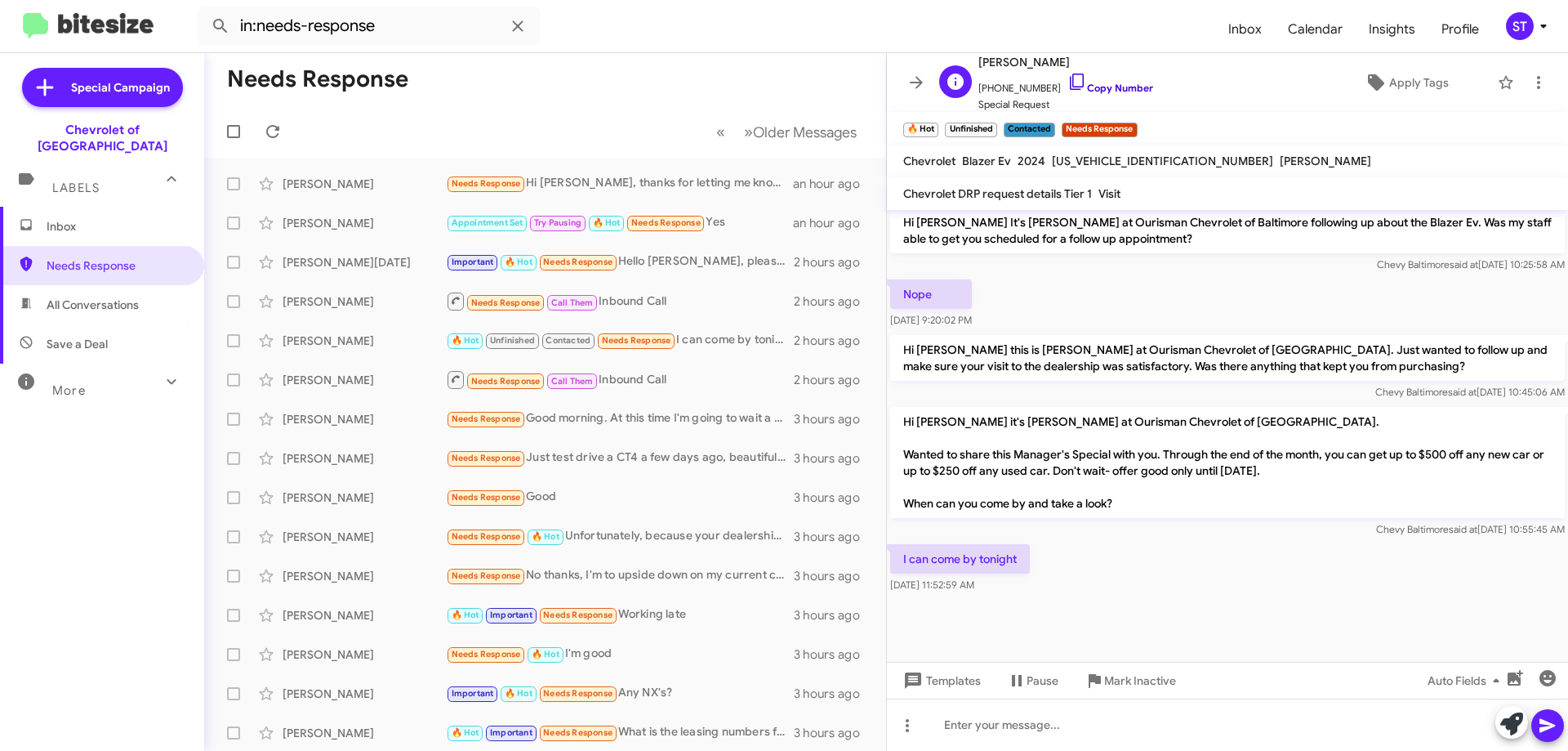
click at [1067, 78] on icon at bounding box center [1077, 81] width 20 height 20
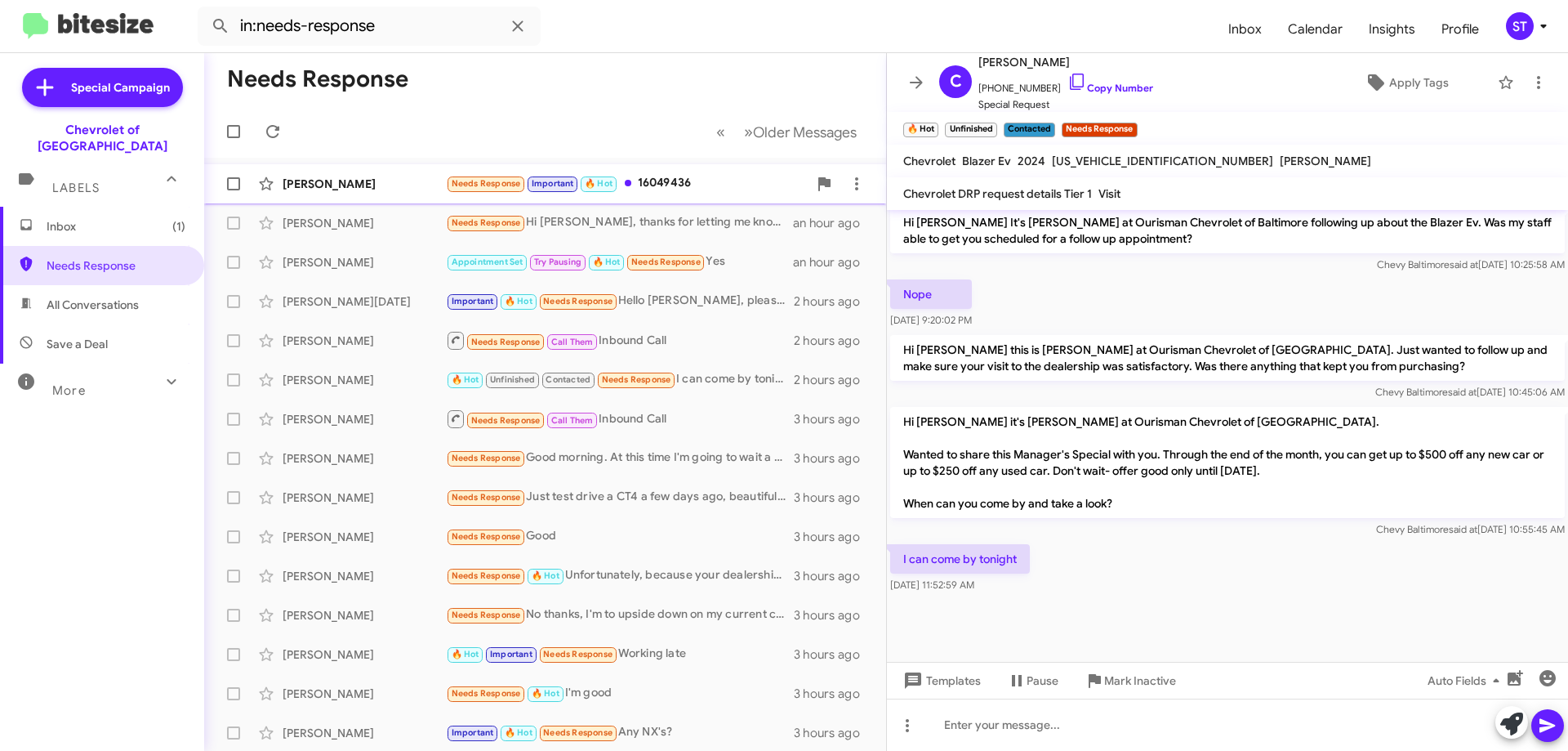
click at [693, 180] on div "Needs Response Important 🔥 Hot 16049436" at bounding box center [627, 183] width 362 height 19
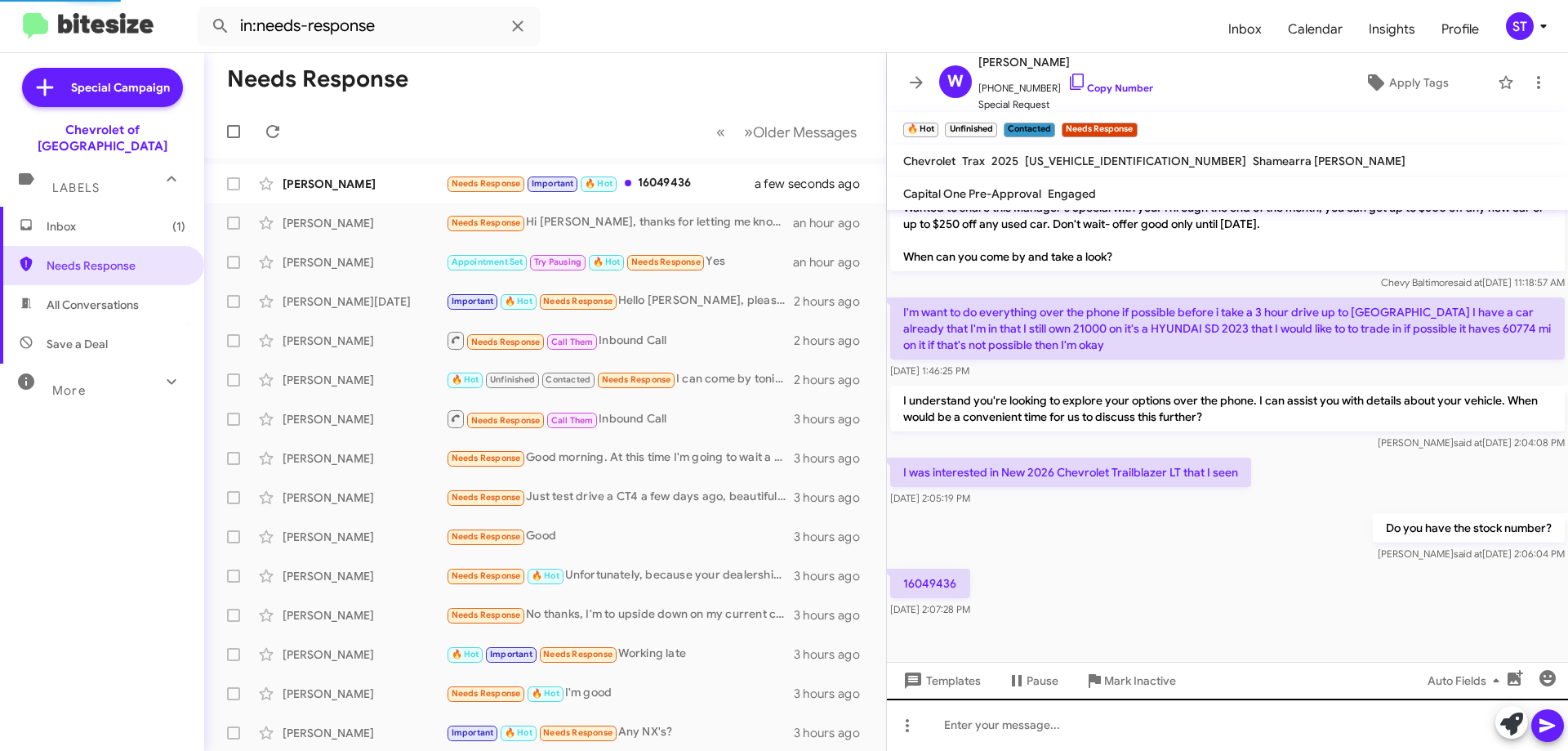
scroll to position [373, 0]
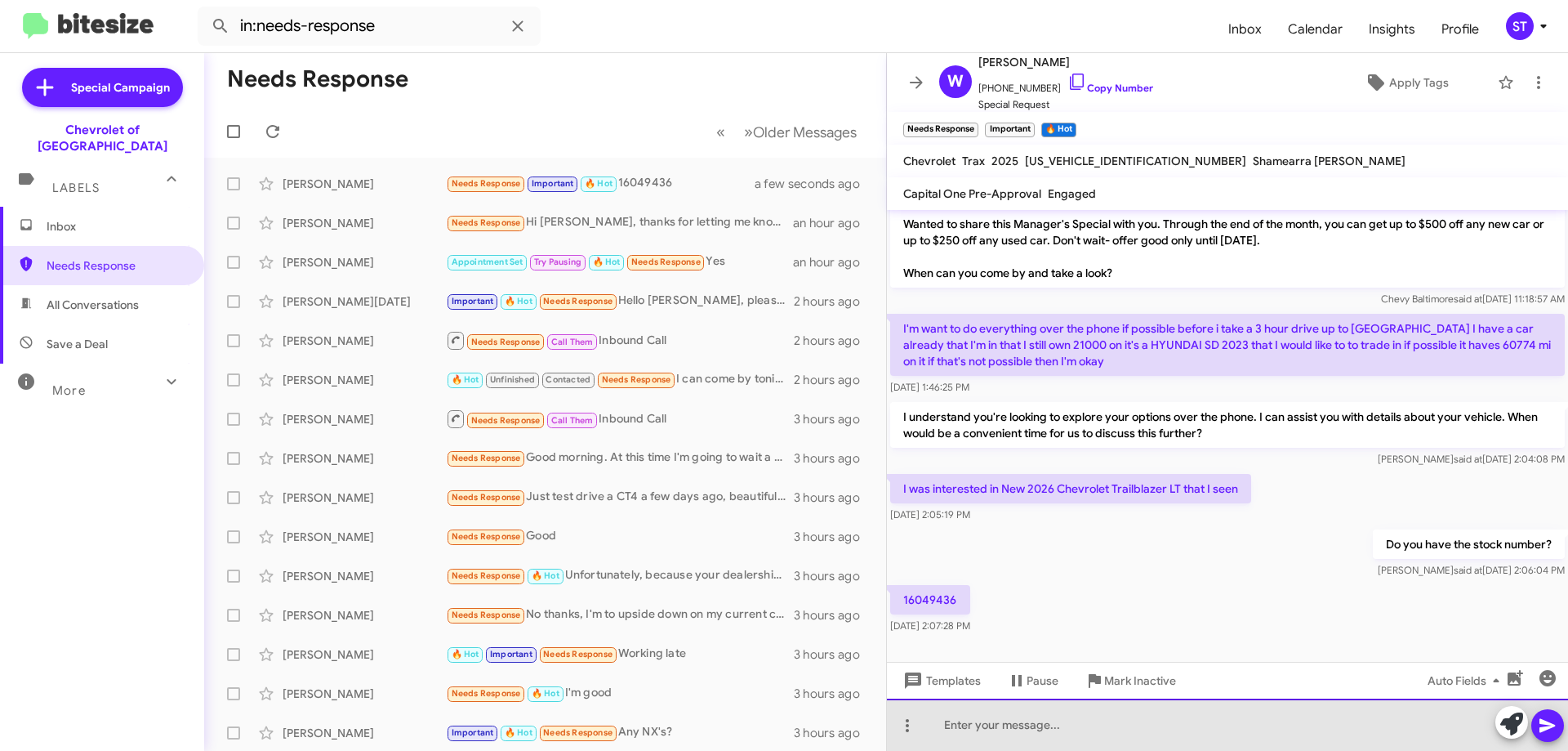
click at [1098, 747] on div at bounding box center [1227, 724] width 681 height 53
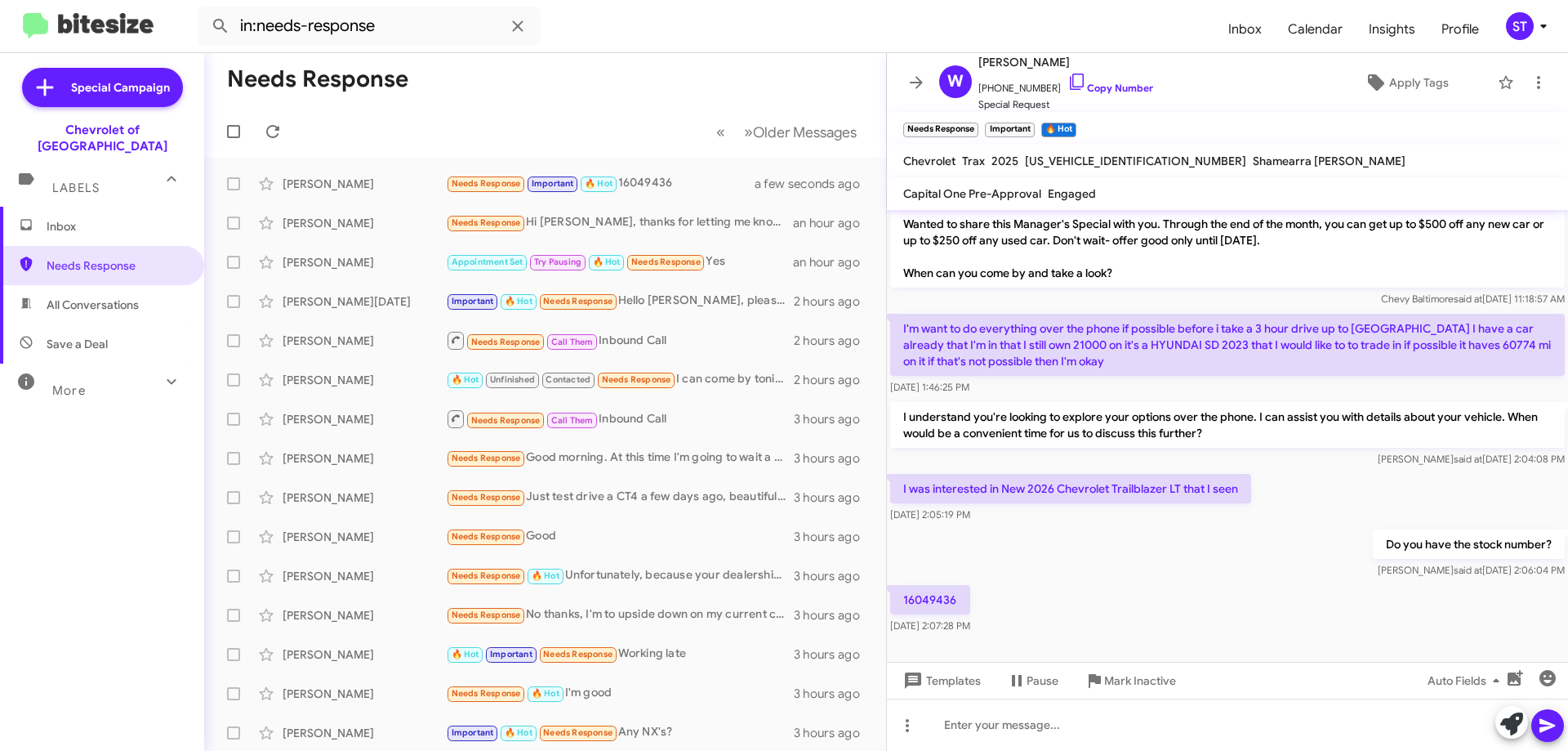
drag, startPoint x: 977, startPoint y: 584, endPoint x: 904, endPoint y: 590, distance: 73.2
click at [904, 590] on p "16049436" at bounding box center [929, 600] width 80 height 30
copy p "16049436"
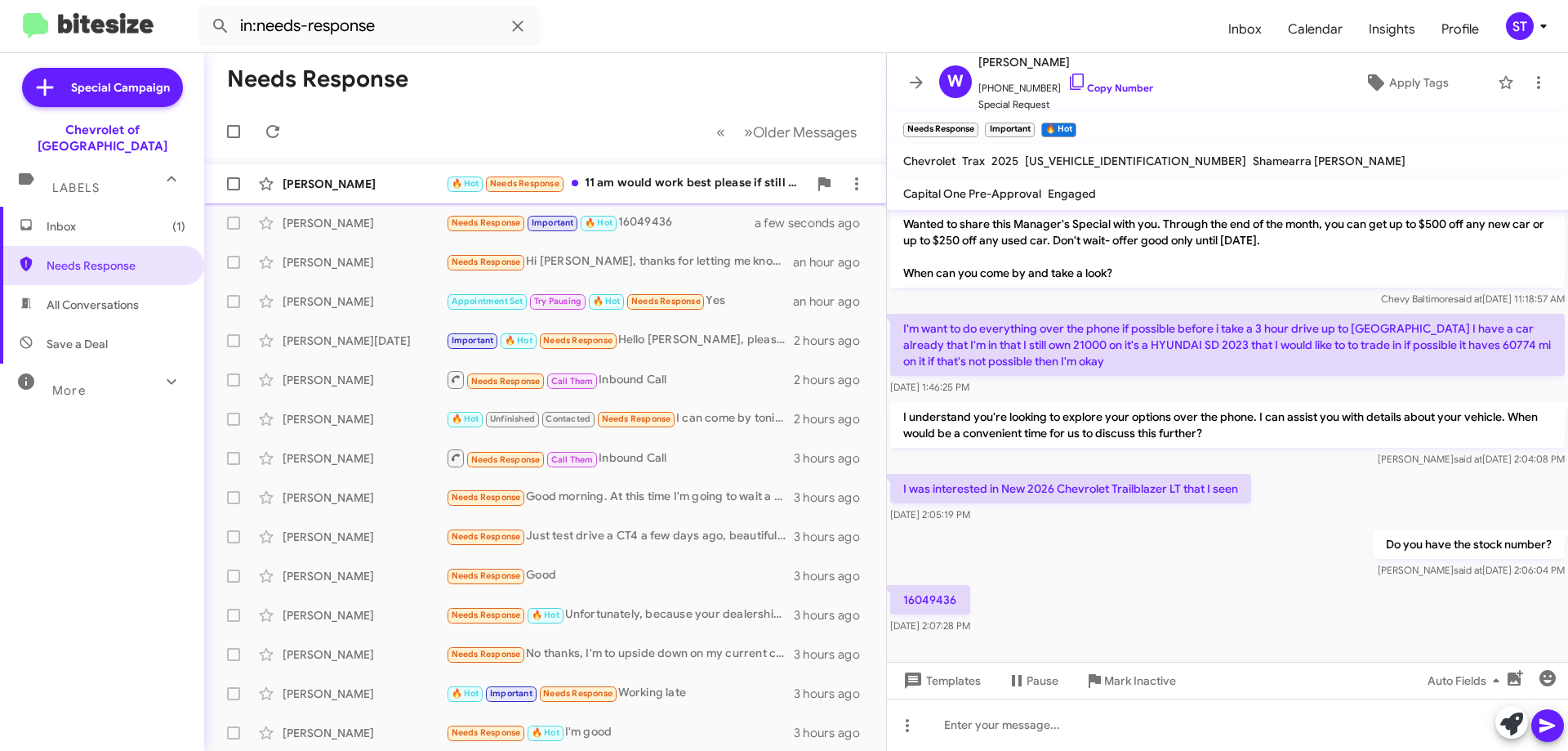
click at [344, 191] on div "[PERSON_NAME]" at bounding box center [364, 184] width 164 height 16
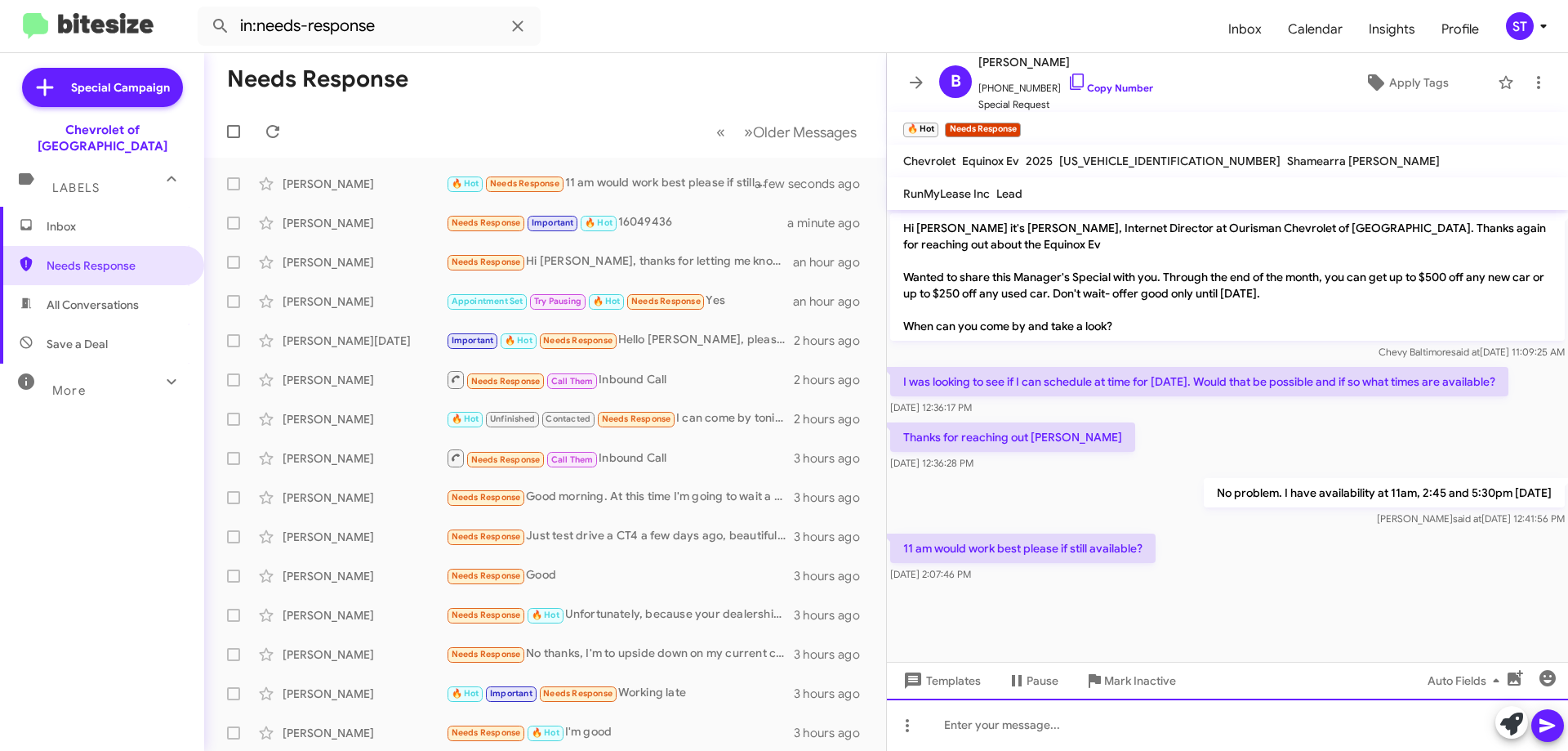
click at [1032, 740] on div at bounding box center [1227, 724] width 681 height 53
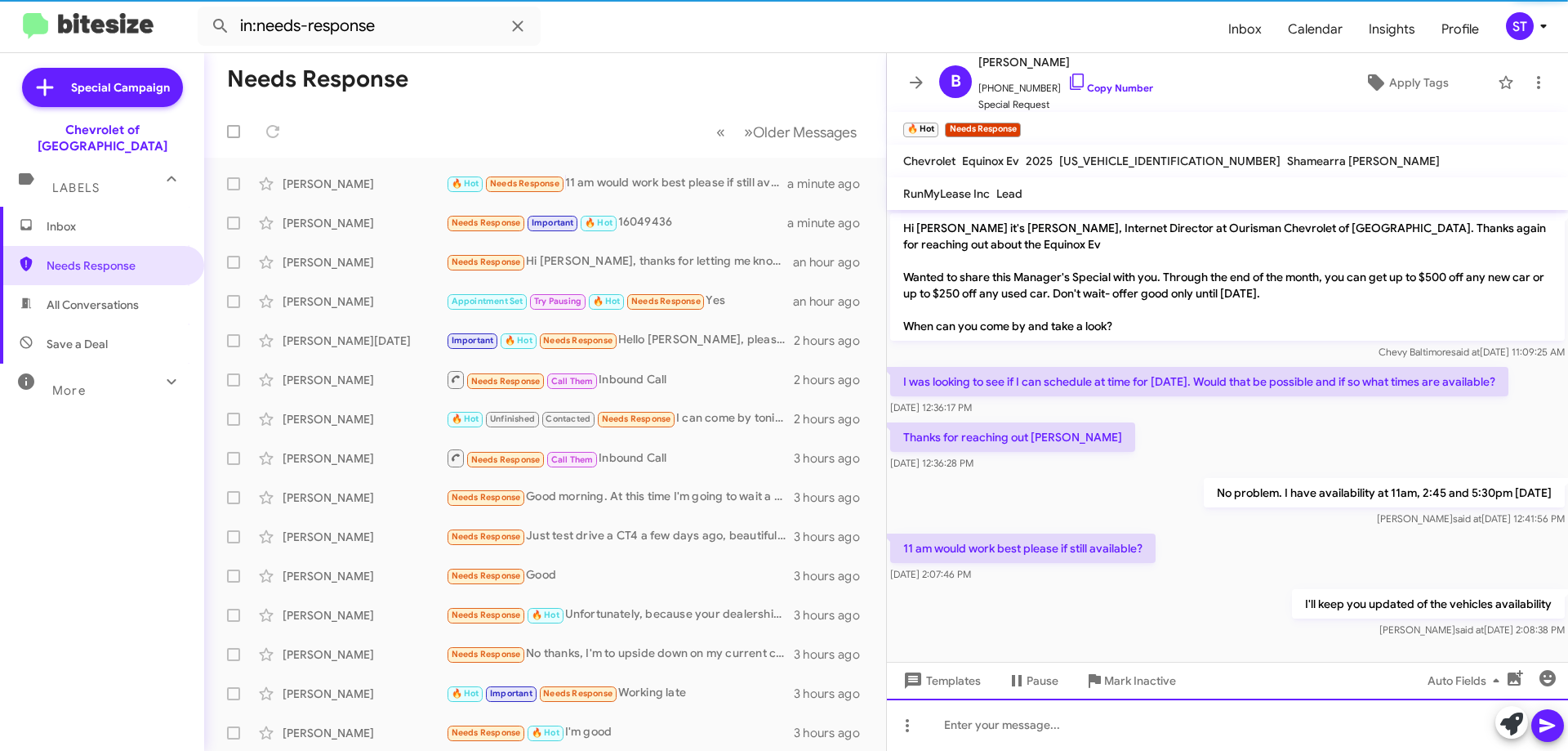
scroll to position [21, 0]
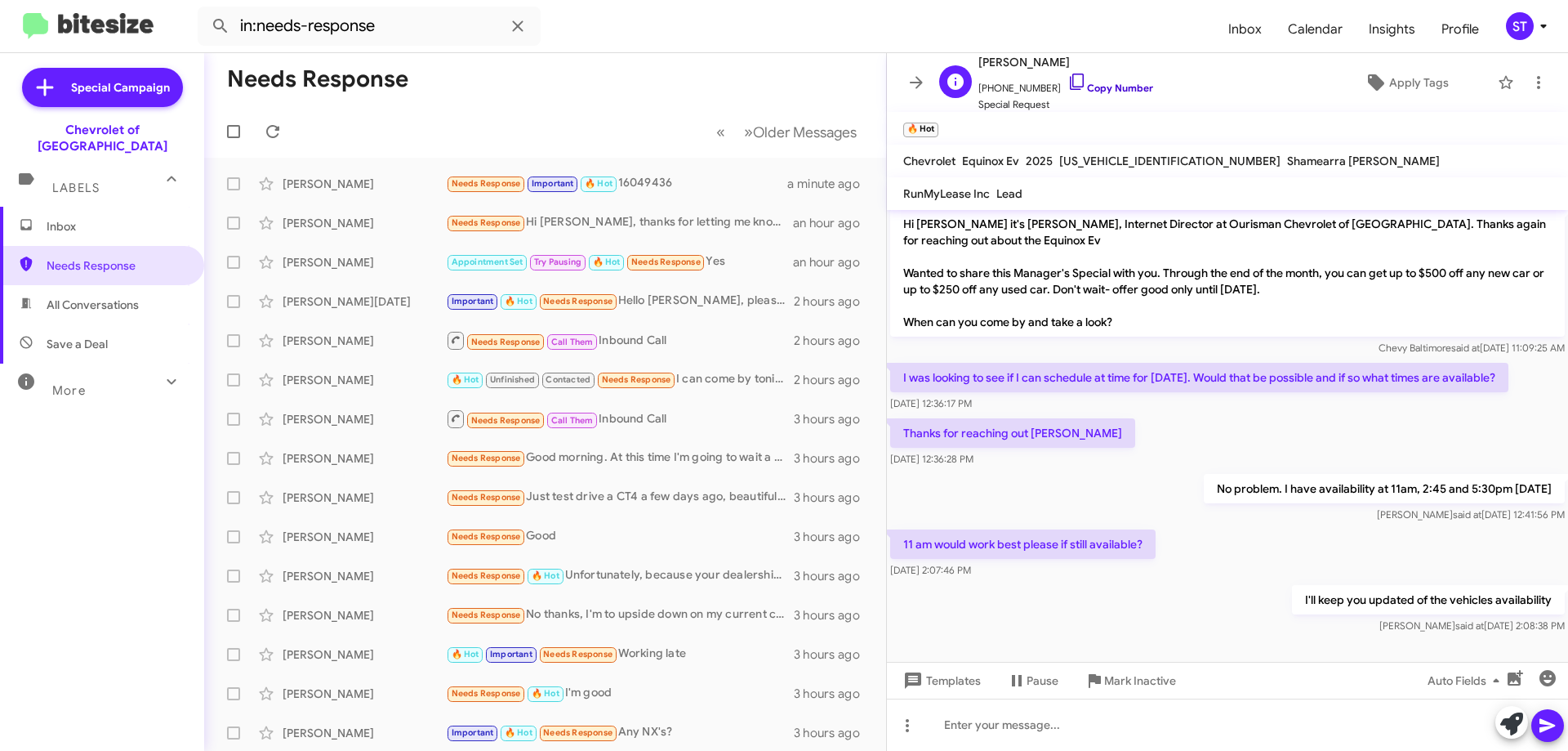
click at [1067, 82] on icon at bounding box center [1077, 81] width 20 height 20
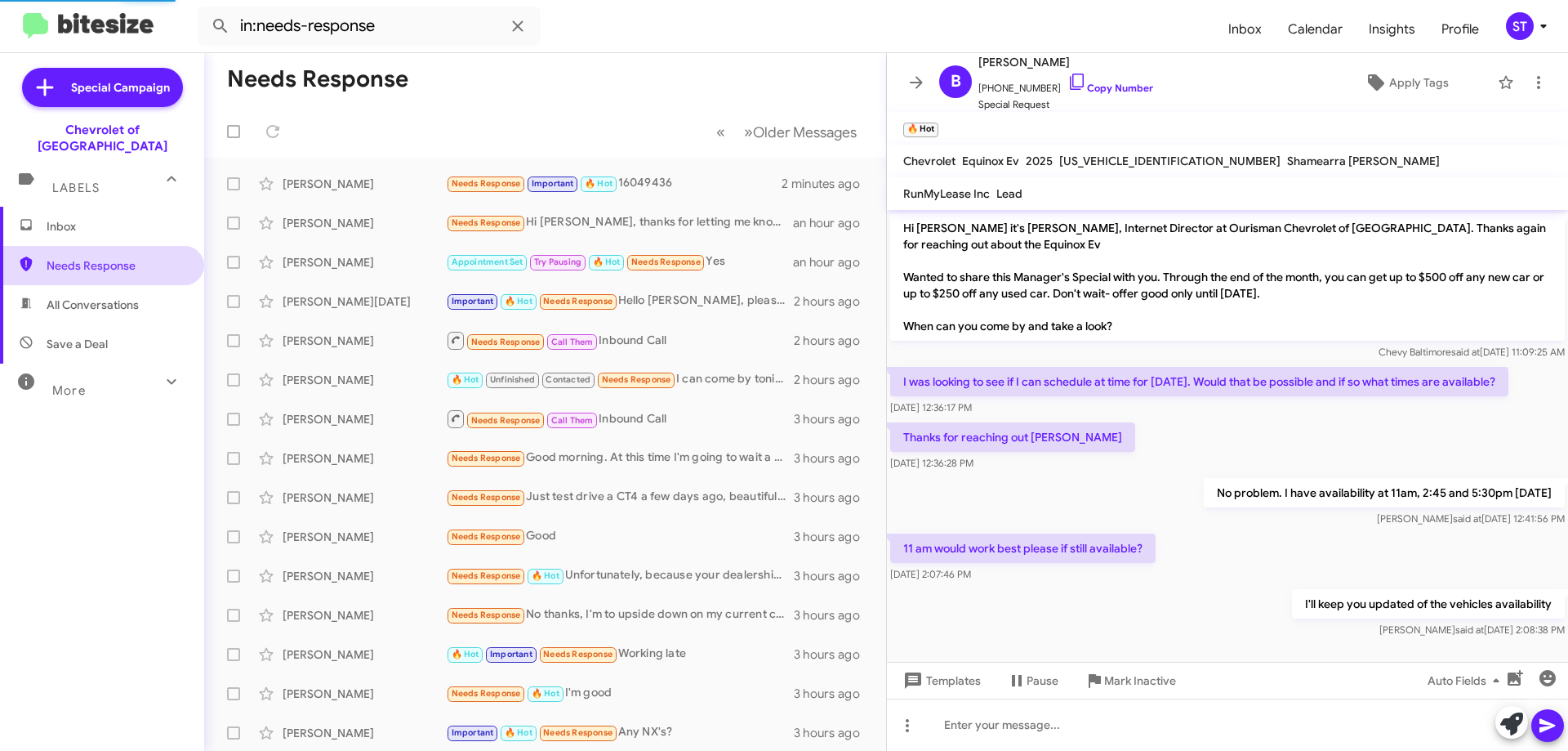
scroll to position [80, 0]
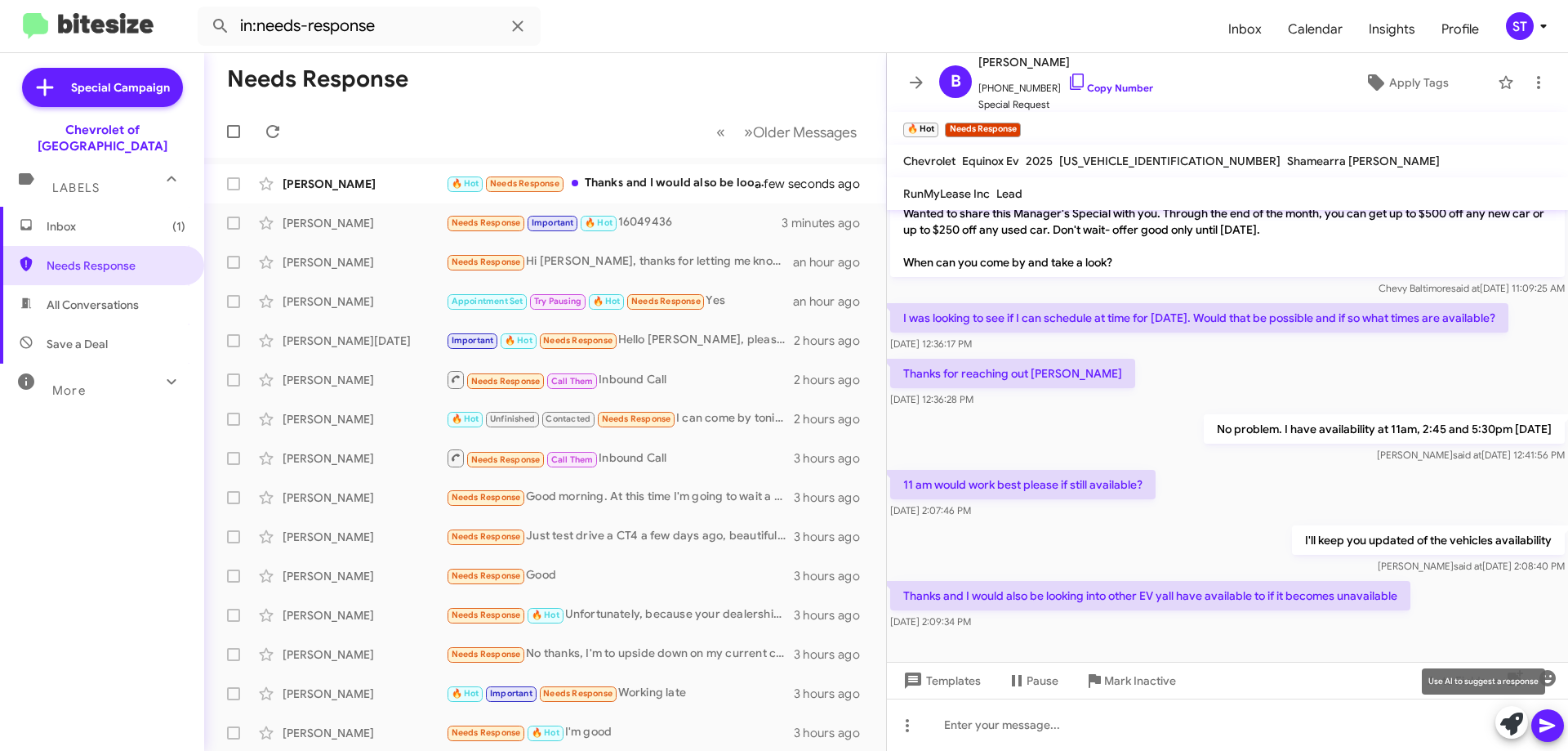
click at [1512, 725] on icon at bounding box center [1510, 723] width 23 height 23
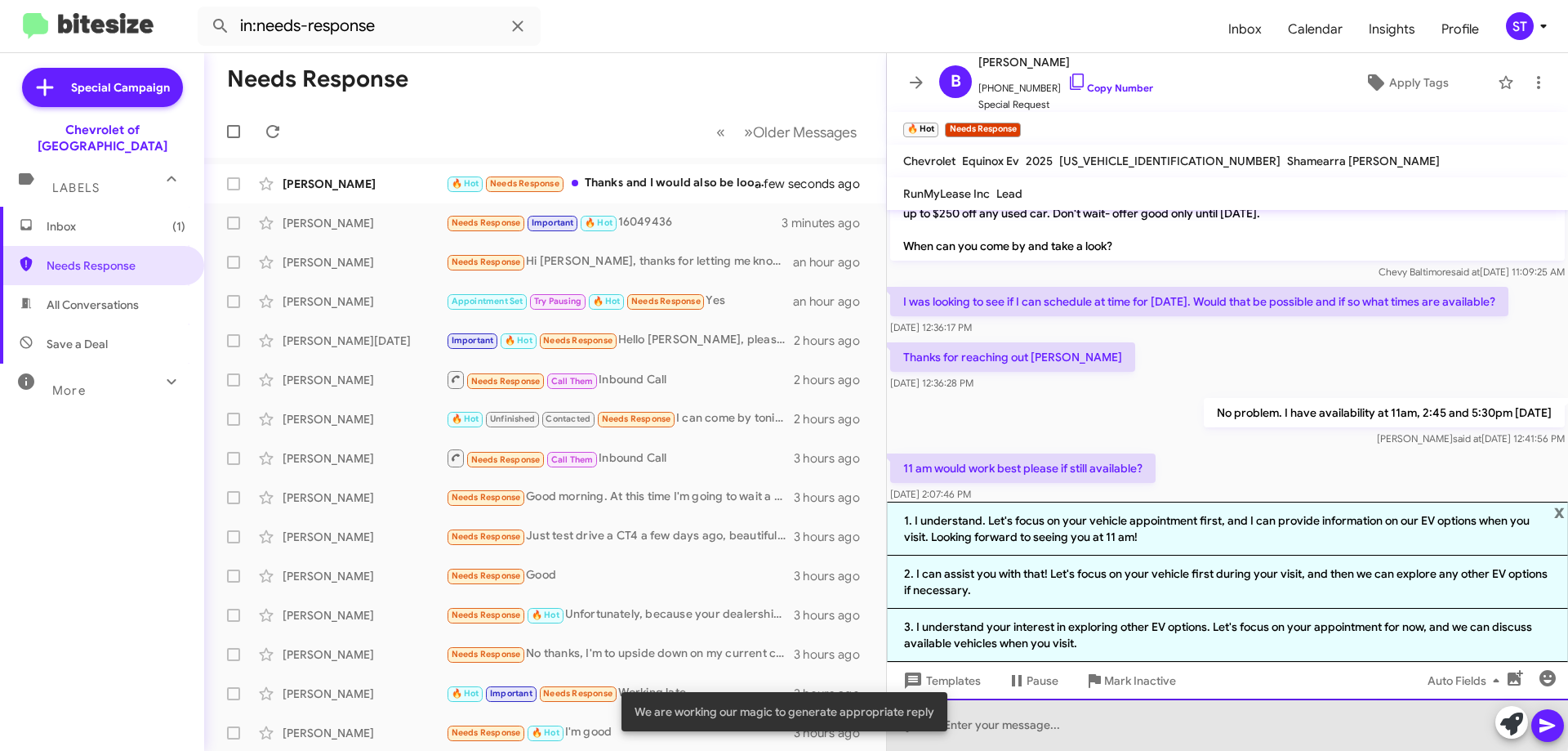
click at [1057, 719] on div at bounding box center [1227, 724] width 681 height 53
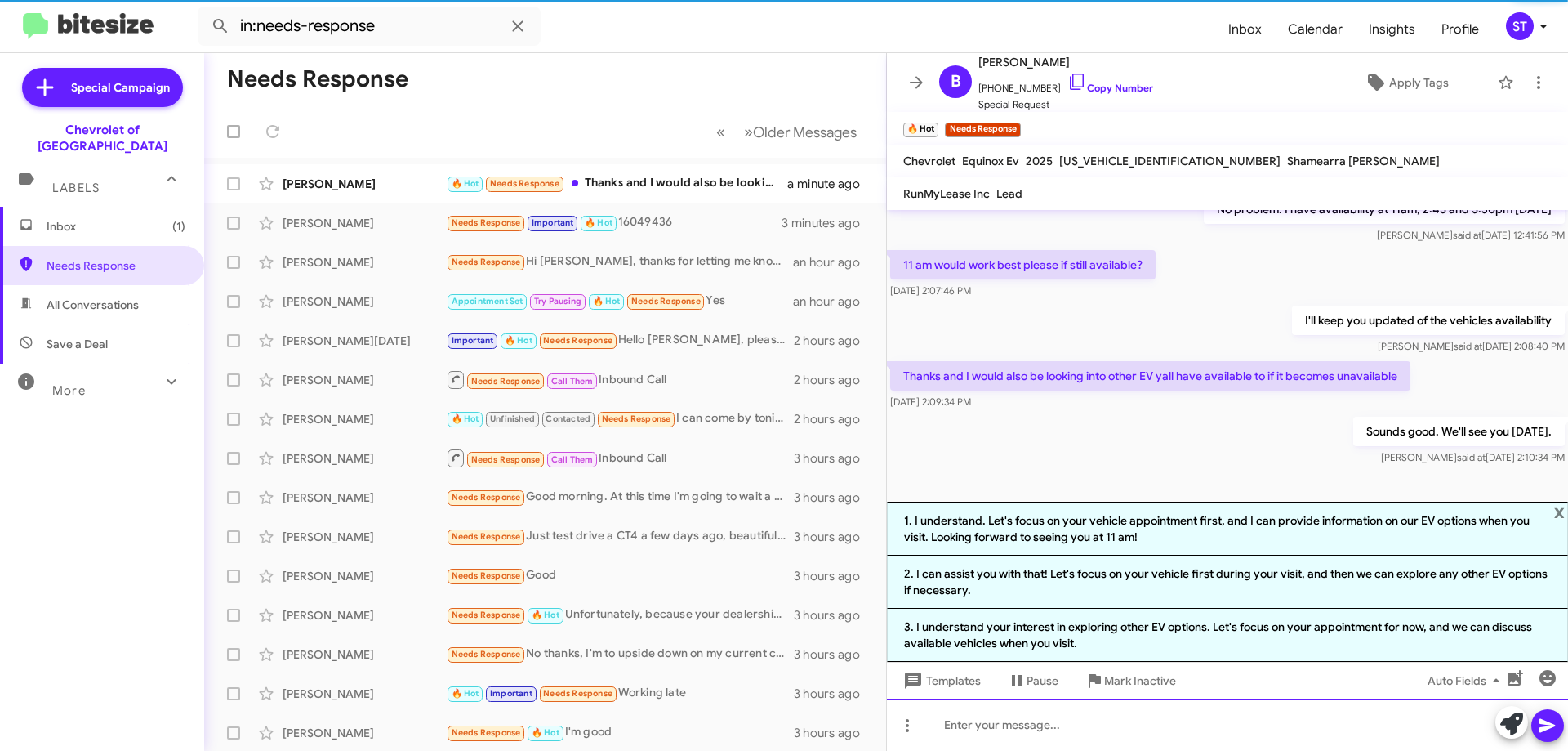
scroll to position [300, 0]
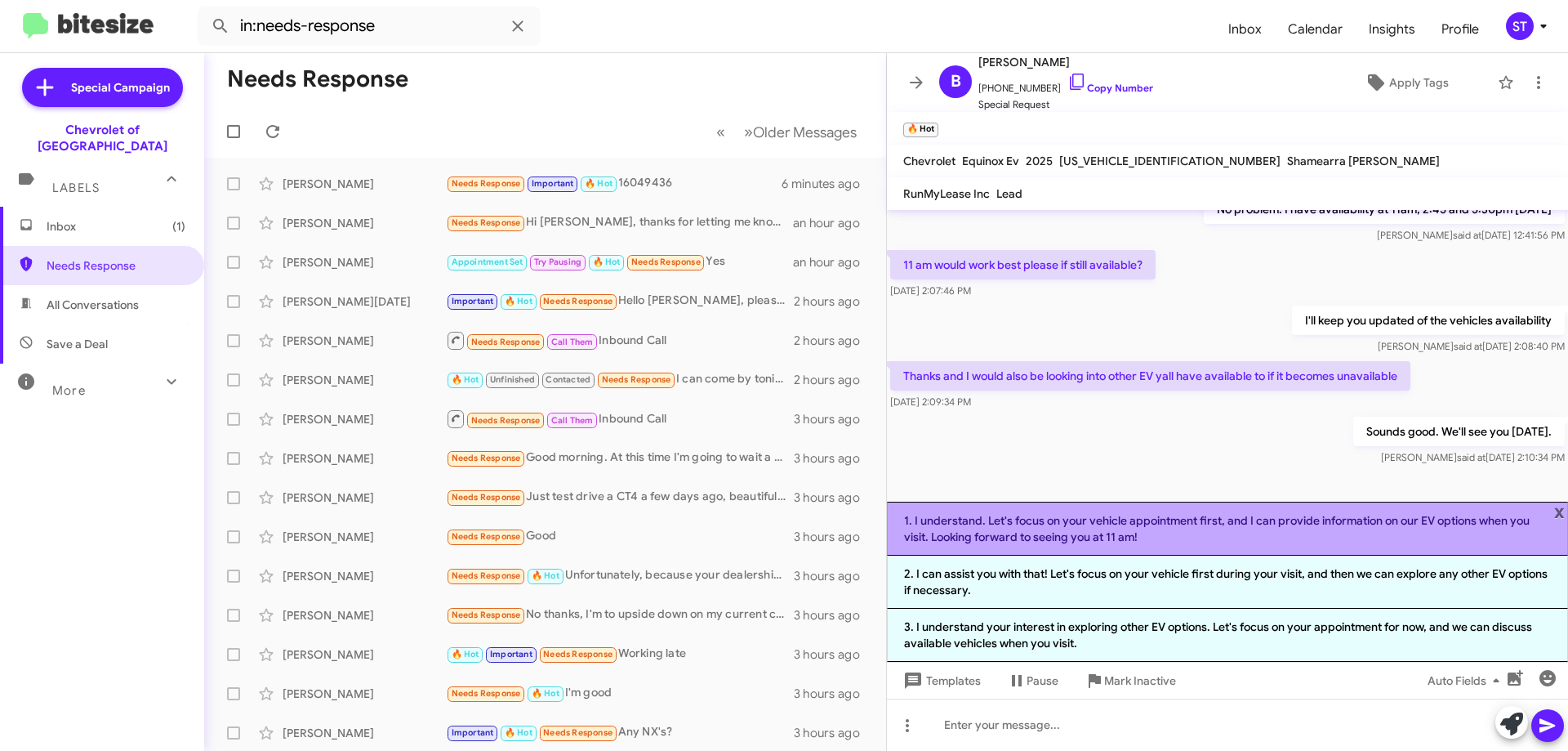
click at [1565, 516] on li "1. I understand. Let's focus on your vehicle appointment first, and I can provi…" at bounding box center [1227, 529] width 681 height 54
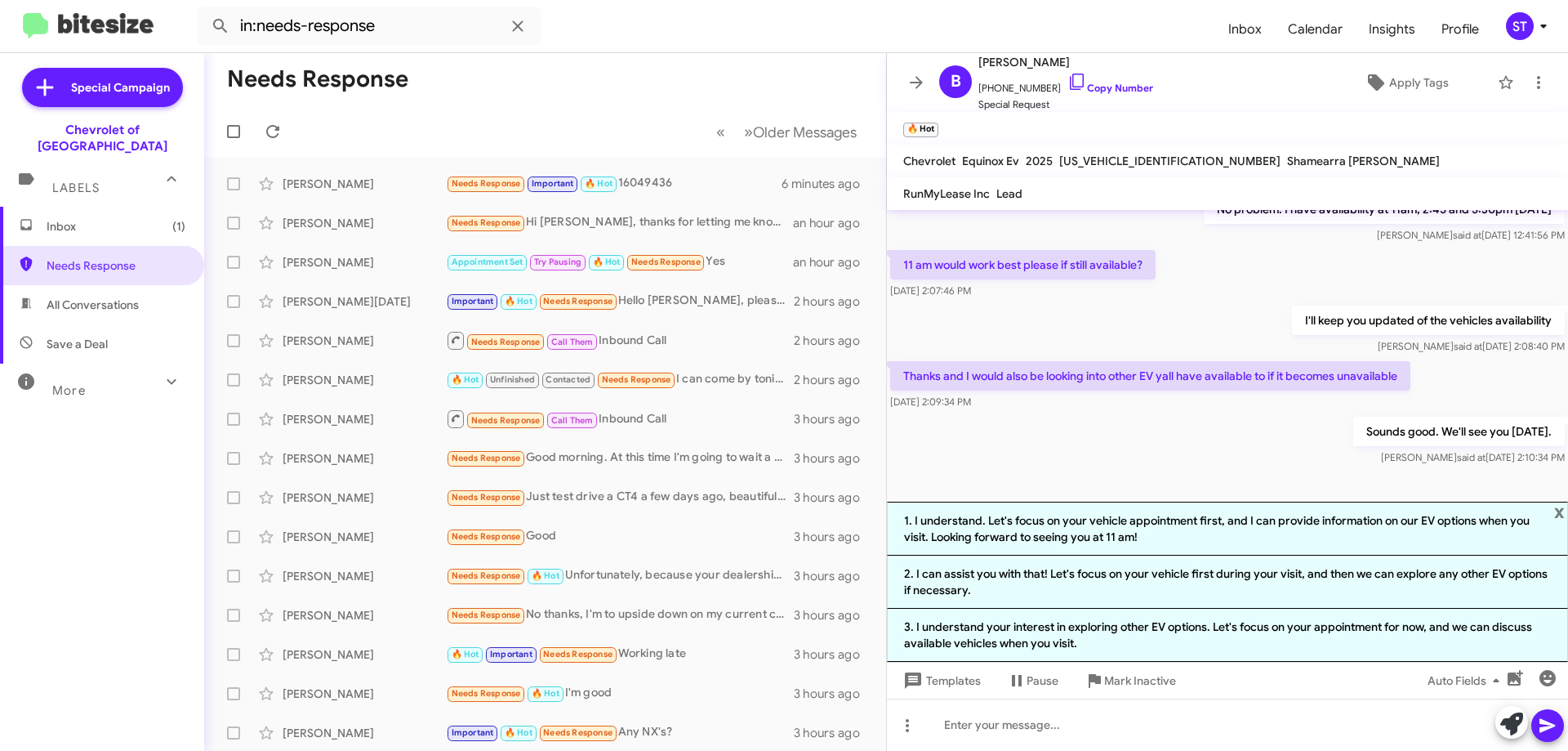
scroll to position [156, 0]
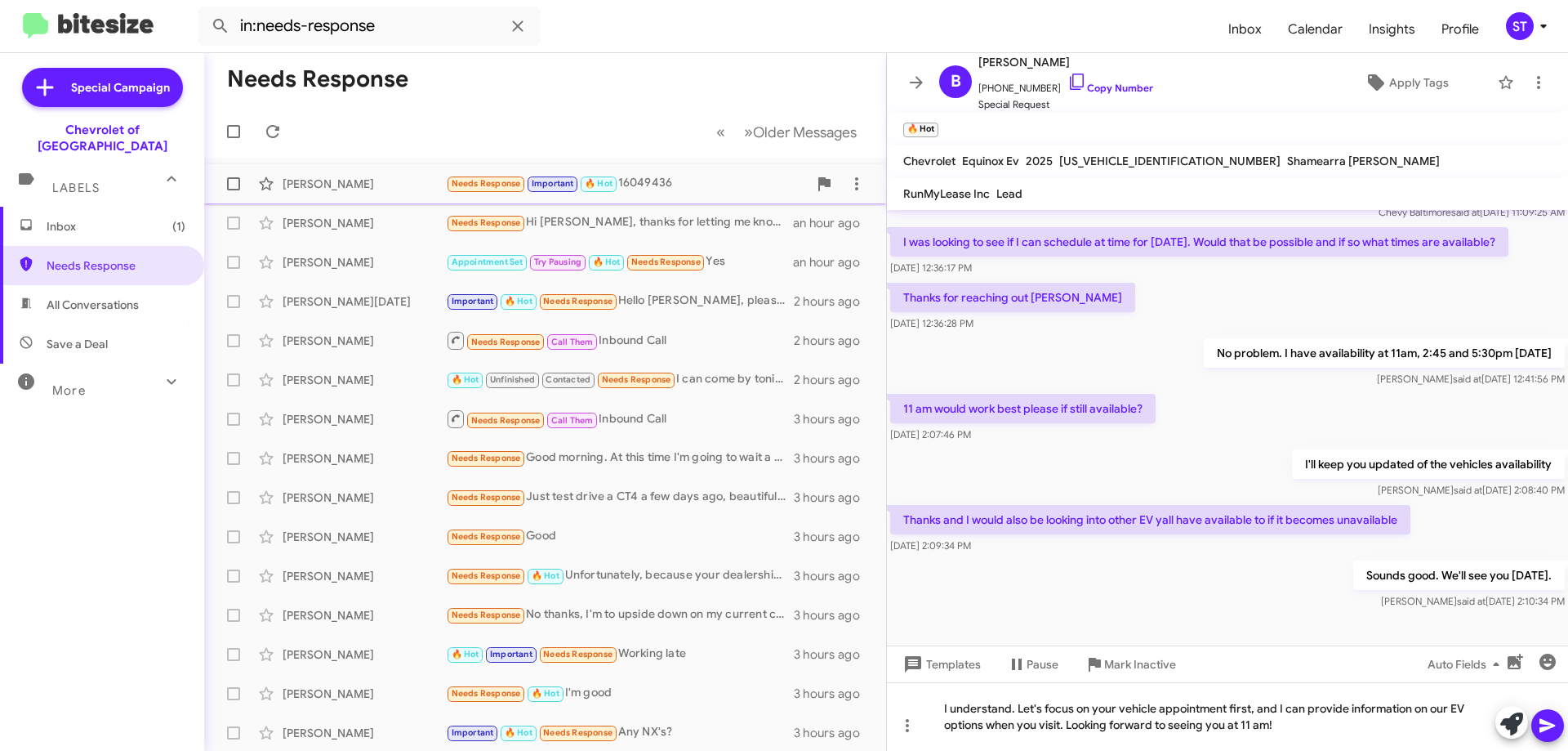
click at [304, 183] on div "[PERSON_NAME]" at bounding box center [364, 184] width 164 height 16
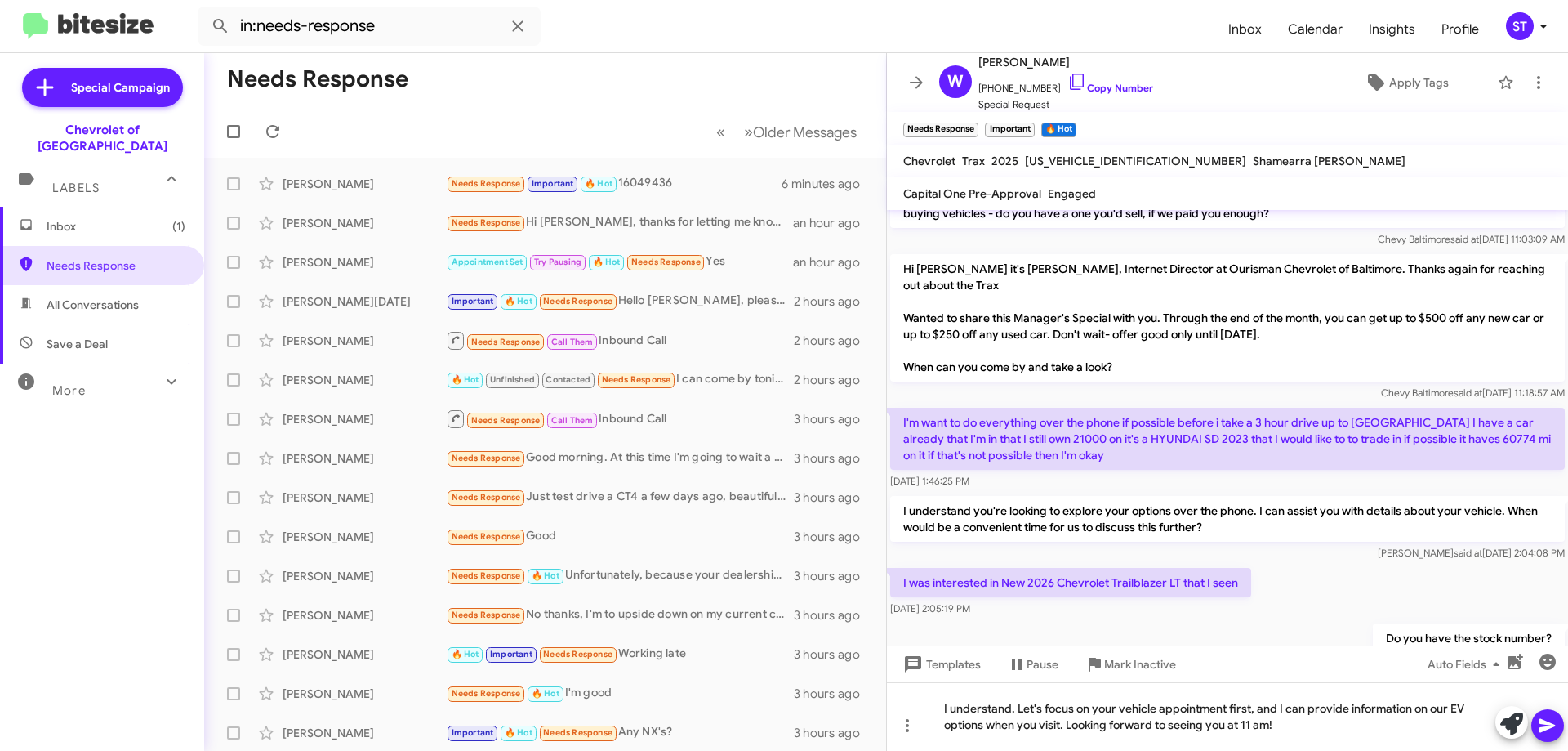
scroll to position [308, 0]
